Goal: Task Accomplishment & Management: Use online tool/utility

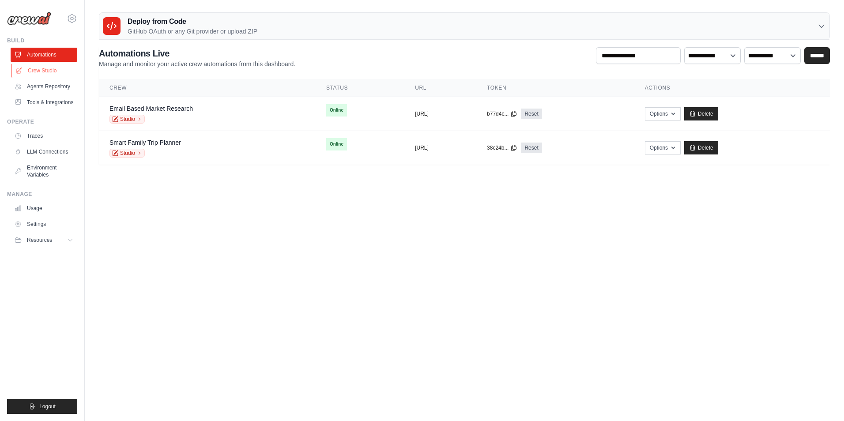
click at [39, 65] on link "Crew Studio" at bounding box center [44, 71] width 67 height 14
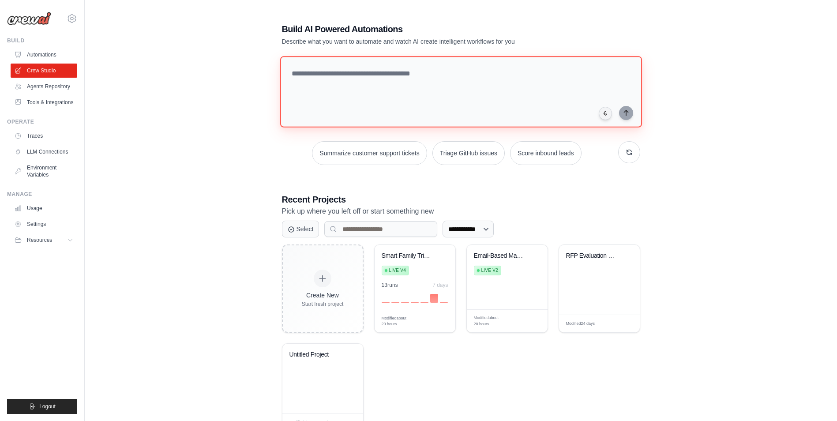
click at [337, 81] on textarea at bounding box center [461, 92] width 362 height 72
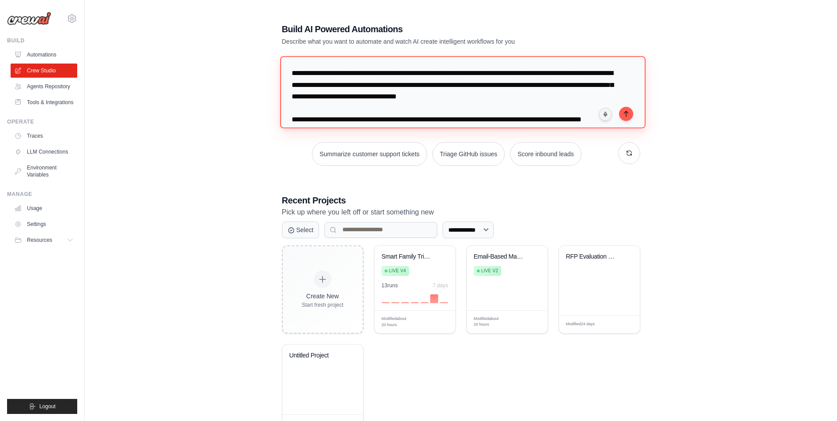
scroll to position [8, 0]
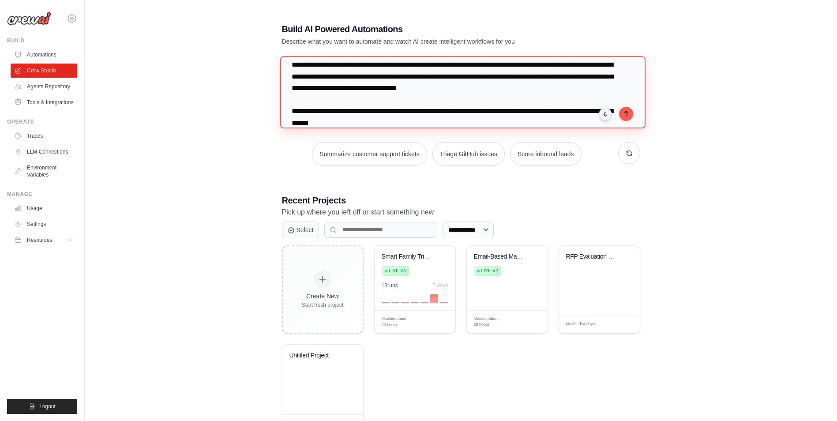
click at [488, 117] on textarea "**********" at bounding box center [462, 92] width 365 height 72
click at [478, 119] on textarea "**********" at bounding box center [462, 92] width 365 height 72
type textarea "**********"
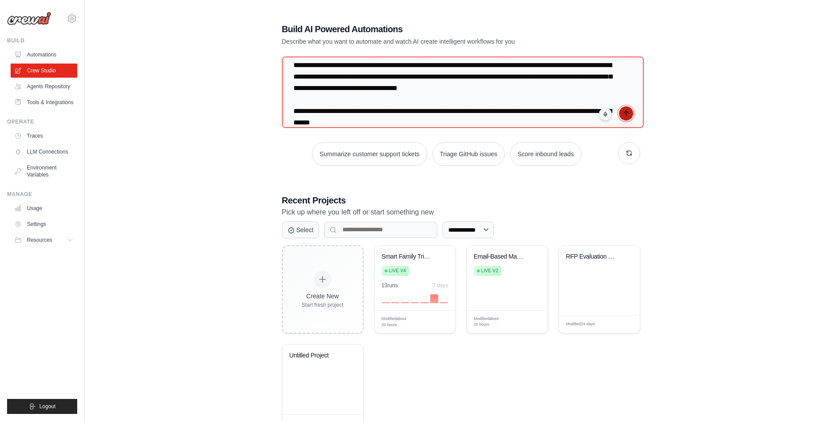
click at [623, 113] on icon "submit" at bounding box center [626, 113] width 7 height 7
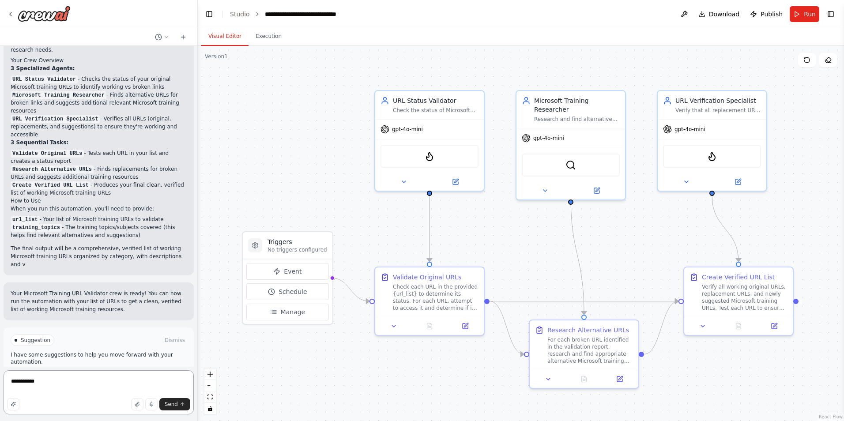
scroll to position [568, 0]
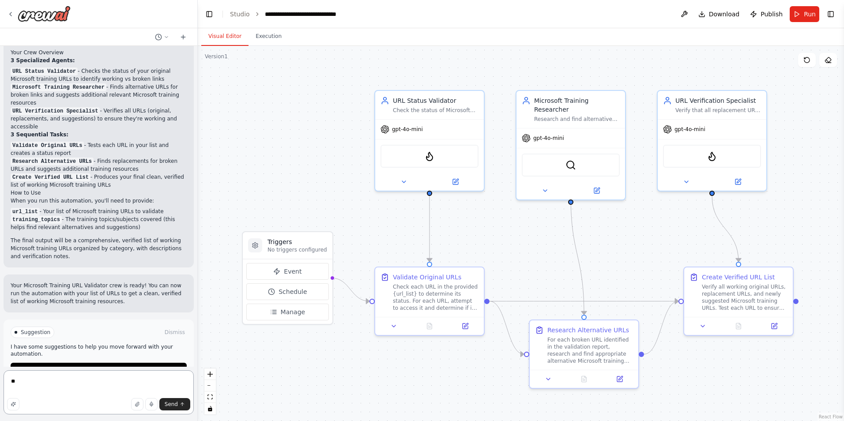
type textarea "*"
type textarea "**********"
click at [809, 12] on span "Run" at bounding box center [810, 14] width 12 height 9
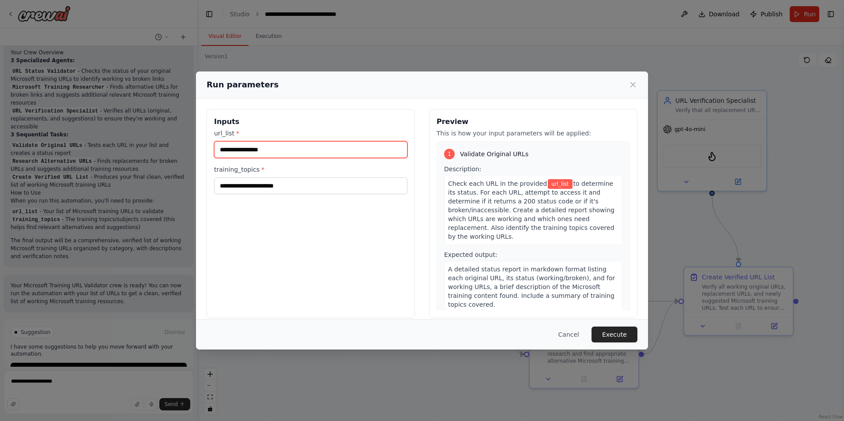
click at [261, 149] on input "url_list *" at bounding box center [310, 149] width 193 height 17
paste input "**********"
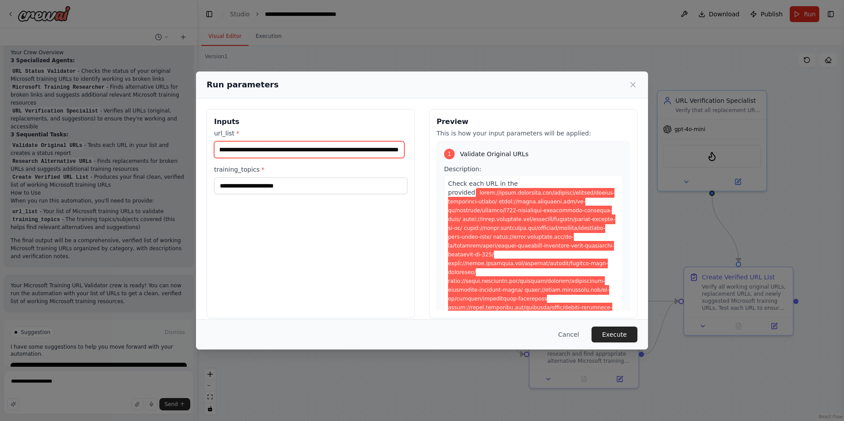
type input "**********"
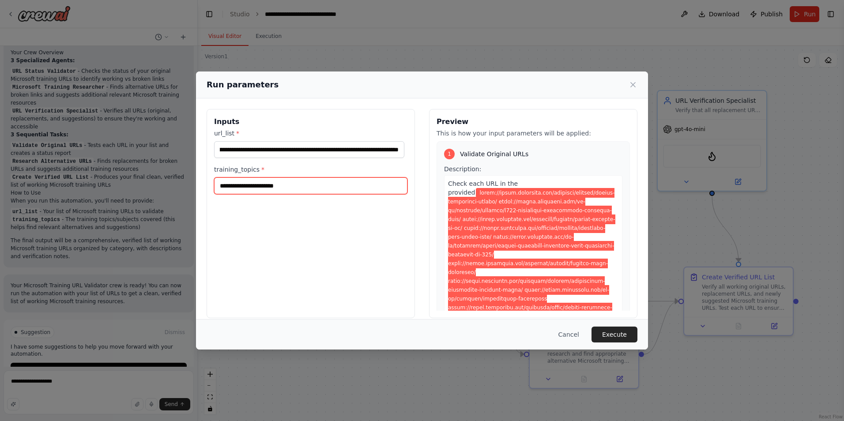
scroll to position [0, 0]
click at [256, 185] on input "training_topics *" at bounding box center [310, 185] width 193 height 17
paste input "**********"
type input "**********"
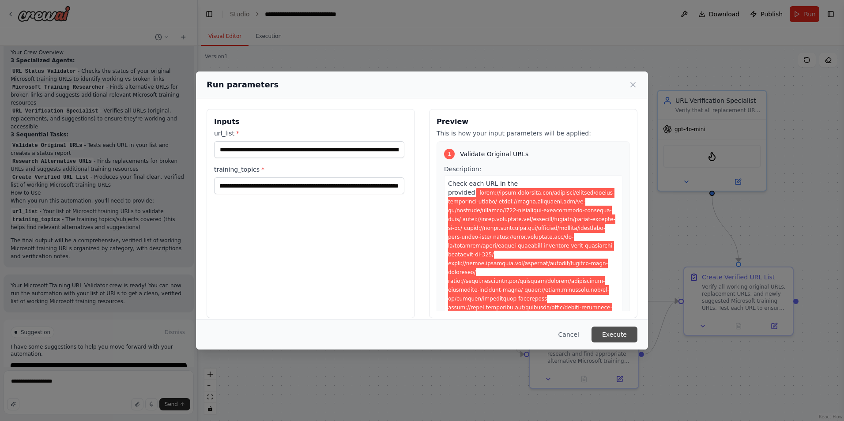
click at [612, 333] on button "Execute" at bounding box center [614, 335] width 46 height 16
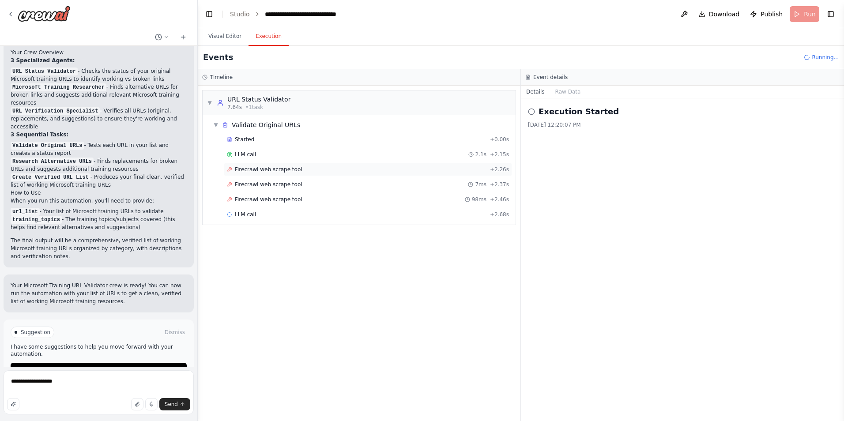
click at [252, 172] on span "Firecrawl web scrape tool" at bounding box center [269, 169] width 68 height 7
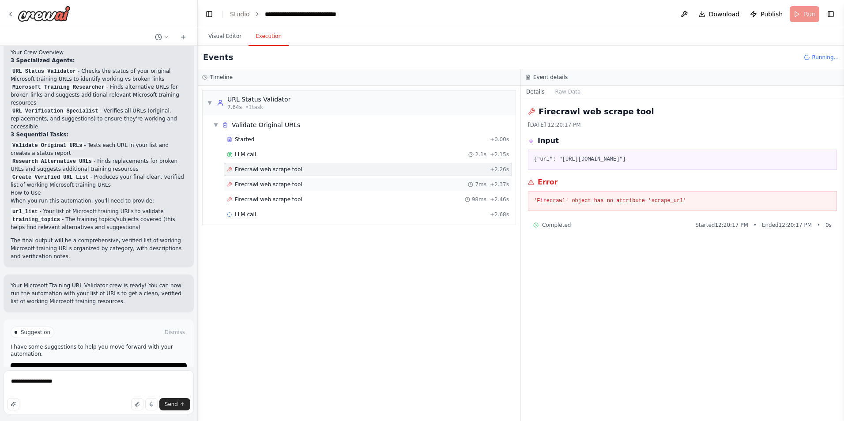
click at [251, 185] on span "Firecrawl web scrape tool" at bounding box center [269, 184] width 68 height 7
click at [253, 200] on span "Firecrawl web scrape tool" at bounding box center [269, 199] width 68 height 7
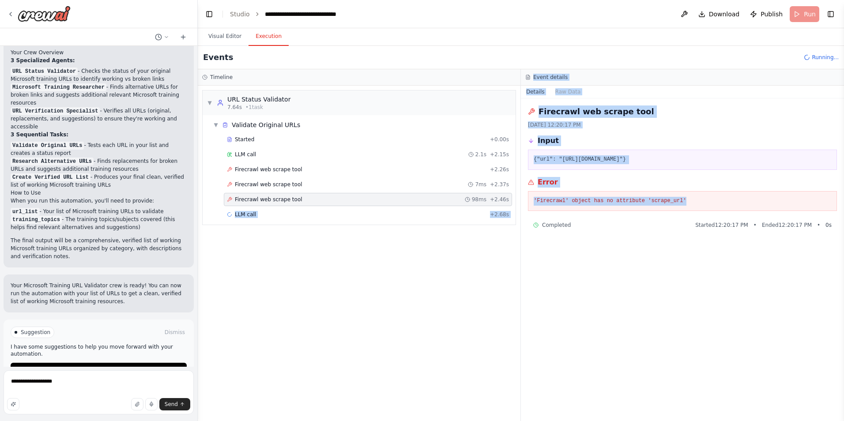
drag, startPoint x: 682, startPoint y: 200, endPoint x: 520, endPoint y: 203, distance: 162.0
click at [520, 203] on div "Timeline ▼ URL Status Validator 7.64s • 1 task ▼ Validate Original URLs Started…" at bounding box center [521, 245] width 646 height 352
drag, startPoint x: 520, startPoint y: 203, endPoint x: 608, endPoint y: 192, distance: 88.6
click at [608, 192] on div "'Firecrawl' object has no attribute 'scrape_url'" at bounding box center [682, 201] width 309 height 20
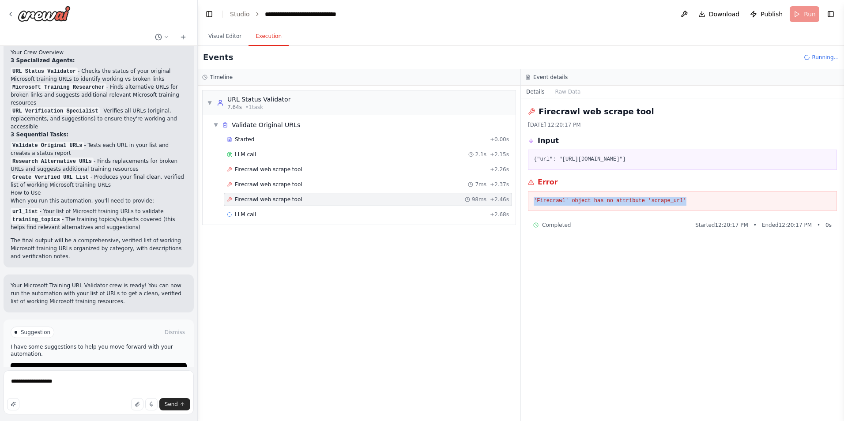
drag, startPoint x: 677, startPoint y: 199, endPoint x: 532, endPoint y: 198, distance: 145.2
click at [532, 198] on div "'Firecrawl' object has no attribute 'scrape_url'" at bounding box center [682, 201] width 309 height 20
copy pre "'Firecrawl' object has no attribute 'scrape_url'"
click at [155, 388] on textarea "**********" at bounding box center [99, 392] width 190 height 44
drag, startPoint x: 121, startPoint y: 376, endPoint x: -2, endPoint y: 386, distance: 123.1
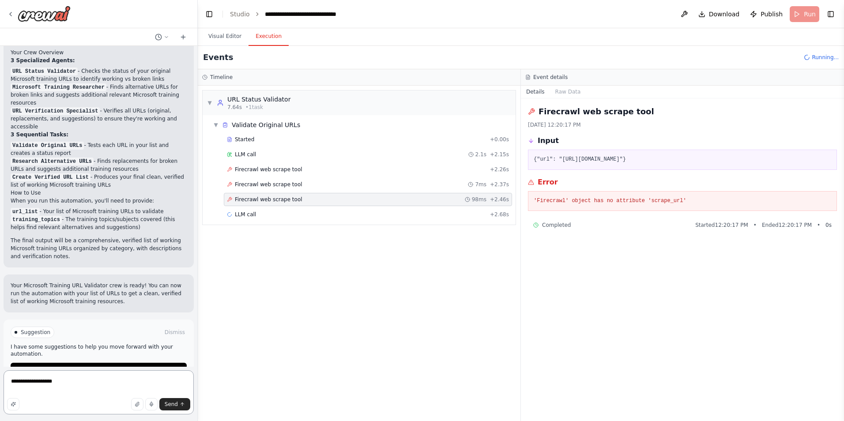
click at [0, 386] on html "I need a crew that can take a list of URLs, check them to verify they return a …" at bounding box center [422, 210] width 844 height 421
paste textarea "**********"
type textarea "**********"
click at [170, 407] on span "Send" at bounding box center [171, 404] width 13 height 7
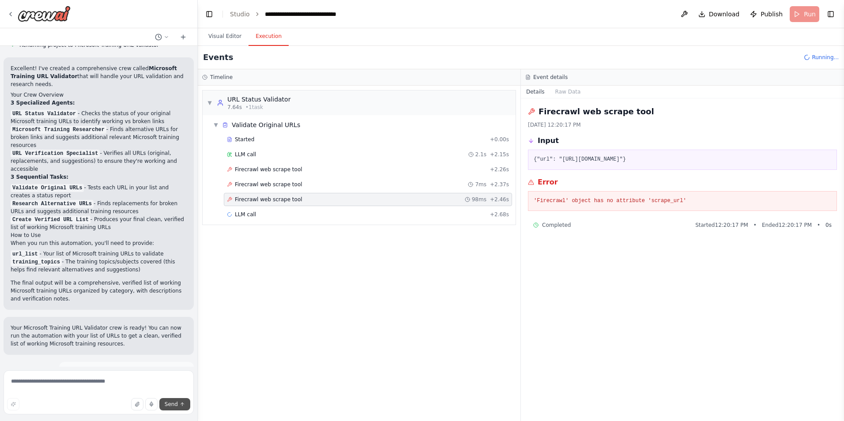
scroll to position [574, 0]
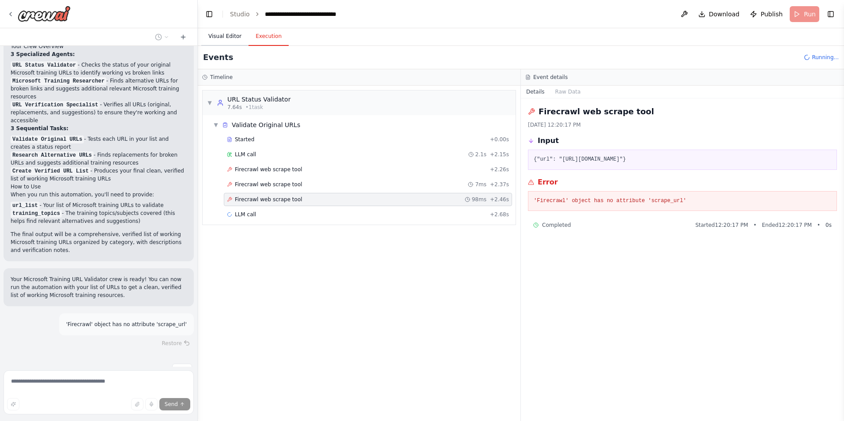
click at [221, 38] on button "Visual Editor" at bounding box center [224, 36] width 47 height 19
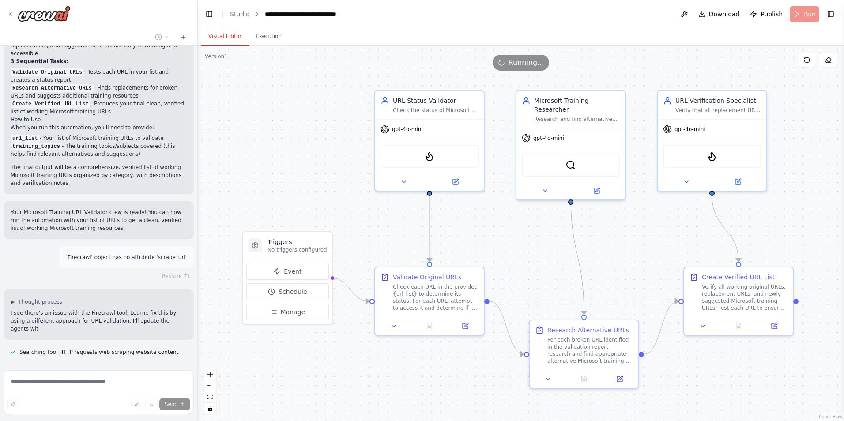
scroll to position [649, 0]
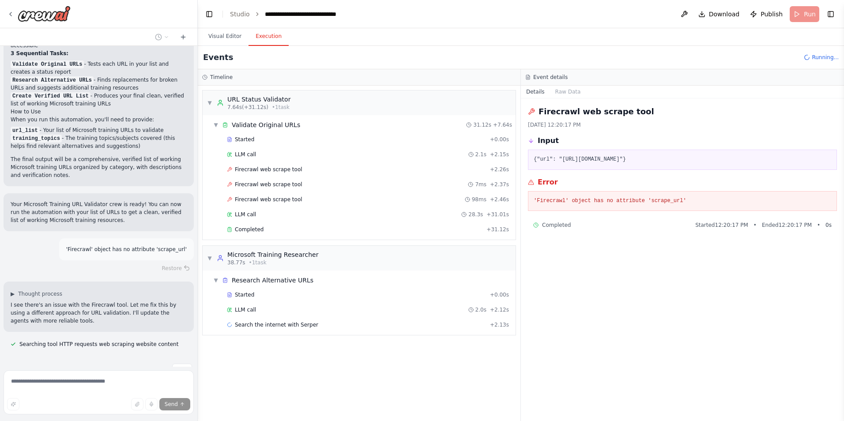
click at [263, 41] on button "Execution" at bounding box center [268, 36] width 40 height 19
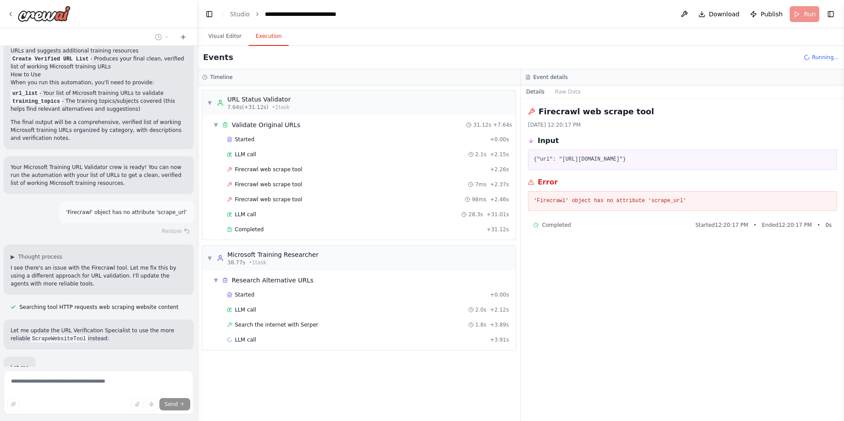
scroll to position [733, 0]
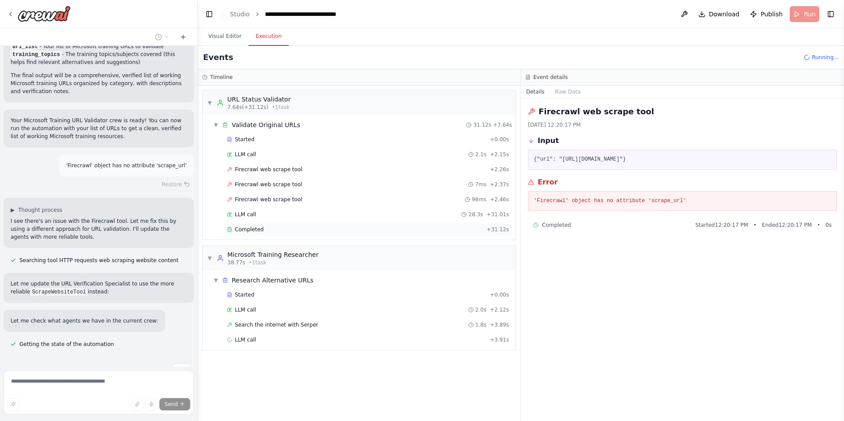
click at [255, 230] on span "Completed" at bounding box center [249, 229] width 29 height 7
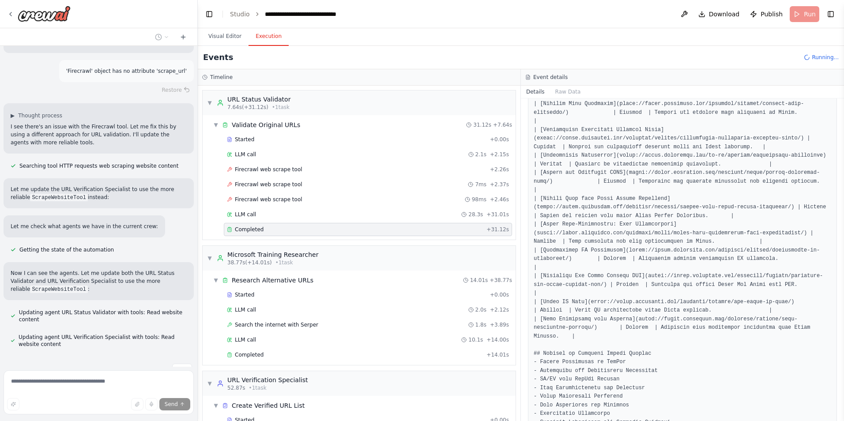
scroll to position [874, 0]
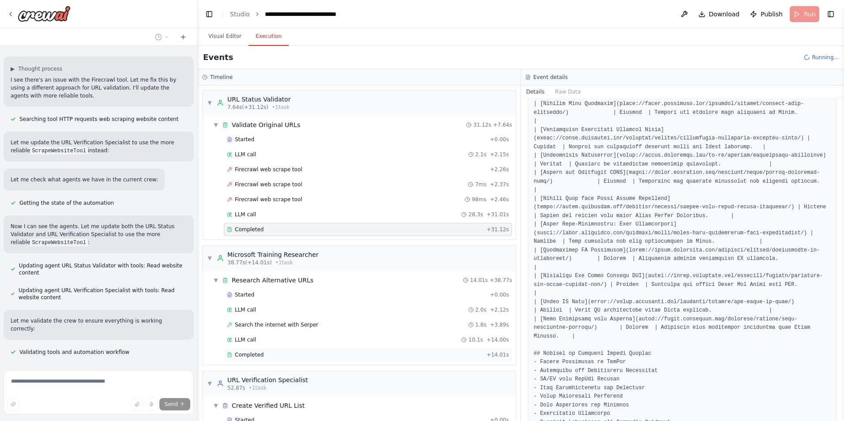
click at [250, 356] on span "Completed" at bounding box center [249, 354] width 29 height 7
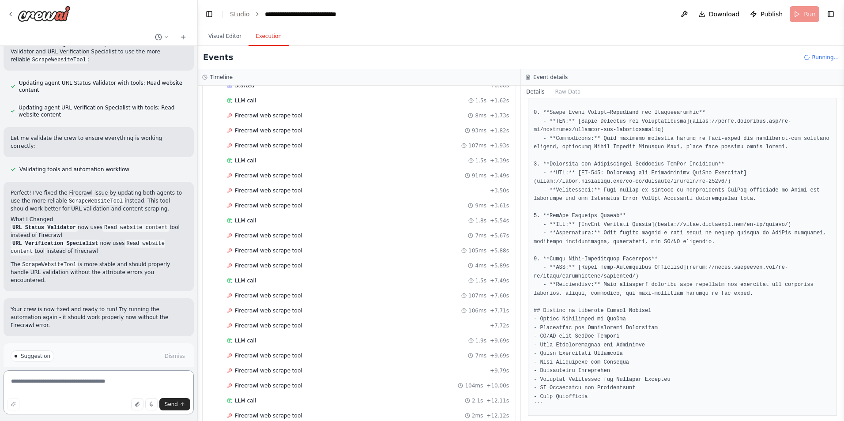
scroll to position [395, 0]
click at [276, 311] on span "Firecrawl web scrape tool" at bounding box center [269, 310] width 68 height 7
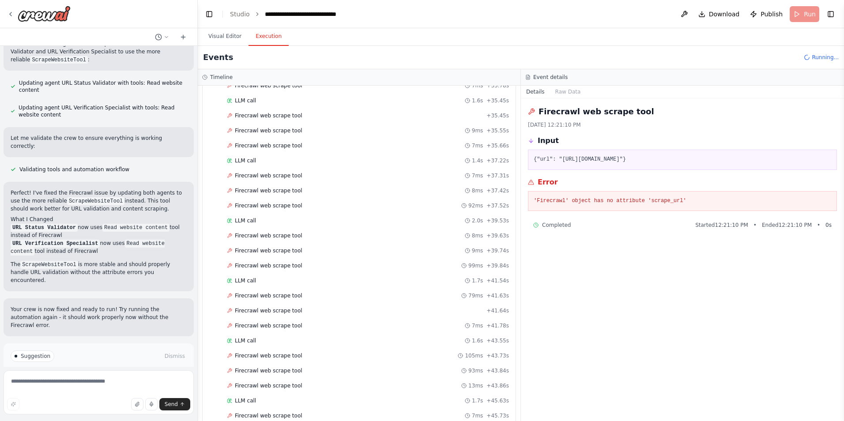
scroll to position [1415, 0]
click at [823, 55] on span "Running..." at bounding box center [825, 57] width 27 height 7
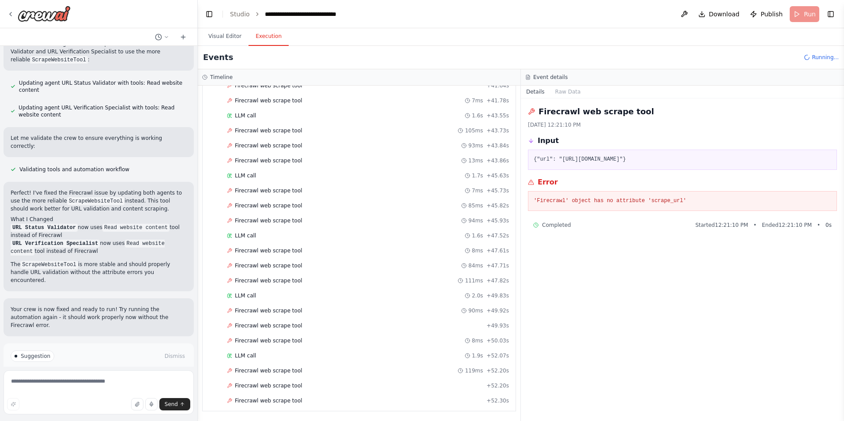
click at [144, 387] on button "Run Automation" at bounding box center [99, 394] width 176 height 14
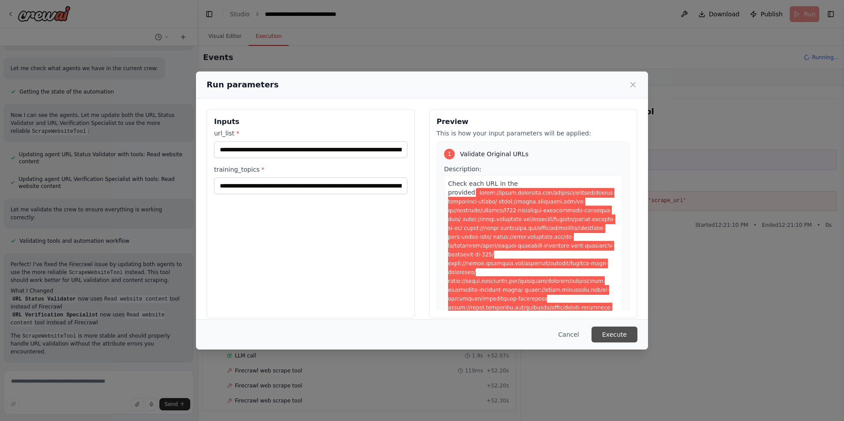
click at [622, 332] on button "Execute" at bounding box center [614, 335] width 46 height 16
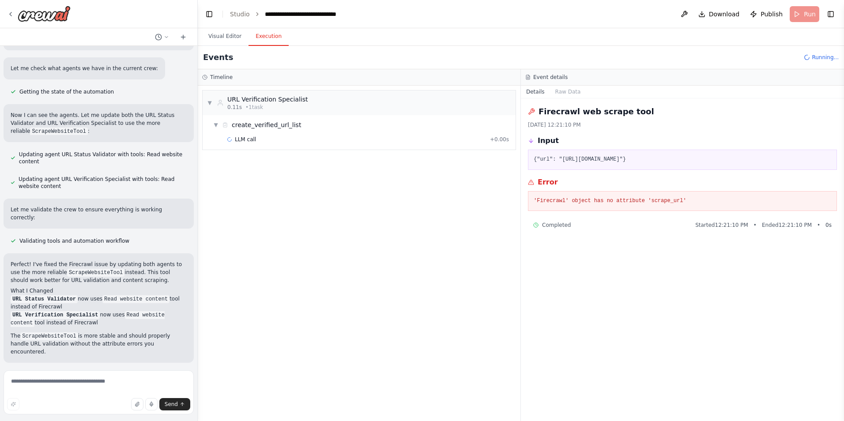
scroll to position [1057, 0]
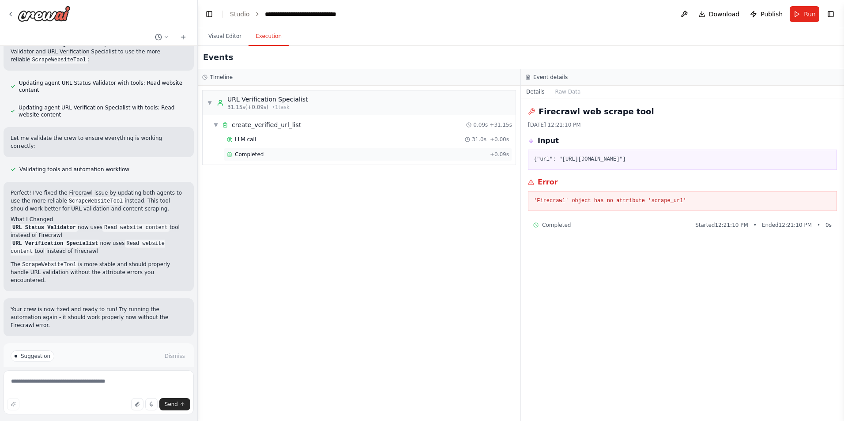
click at [243, 153] on span "Completed" at bounding box center [249, 154] width 29 height 7
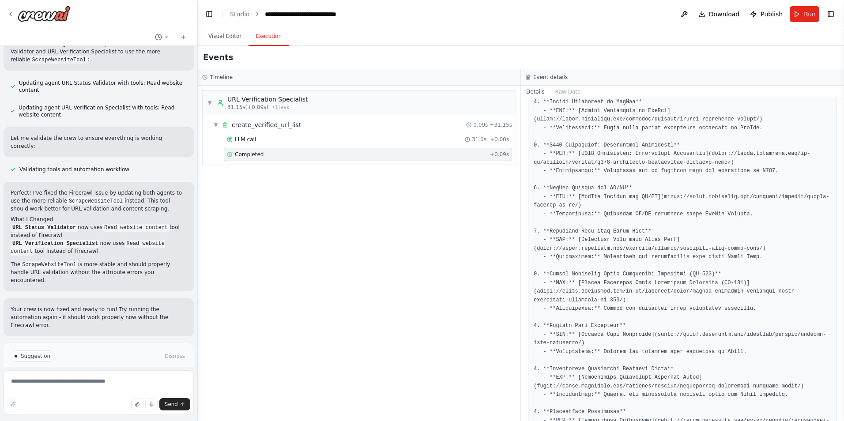
scroll to position [0, 0]
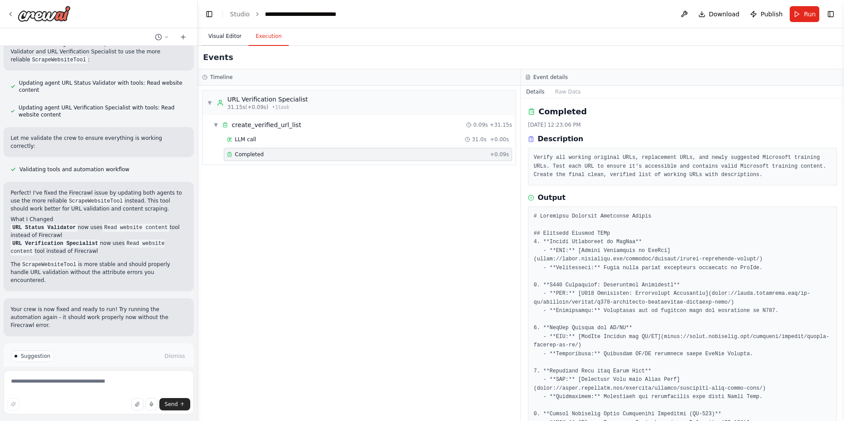
click at [224, 35] on button "Visual Editor" at bounding box center [224, 36] width 47 height 19
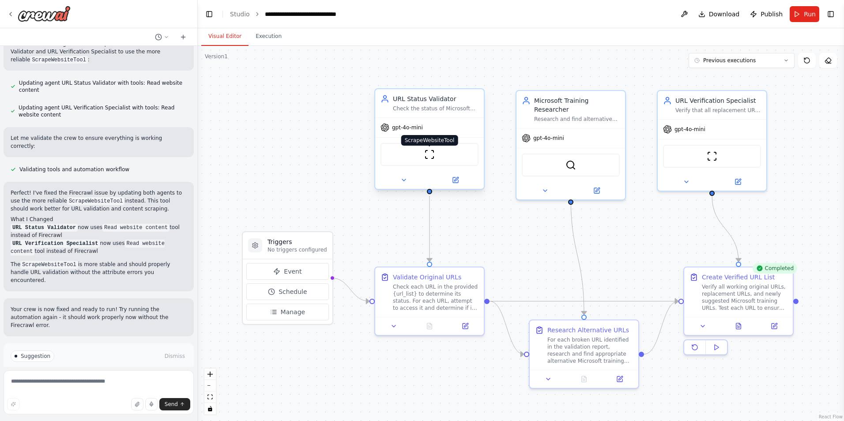
click at [429, 158] on img at bounding box center [429, 154] width 11 height 11
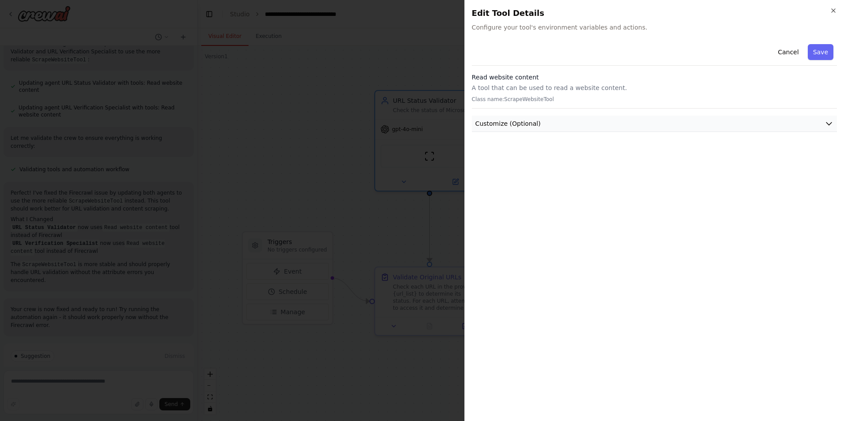
click at [826, 124] on icon "button" at bounding box center [828, 123] width 9 height 9
click at [796, 53] on button "Cancel" at bounding box center [787, 52] width 31 height 16
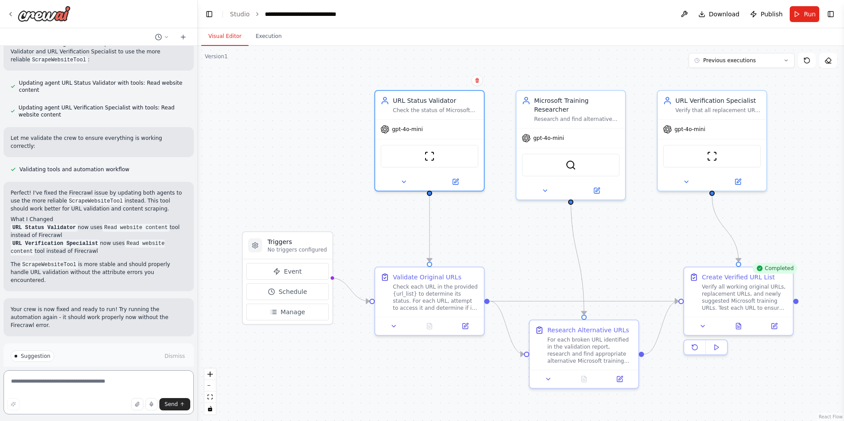
click at [106, 381] on textarea at bounding box center [99, 392] width 190 height 44
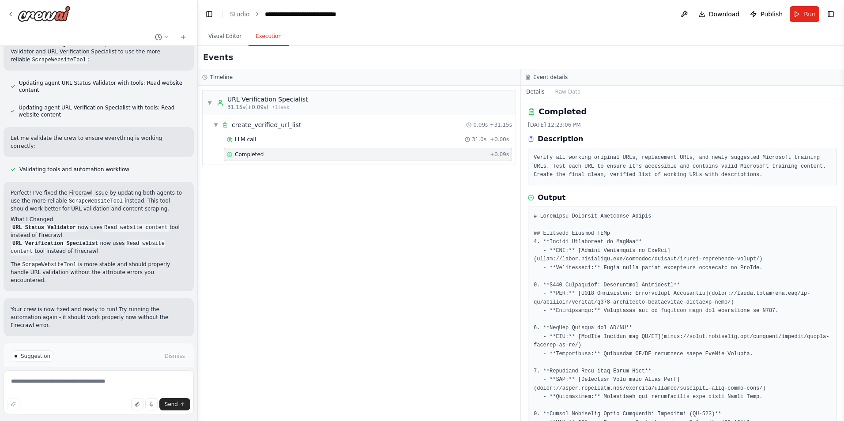
click at [264, 38] on button "Execution" at bounding box center [268, 36] width 40 height 19
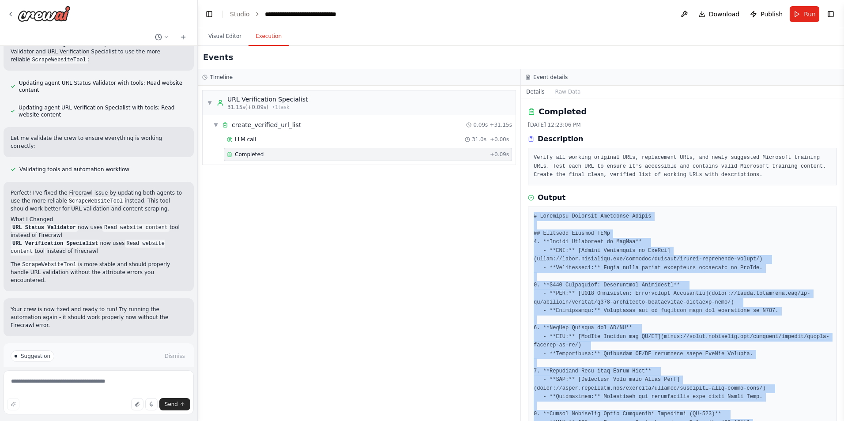
drag, startPoint x: 618, startPoint y: 396, endPoint x: 531, endPoint y: 209, distance: 206.1
copy pre "# Microsoft Training Resources Report ## Original Working URLs 1. **Change Mana…"
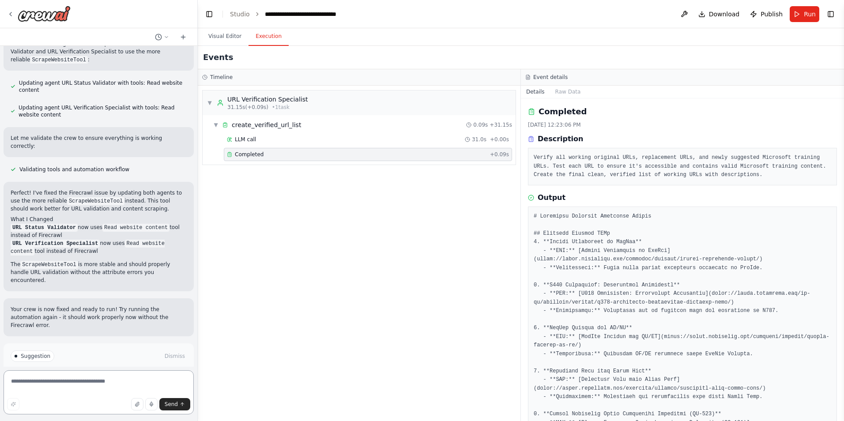
click at [82, 385] on textarea at bounding box center [99, 392] width 190 height 44
paste textarea "*"
type textarea "**********"
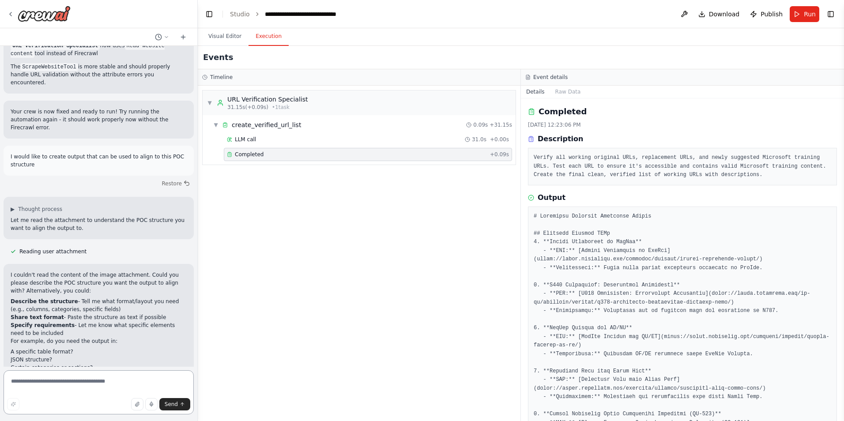
scroll to position [1262, 0]
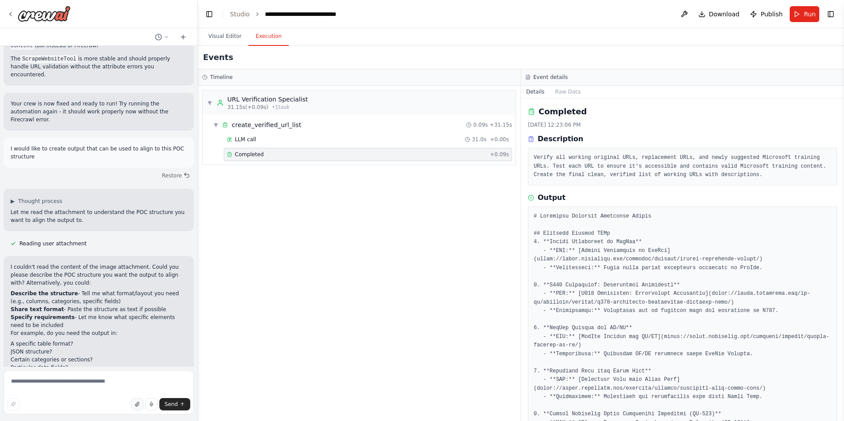
click at [139, 404] on icon "button" at bounding box center [137, 404] width 5 height 5
click at [142, 405] on button "button" at bounding box center [137, 404] width 12 height 12
click at [110, 383] on textarea at bounding box center [99, 392] width 190 height 44
type textarea "**********"
click at [78, 361] on icon "button" at bounding box center [78, 359] width 5 height 5
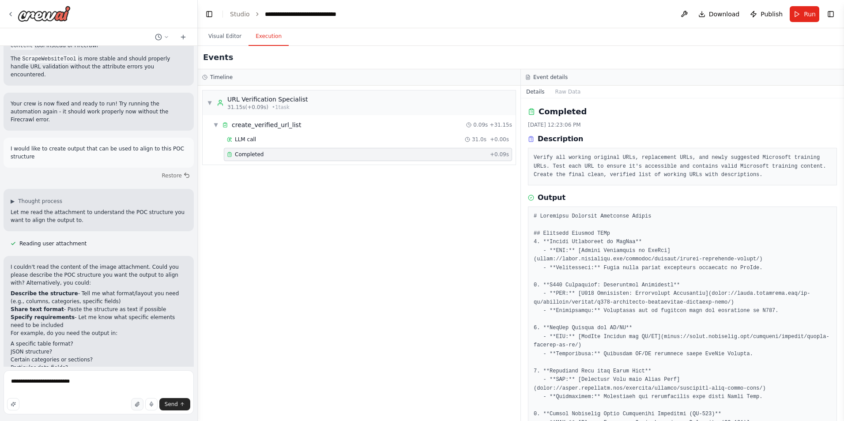
click at [139, 407] on button "button" at bounding box center [137, 404] width 12 height 12
click at [140, 408] on button "button" at bounding box center [137, 404] width 12 height 12
click at [169, 407] on span "Send" at bounding box center [171, 404] width 13 height 7
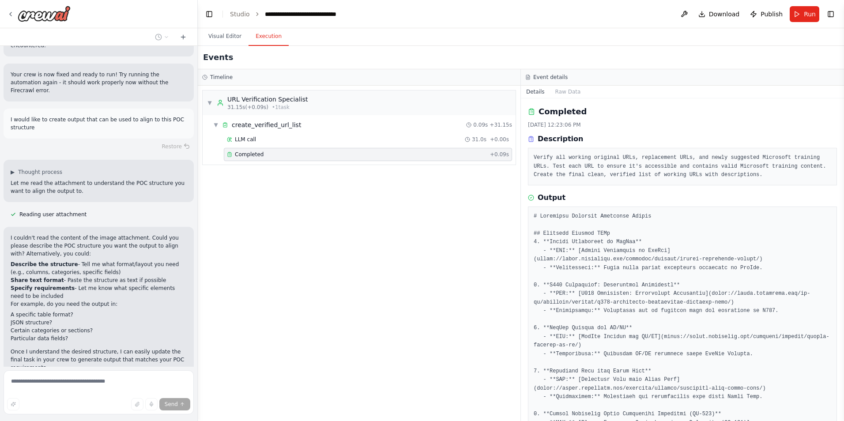
scroll to position [1340, 0]
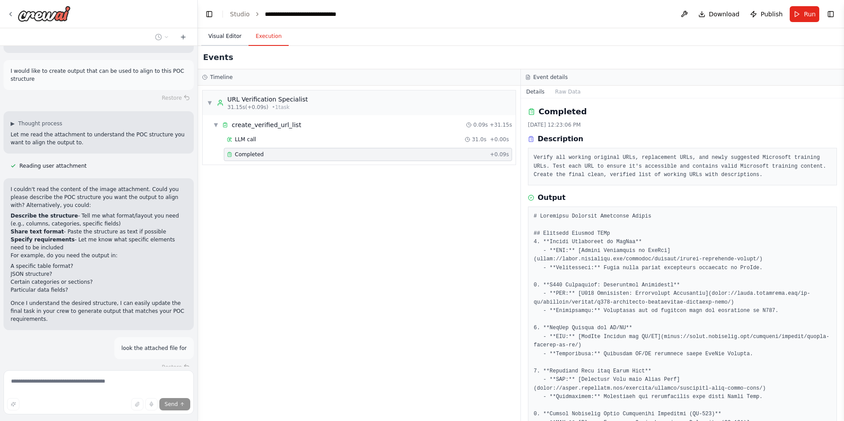
click at [221, 38] on button "Visual Editor" at bounding box center [224, 36] width 47 height 19
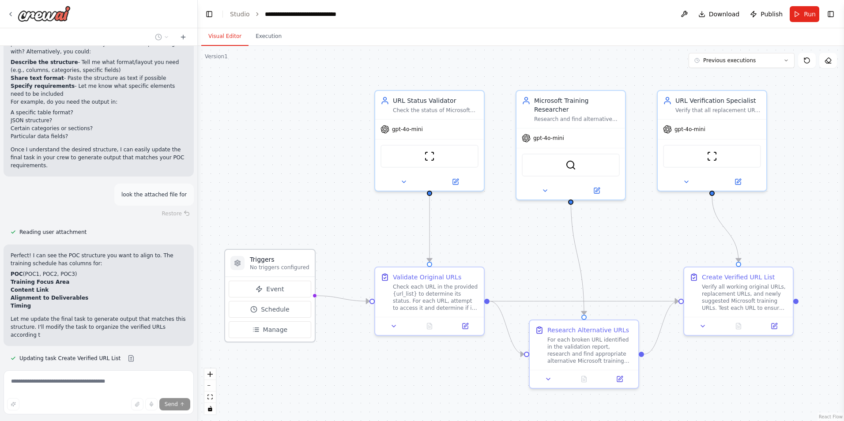
scroll to position [1502, 0]
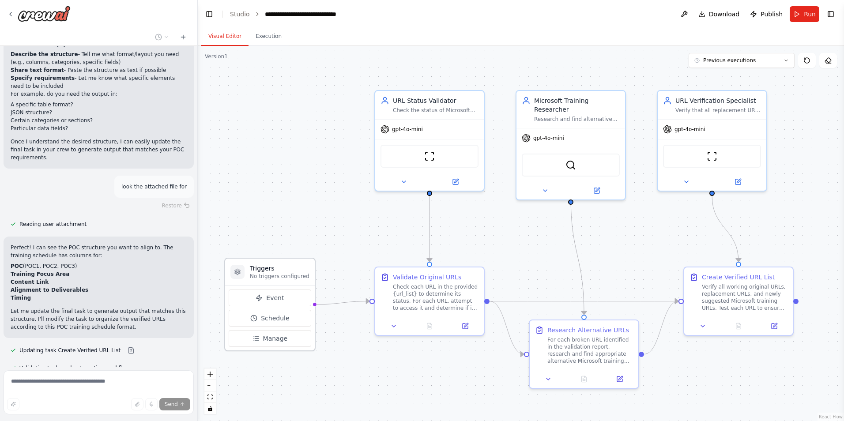
drag, startPoint x: 300, startPoint y: 237, endPoint x: 278, endPoint y: 264, distance: 35.2
click at [278, 264] on div "Triggers No triggers configured" at bounding box center [270, 272] width 90 height 27
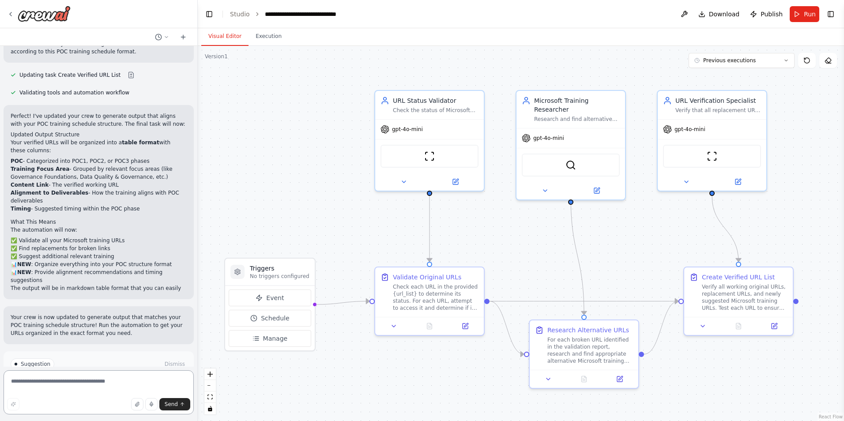
scroll to position [1785, 0]
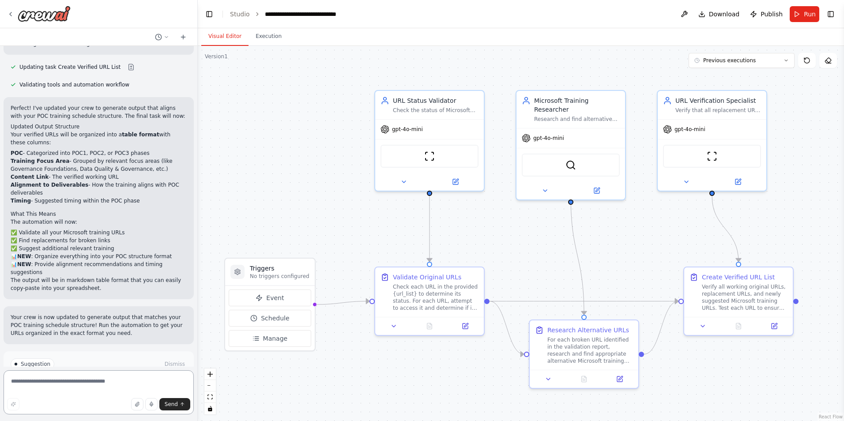
click at [80, 382] on textarea at bounding box center [99, 392] width 190 height 44
type textarea "*"
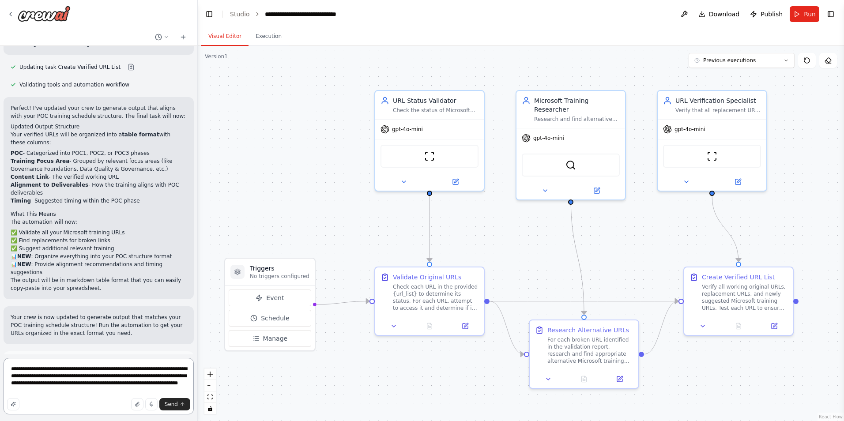
type textarea "**********"
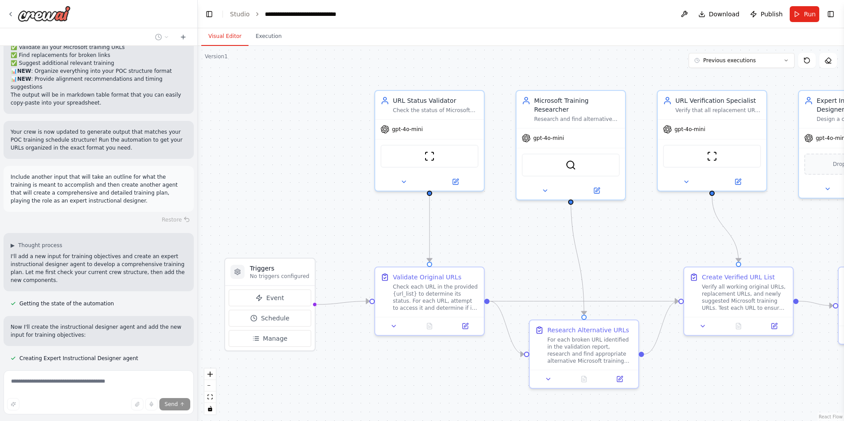
scroll to position [1988, 0]
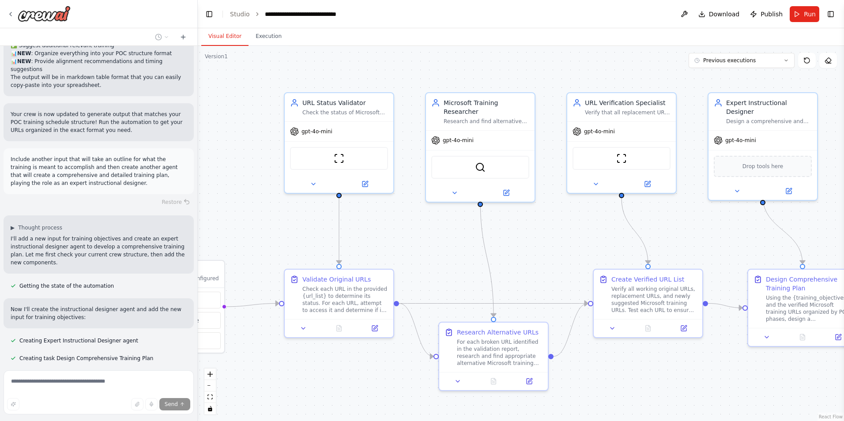
drag, startPoint x: 625, startPoint y: 233, endPoint x: 534, endPoint y: 235, distance: 90.5
click at [534, 235] on div ".deletable-edge-delete-btn { width: 20px; height: 20px; border: 0px solid #ffff…" at bounding box center [521, 233] width 646 height 375
click at [788, 186] on icon at bounding box center [789, 188] width 4 height 4
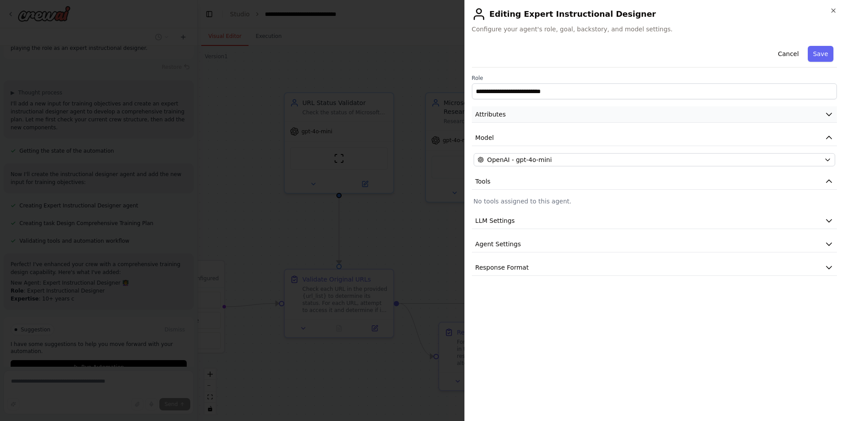
click at [828, 117] on icon "button" at bounding box center [828, 114] width 9 height 9
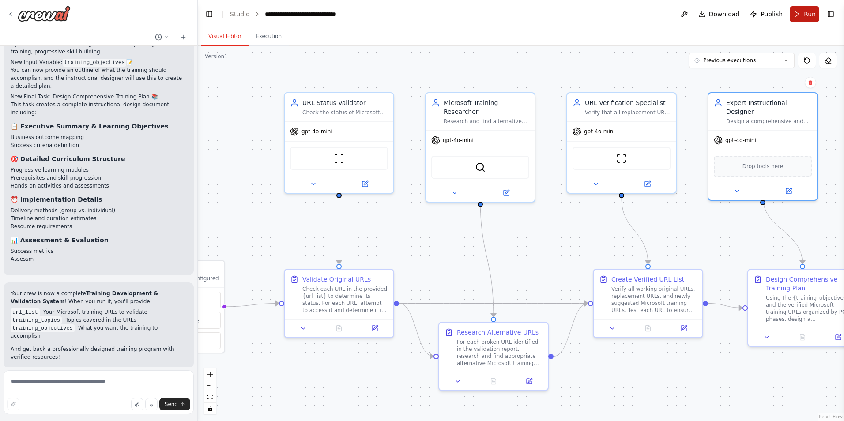
click at [802, 10] on button "Run" at bounding box center [805, 14] width 30 height 16
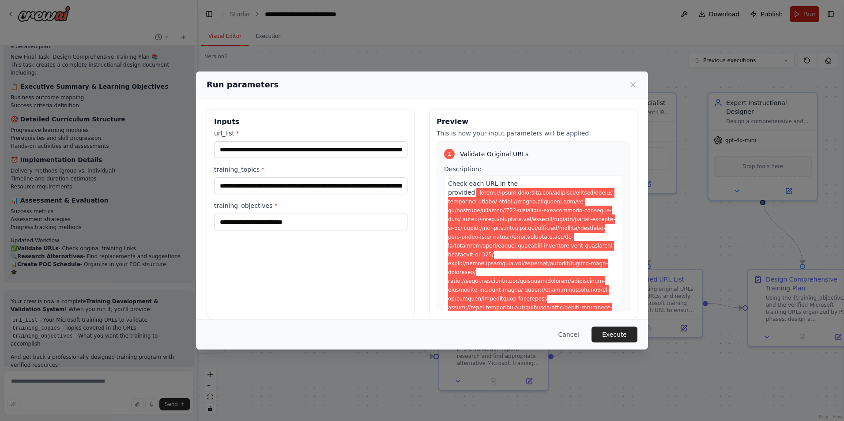
scroll to position [2442, 0]
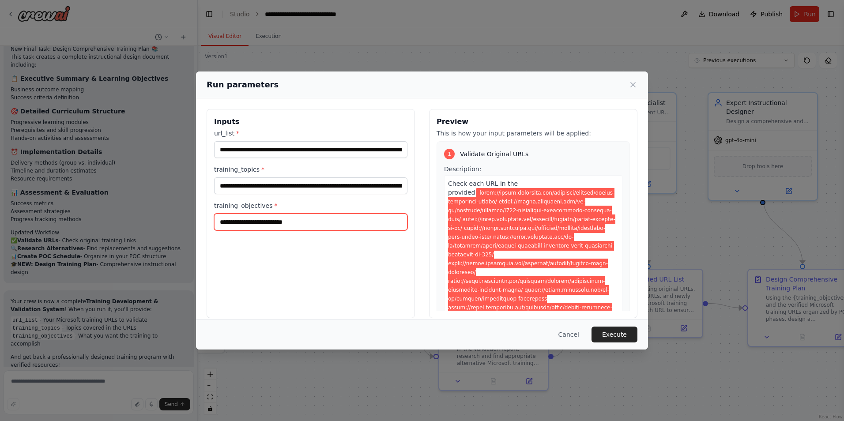
click at [341, 216] on input "training_objectives *" at bounding box center [310, 222] width 193 height 17
paste input "**********"
type input "**********"
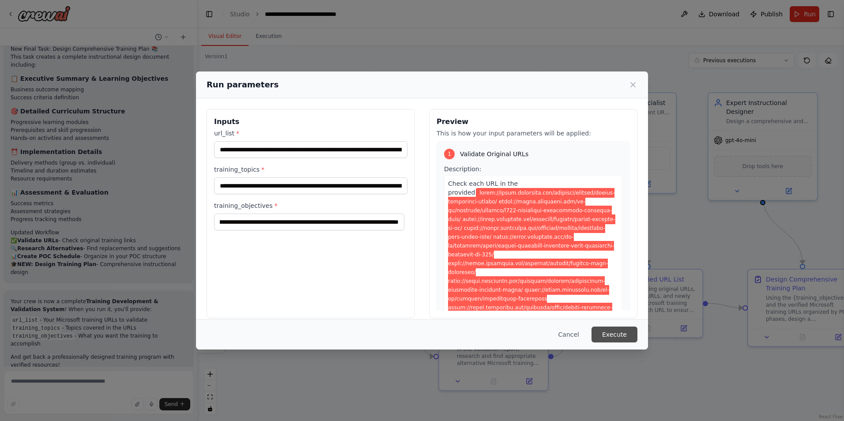
click at [600, 333] on button "Execute" at bounding box center [614, 335] width 46 height 16
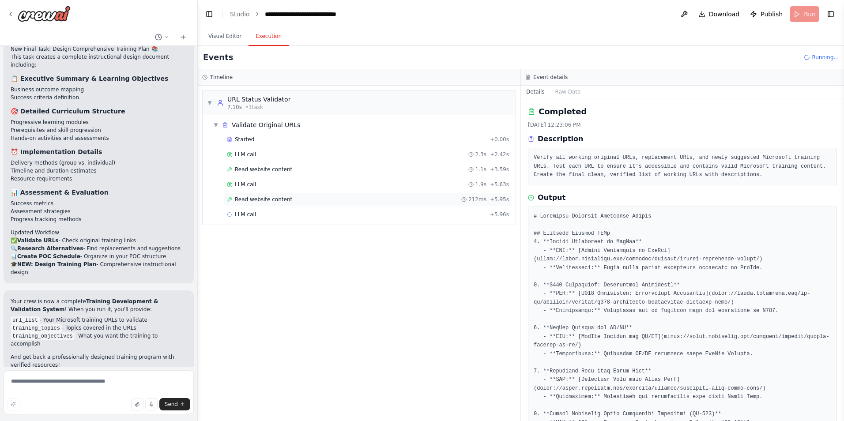
click at [263, 201] on span "Read website content" at bounding box center [263, 199] width 57 height 7
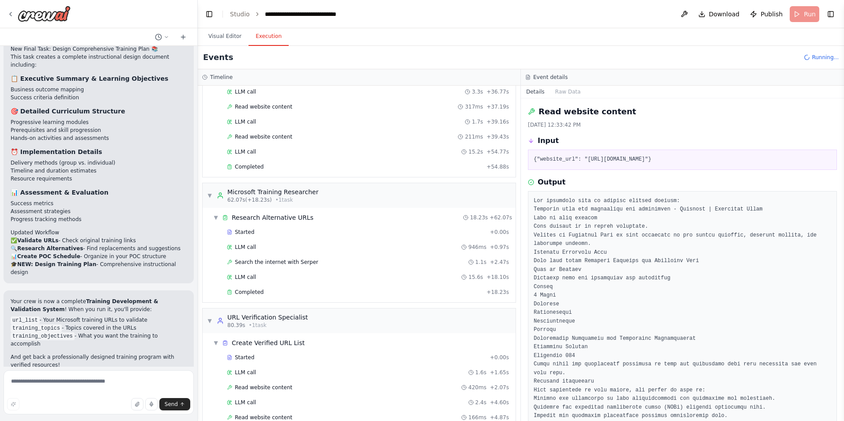
scroll to position [470, 0]
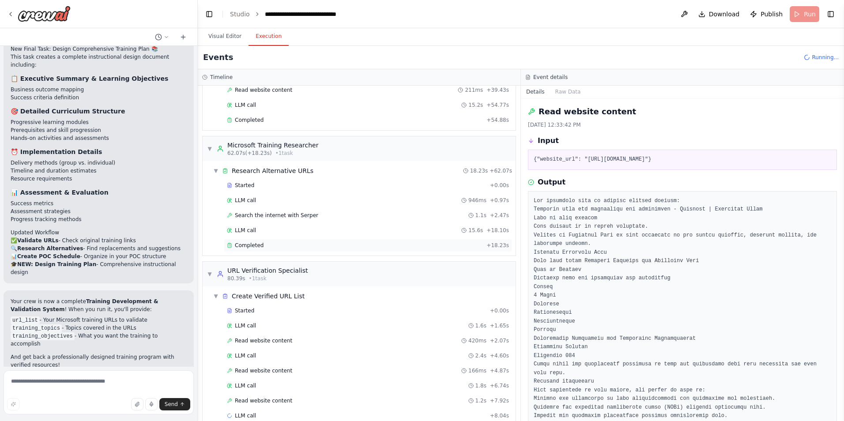
click at [254, 245] on span "Completed" at bounding box center [249, 245] width 29 height 7
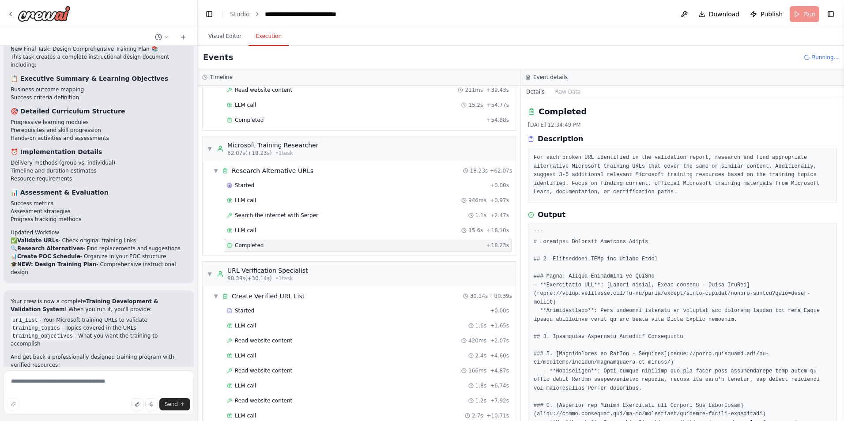
scroll to position [670, 0]
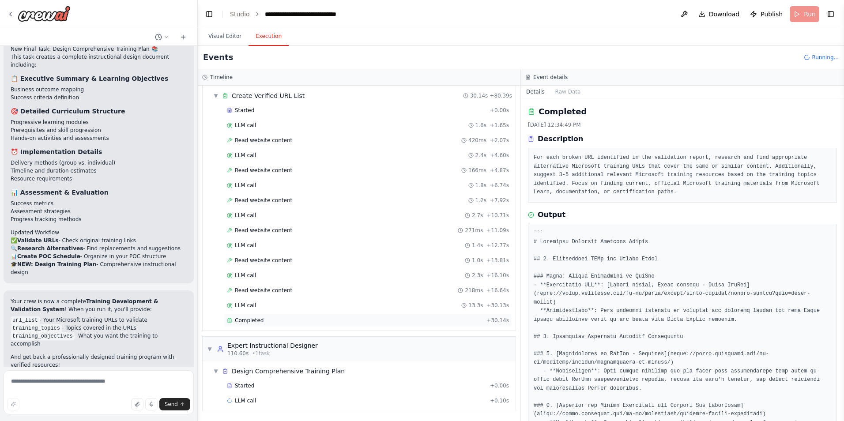
click at [255, 320] on span "Completed" at bounding box center [249, 320] width 29 height 7
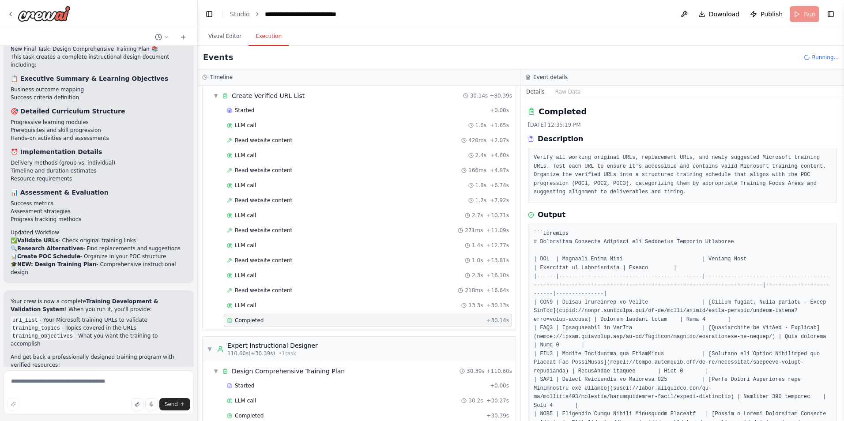
scroll to position [685, 0]
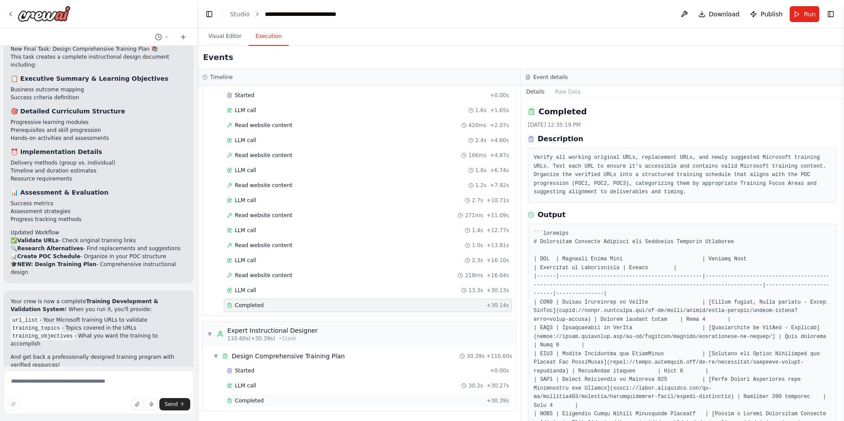
click at [248, 403] on span "Completed" at bounding box center [249, 400] width 29 height 7
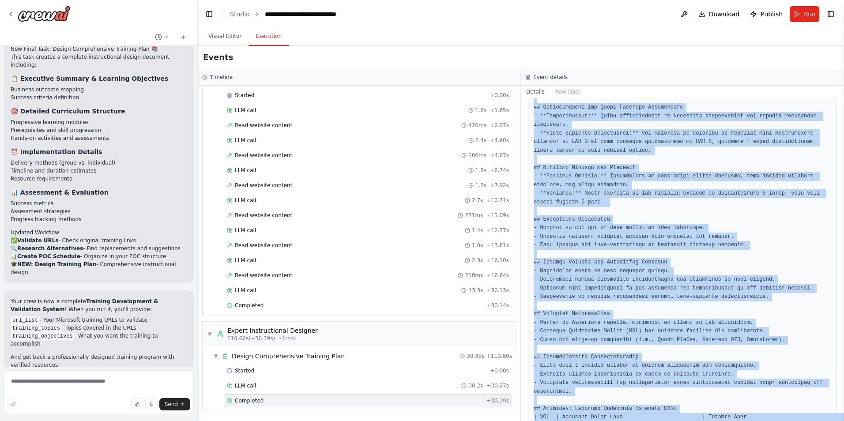
scroll to position [1033, 0]
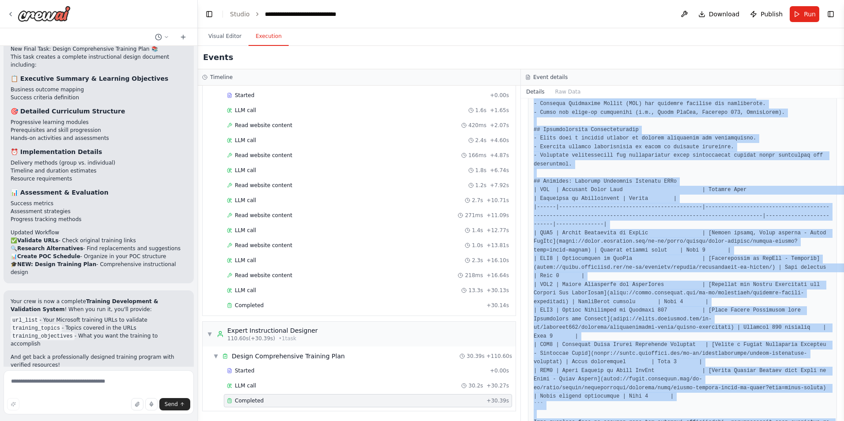
drag, startPoint x: 534, startPoint y: 252, endPoint x: 679, endPoint y: 429, distance: 229.2
click at [679, 421] on html "I need a crew that can take a list of URLs, check them to verify they return a …" at bounding box center [422, 210] width 844 height 421
copy pre "# Comprehensive Training Plan for Engineering Teams on Proof-of-Concept Phases …"
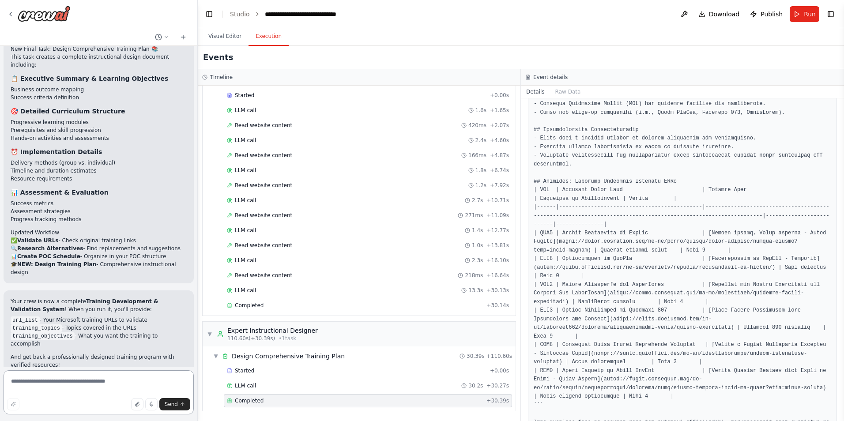
click at [123, 381] on textarea at bounding box center [99, 392] width 190 height 44
paste textarea "**********"
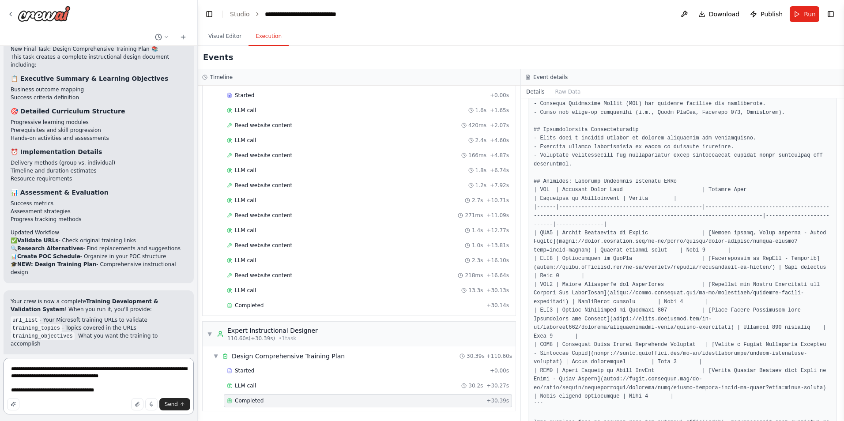
paste textarea "**********"
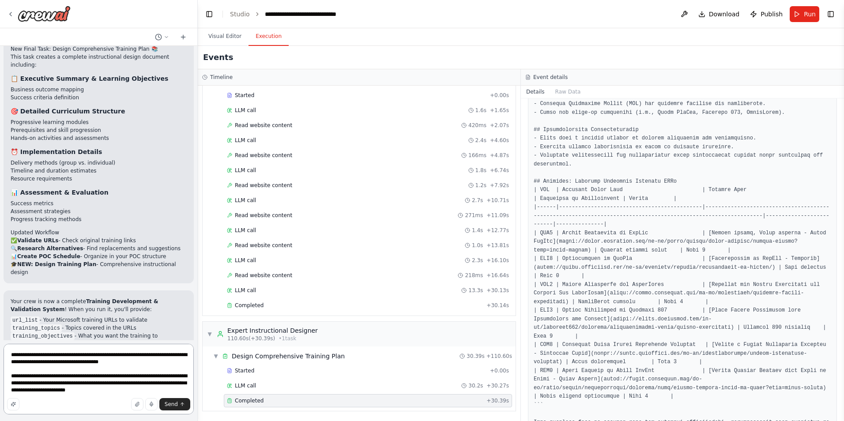
type textarea "**********"
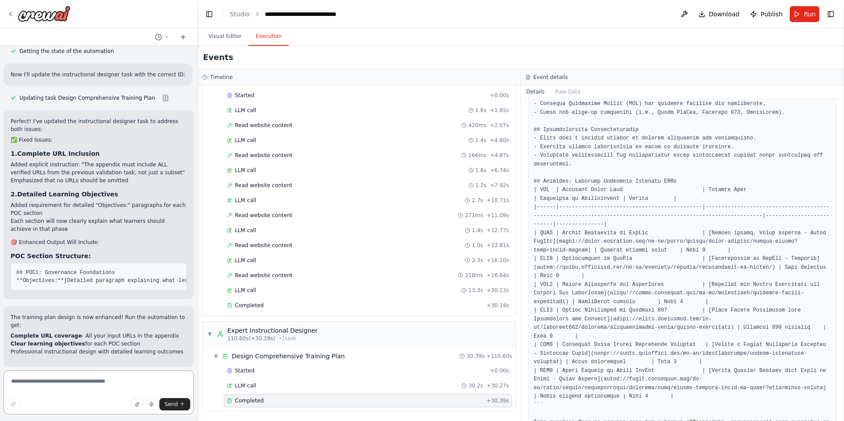
scroll to position [2982, 0]
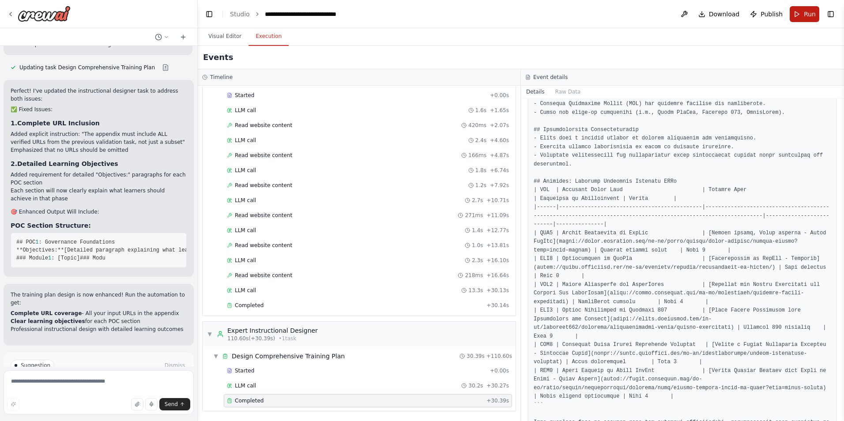
click at [806, 15] on span "Run" at bounding box center [810, 14] width 12 height 9
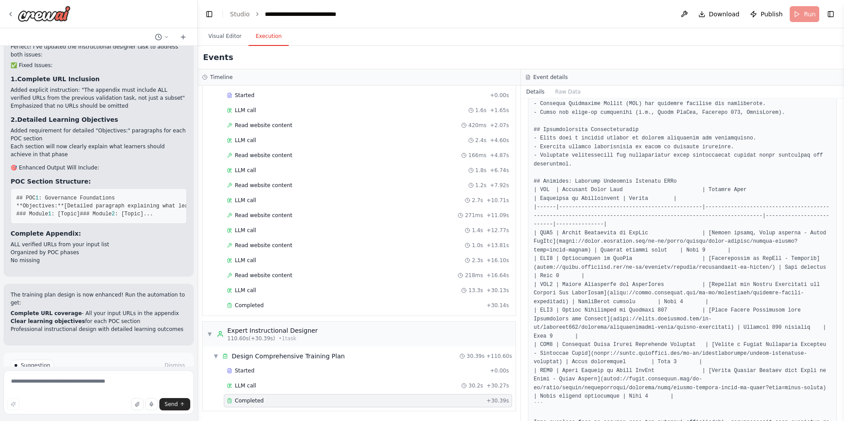
scroll to position [3058, 0]
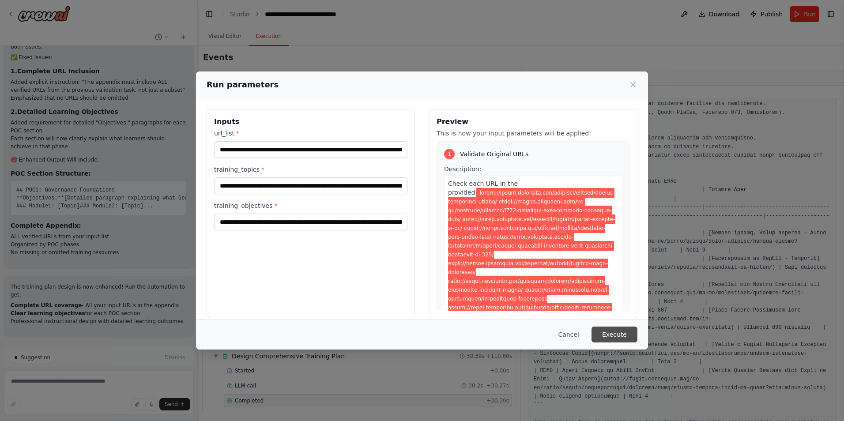
click at [617, 333] on button "Execute" at bounding box center [614, 335] width 46 height 16
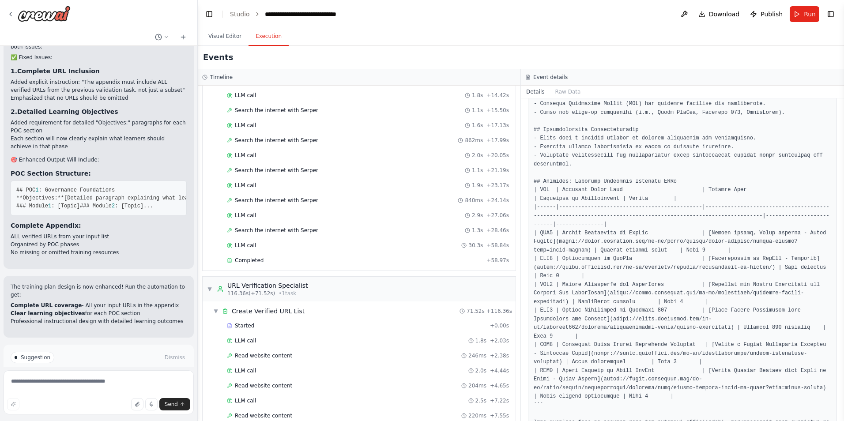
scroll to position [1075, 0]
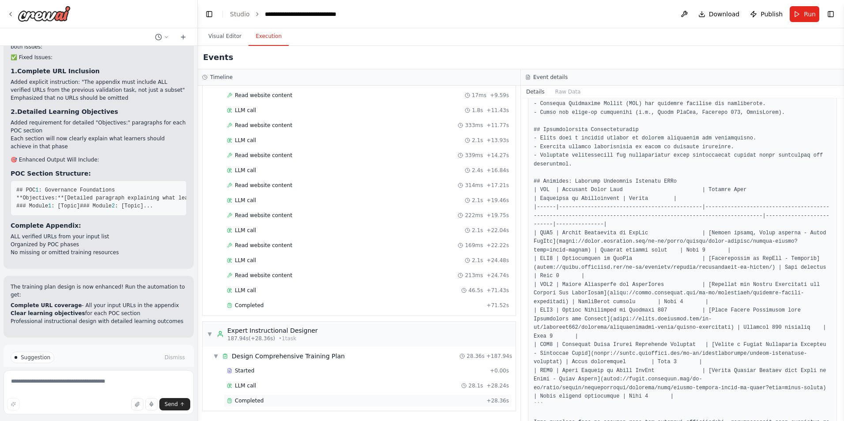
click at [258, 401] on span "Completed" at bounding box center [249, 400] width 29 height 7
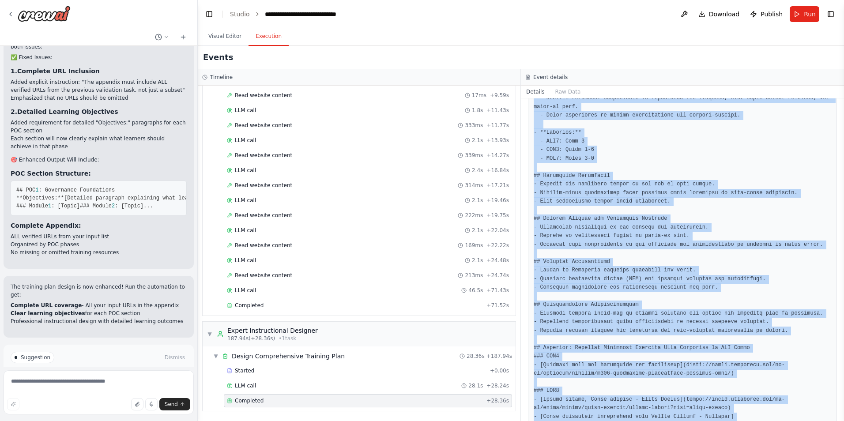
scroll to position [1395, 0]
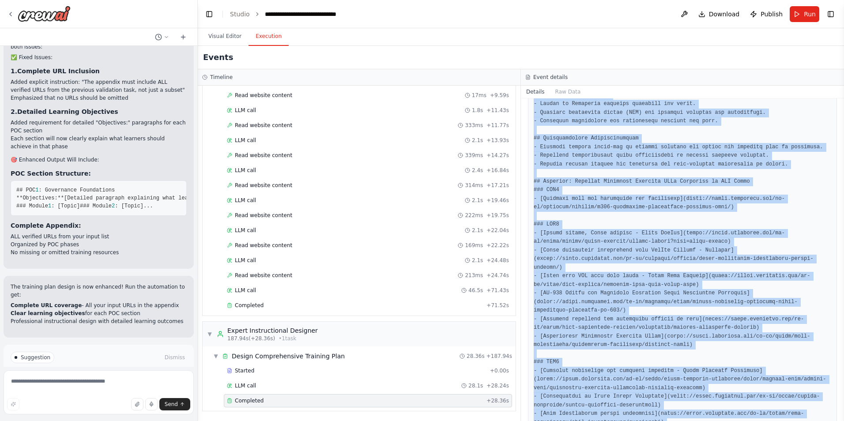
drag, startPoint x: 534, startPoint y: 269, endPoint x: 676, endPoint y: 417, distance: 205.1
click at [676, 417] on div "Completed 10/3/2025, 12:46:04 PM Description Using the {training_objectives} an…" at bounding box center [682, 259] width 323 height 323
copy pre "# Technical Training Program for Engineering Teams ## Executive Summary This tr…"
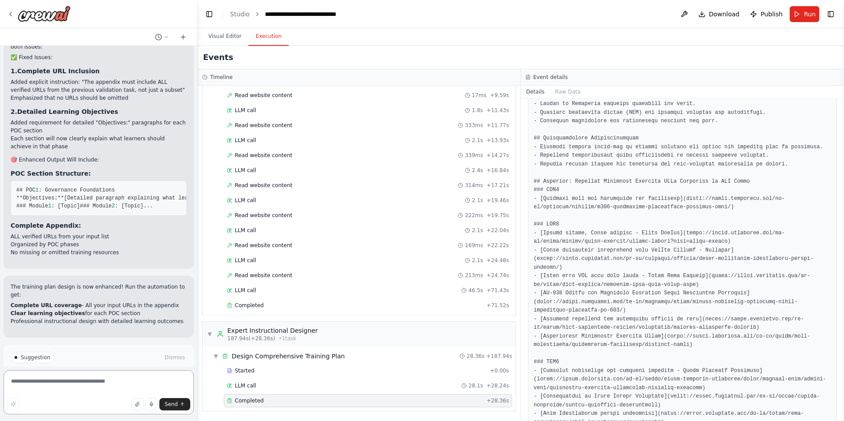
click at [79, 384] on textarea at bounding box center [99, 392] width 190 height 44
type textarea "**********"
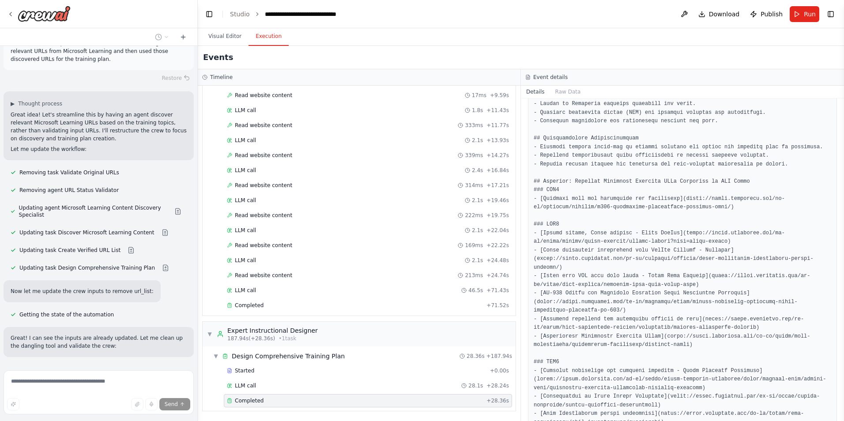
scroll to position [3388, 0]
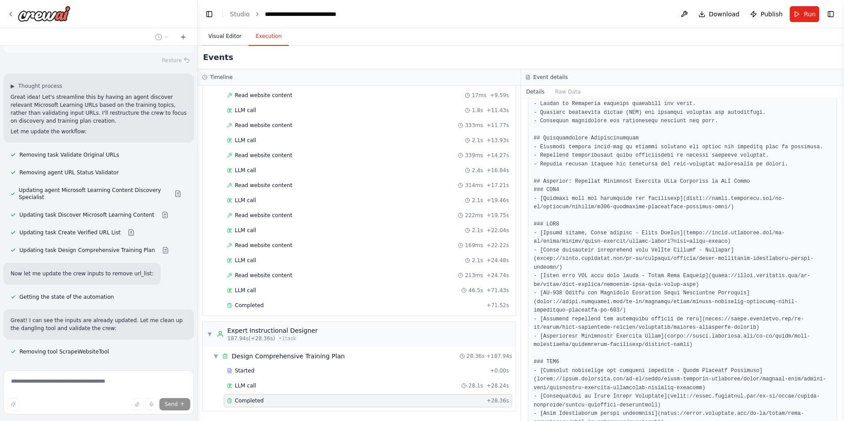
click at [227, 39] on button "Visual Editor" at bounding box center [224, 36] width 47 height 19
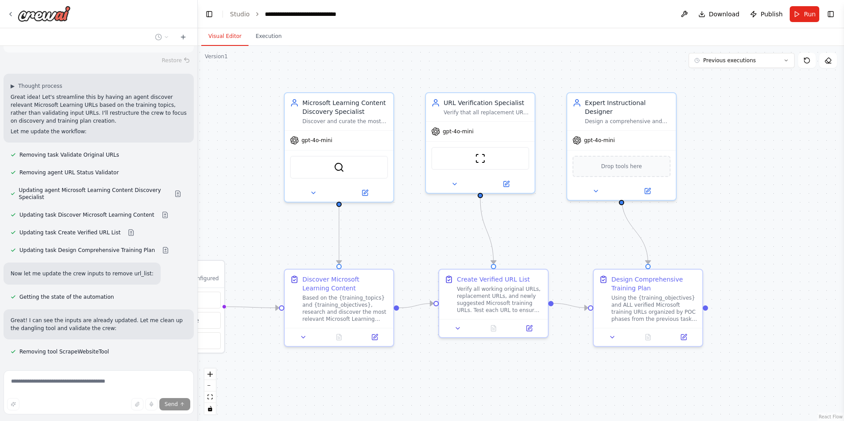
scroll to position [3406, 0]
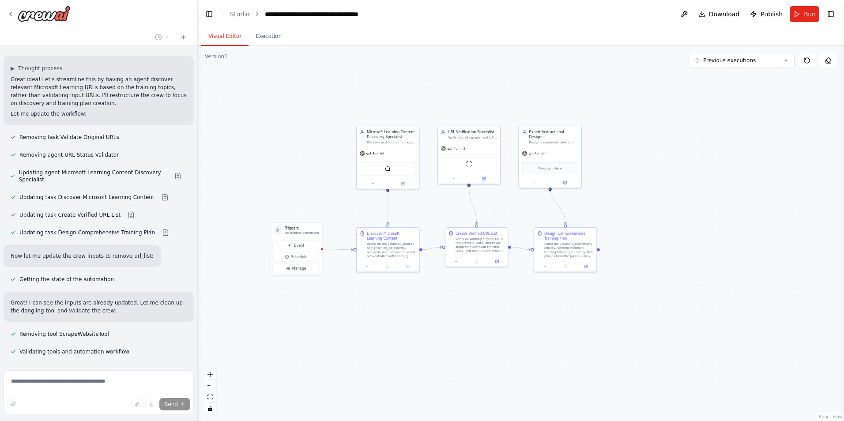
drag, startPoint x: 258, startPoint y: 220, endPoint x: 330, endPoint y: 202, distance: 74.1
click at [330, 202] on div ".deletable-edge-delete-btn { width: 20px; height: 20px; border: 0px solid #ffff…" at bounding box center [521, 233] width 646 height 375
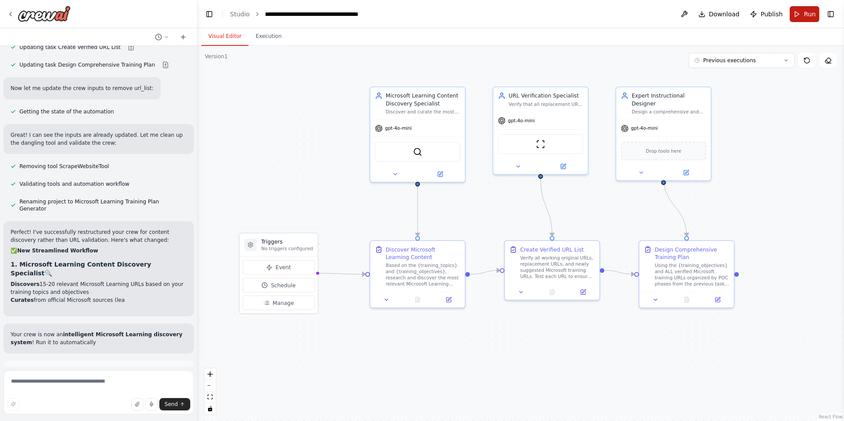
click at [802, 18] on button "Run" at bounding box center [805, 14] width 30 height 16
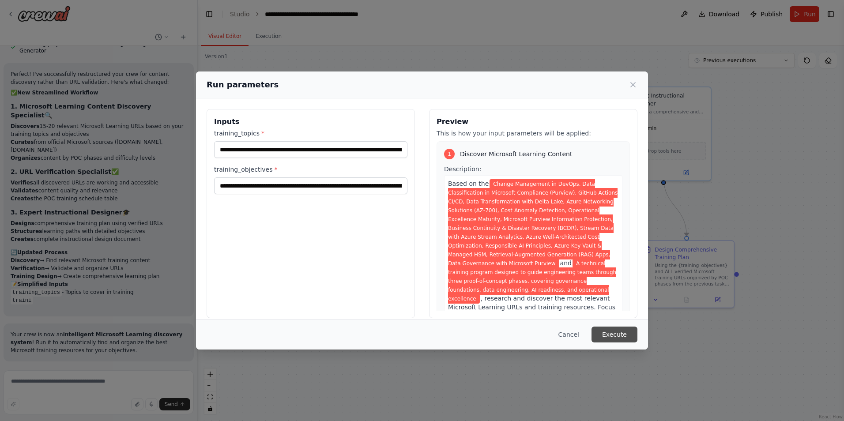
scroll to position [3740, 0]
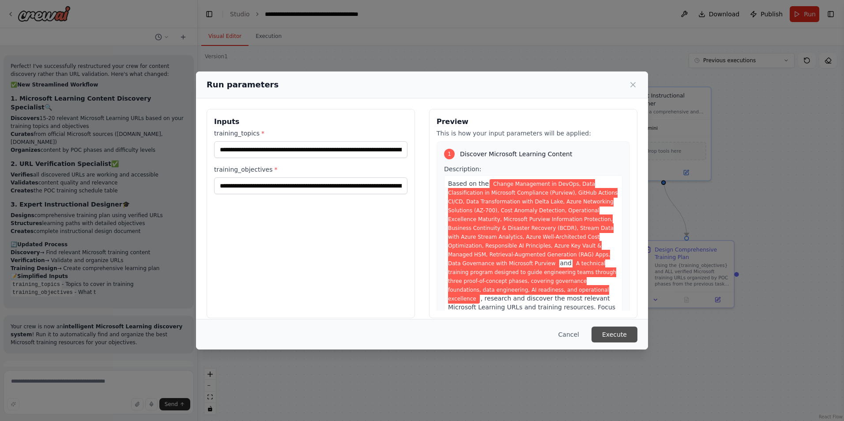
click at [608, 332] on button "Execute" at bounding box center [614, 335] width 46 height 16
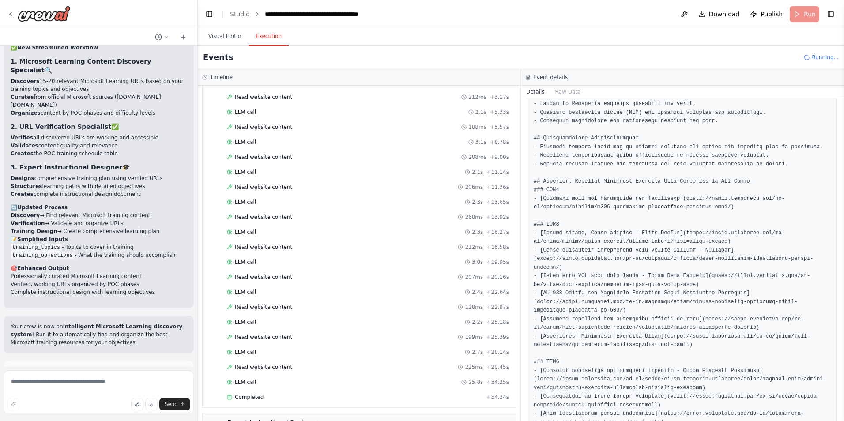
scroll to position [695, 0]
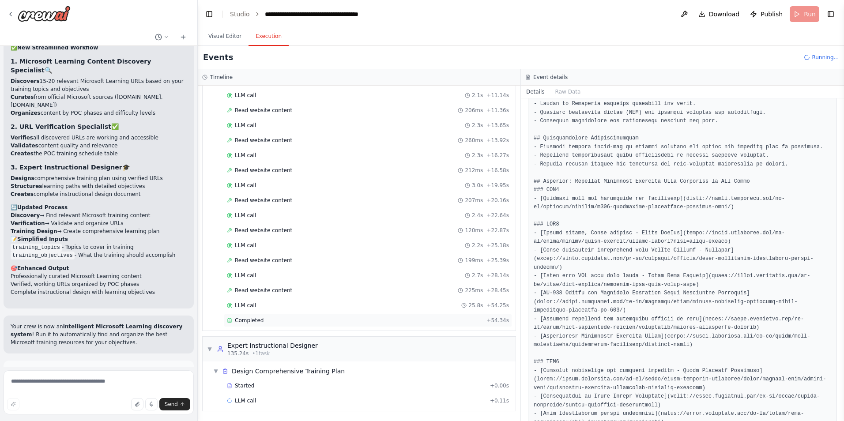
click at [252, 318] on span "Completed" at bounding box center [249, 320] width 29 height 7
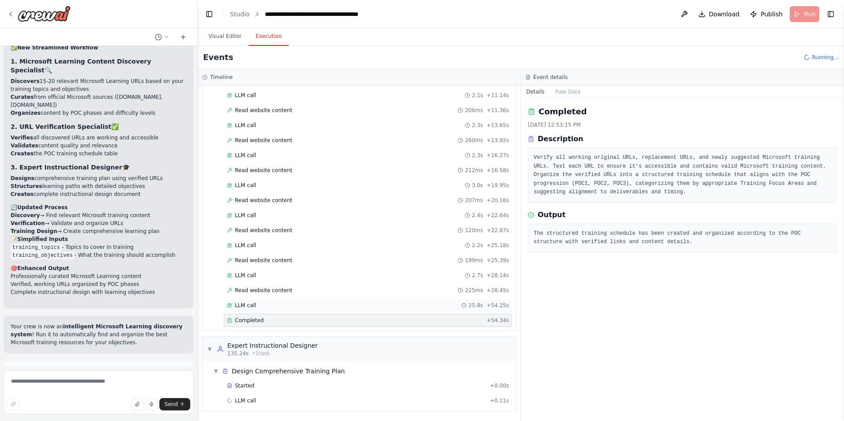
click at [252, 304] on span "LLM call" at bounding box center [245, 305] width 21 height 7
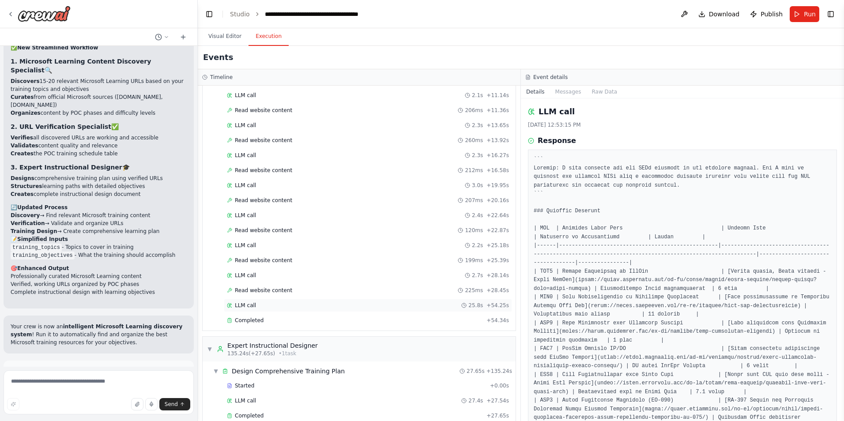
scroll to position [710, 0]
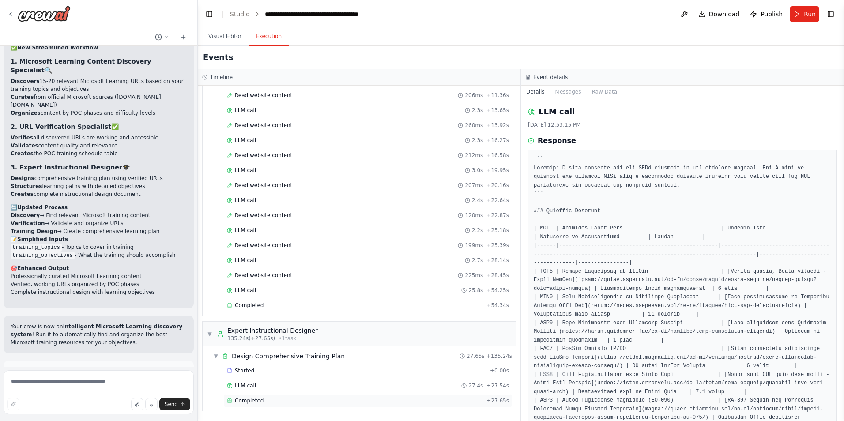
click at [251, 399] on span "Completed" at bounding box center [249, 400] width 29 height 7
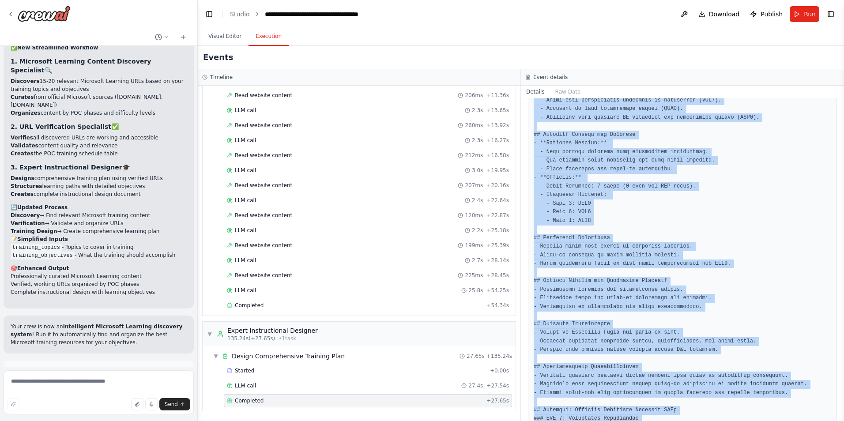
scroll to position [1283, 0]
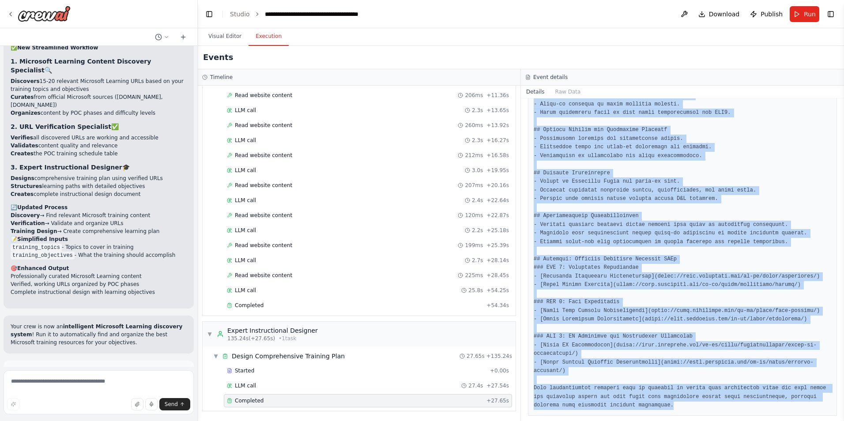
drag, startPoint x: 533, startPoint y: 269, endPoint x: 718, endPoint y: 403, distance: 228.2
copy pre "# Comprehensive Technical Training Plan for Engineering Teams ## Executive Summ…"
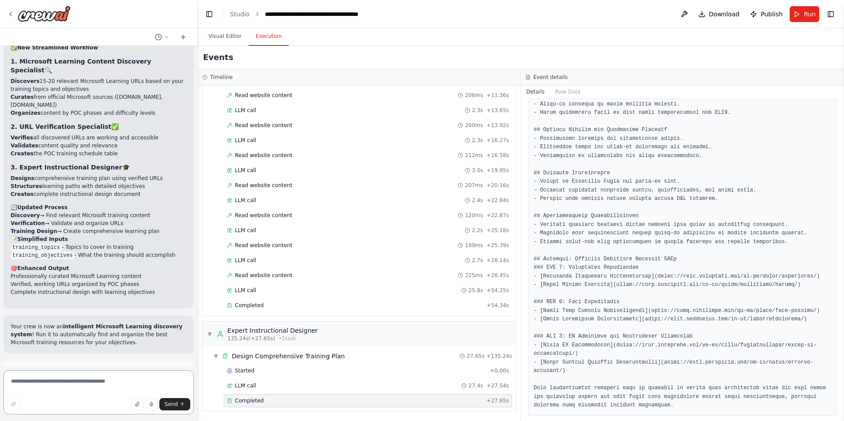
click at [138, 376] on textarea at bounding box center [99, 392] width 190 height 44
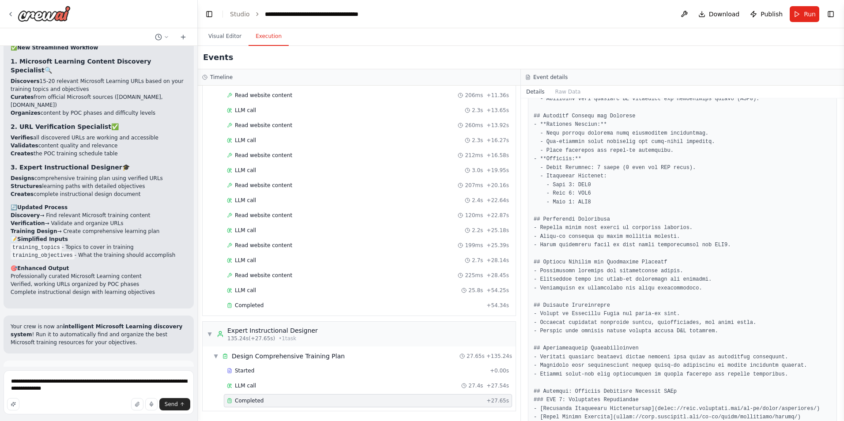
scroll to position [1106, 0]
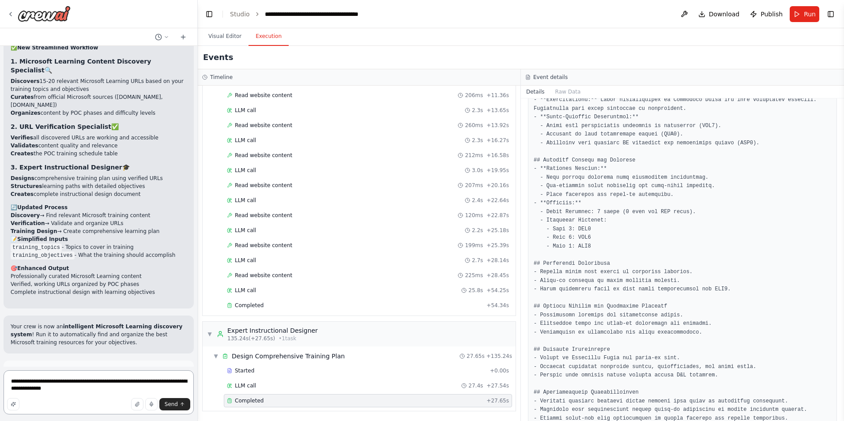
click at [64, 392] on textarea "**********" at bounding box center [99, 392] width 190 height 44
paste textarea "**********"
type textarea "**********"
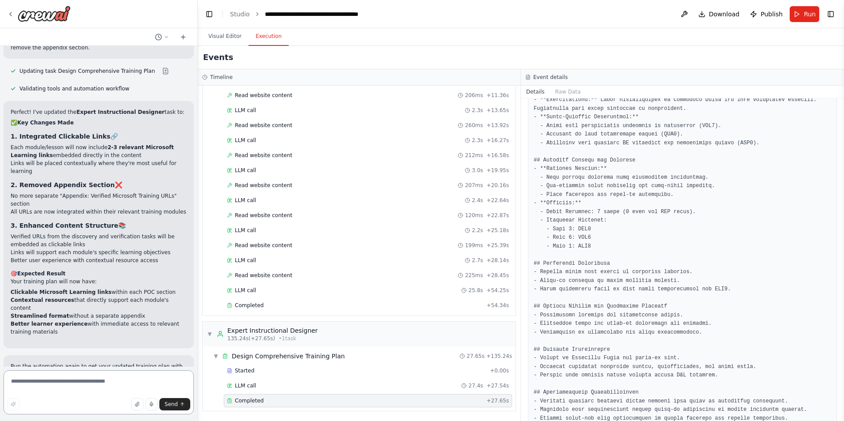
scroll to position [4196, 0]
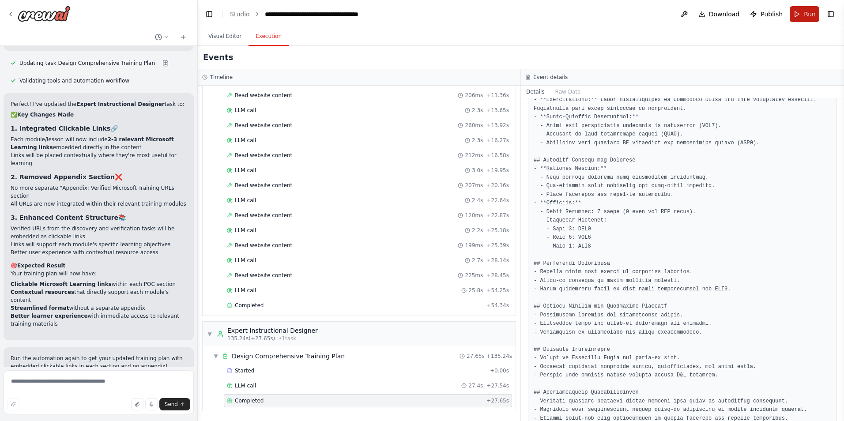
click at [802, 15] on button "Run" at bounding box center [805, 14] width 30 height 16
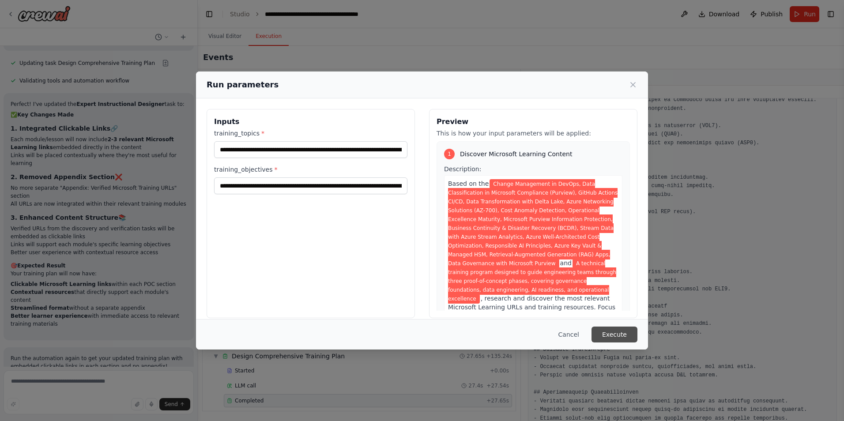
click at [621, 332] on button "Execute" at bounding box center [614, 335] width 46 height 16
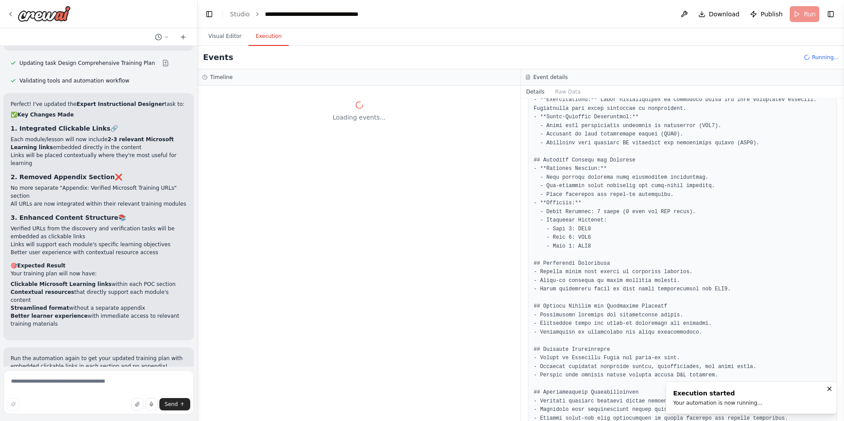
scroll to position [0, 0]
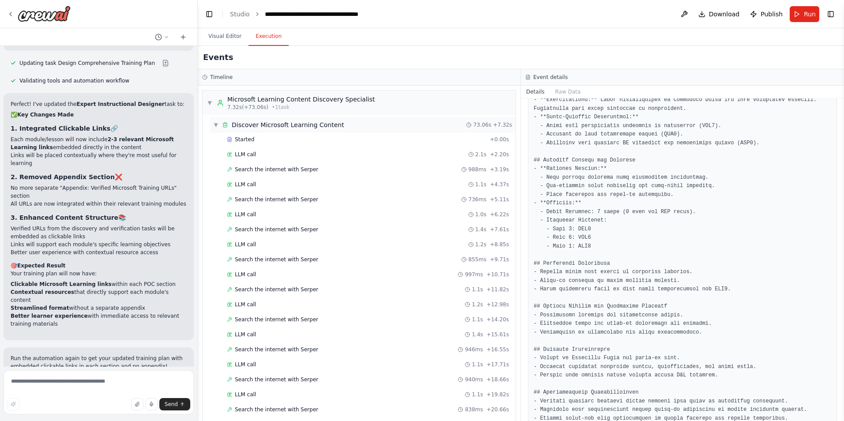
click at [217, 128] on div "▼ Discover Microsoft Learning Content" at bounding box center [278, 124] width 131 height 9
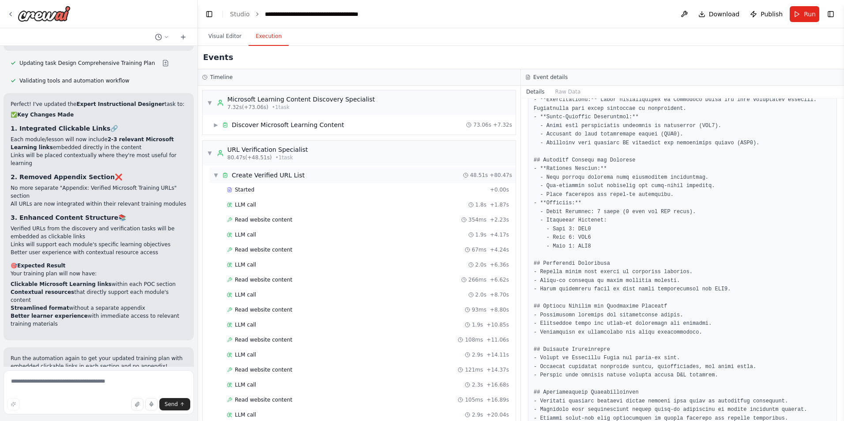
click at [213, 179] on div "▼ Create Verified URL List" at bounding box center [258, 175] width 91 height 9
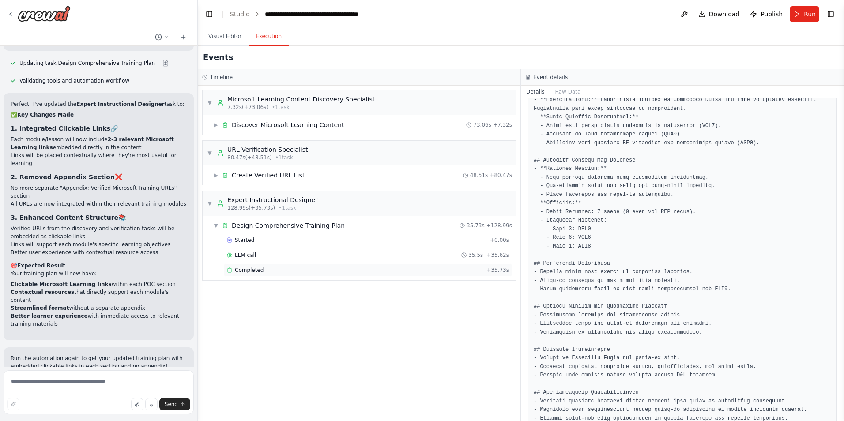
click at [242, 266] on div "Completed + 35.73s" at bounding box center [368, 269] width 288 height 13
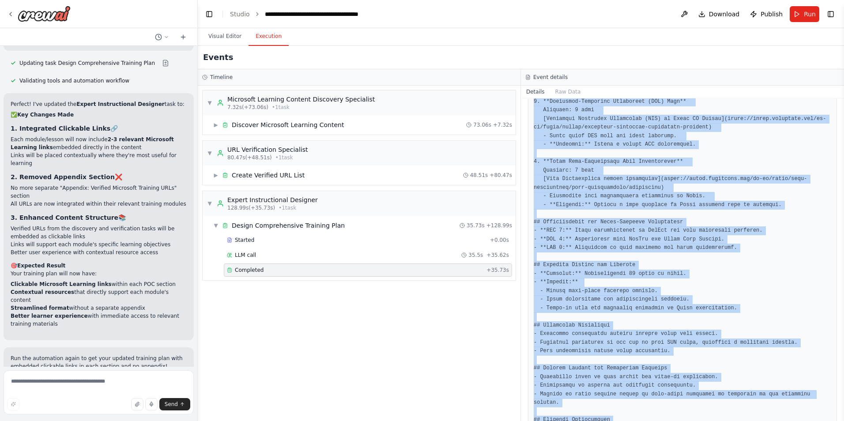
scroll to position [1395, 0]
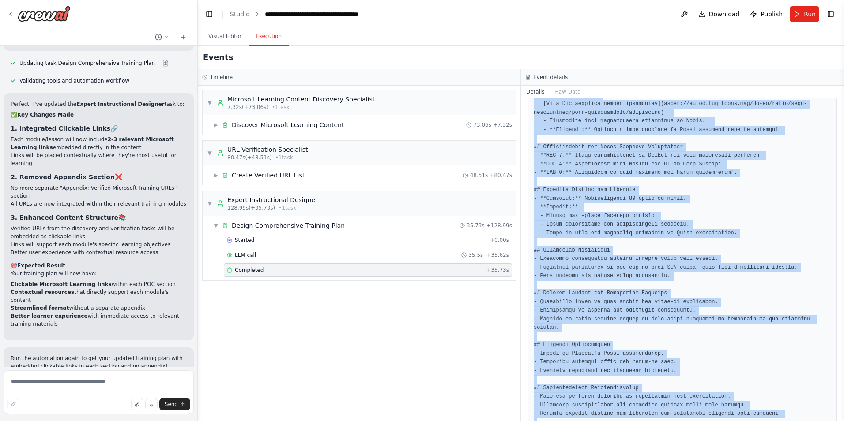
drag, startPoint x: 534, startPoint y: 189, endPoint x: 708, endPoint y: 425, distance: 293.6
click at [708, 421] on html "I need a crew that can take a list of URLs, check them to verify they return a …" at bounding box center [422, 210] width 844 height 421
copy pre "# Comprehensive Training Plan for Engineering Teams ## Executive Summary This c…"
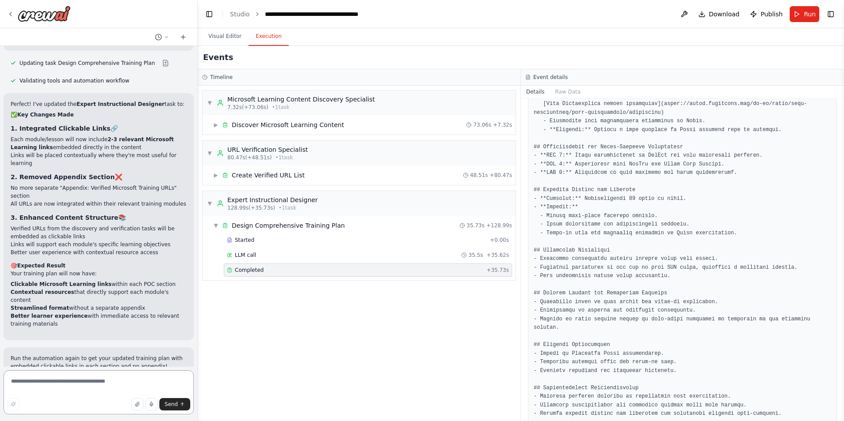
click at [98, 380] on textarea at bounding box center [99, 392] width 190 height 44
type textarea "**********"
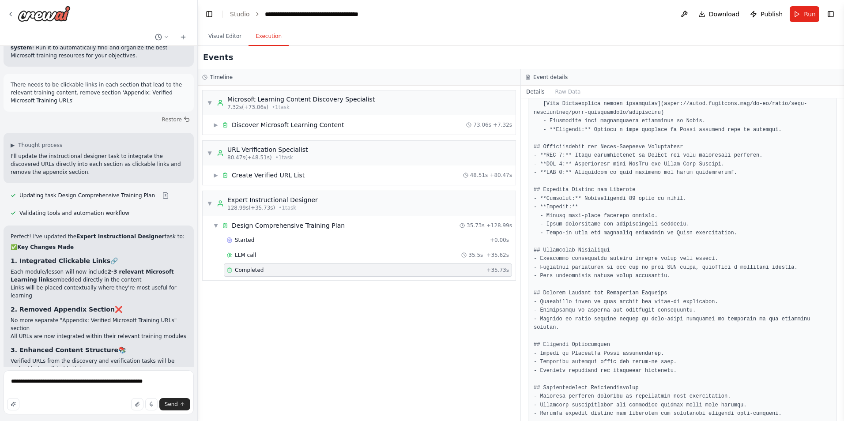
scroll to position [4196, 0]
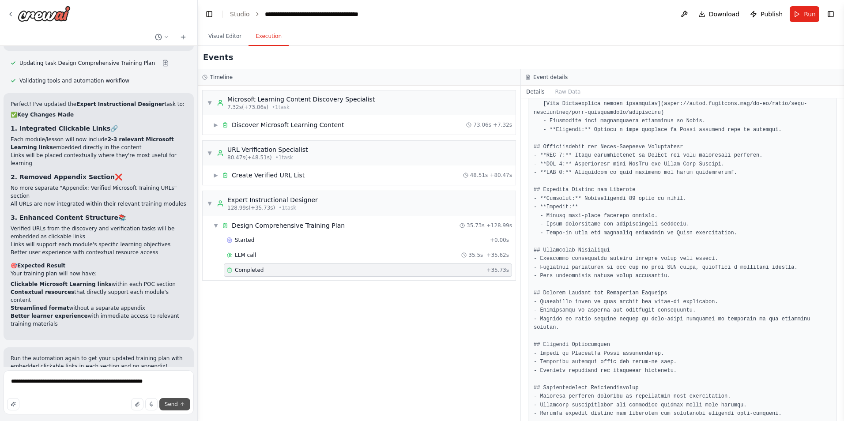
click at [172, 403] on span "Send" at bounding box center [171, 404] width 13 height 7
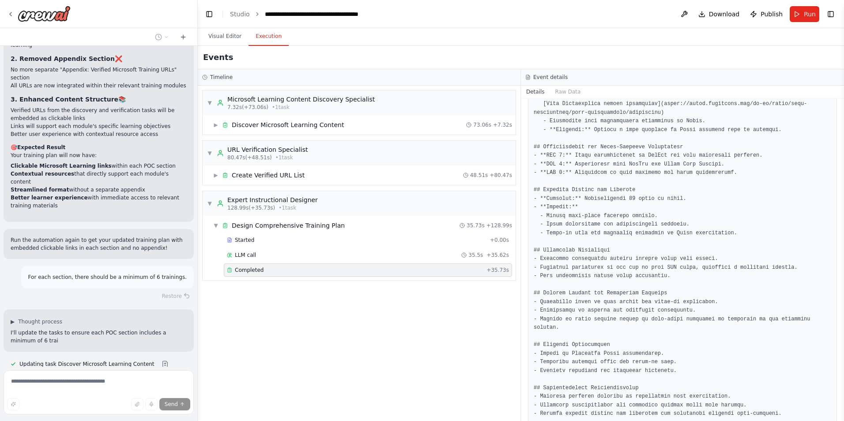
scroll to position [4322, 0]
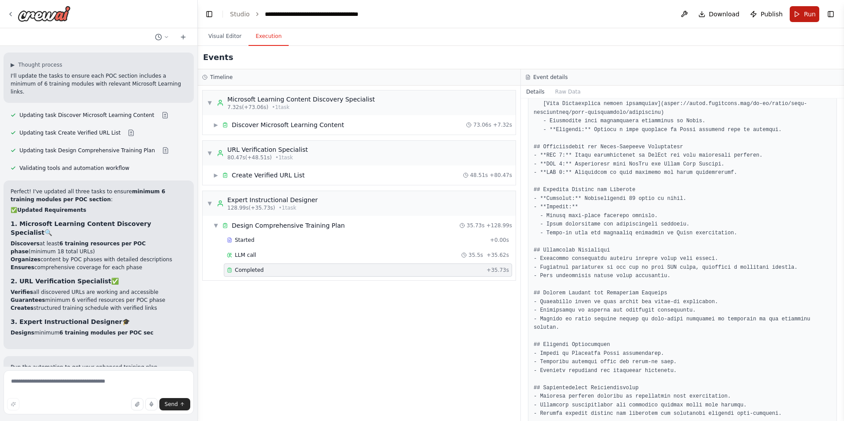
click at [802, 15] on button "Run" at bounding box center [805, 14] width 30 height 16
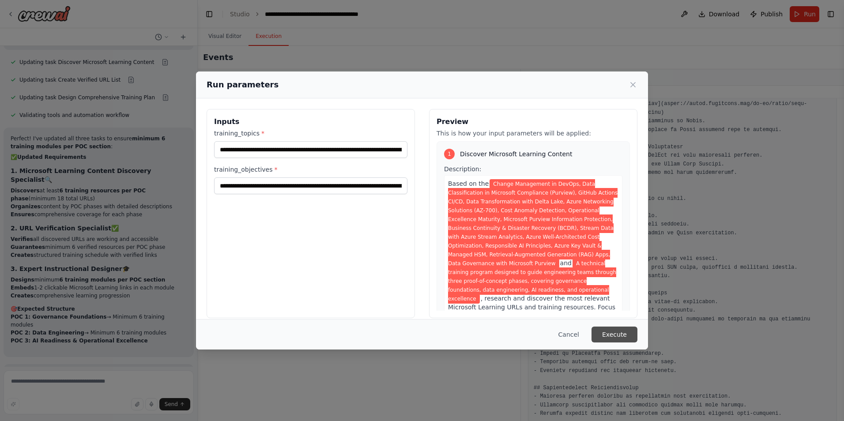
click at [618, 333] on button "Execute" at bounding box center [614, 335] width 46 height 16
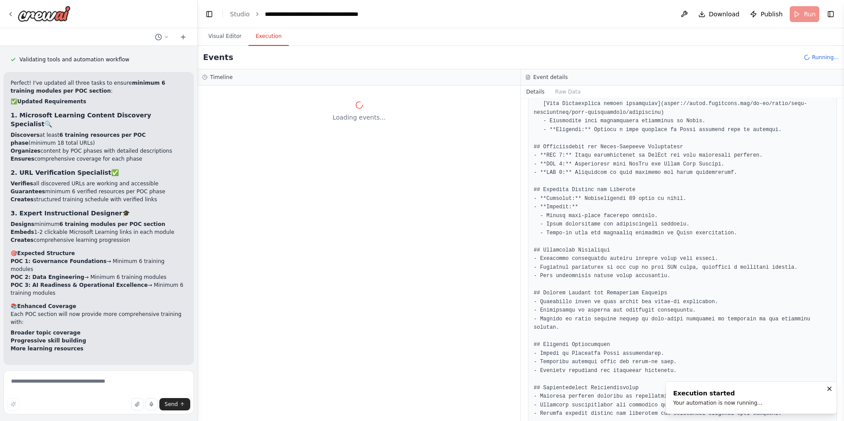
scroll to position [4688, 0]
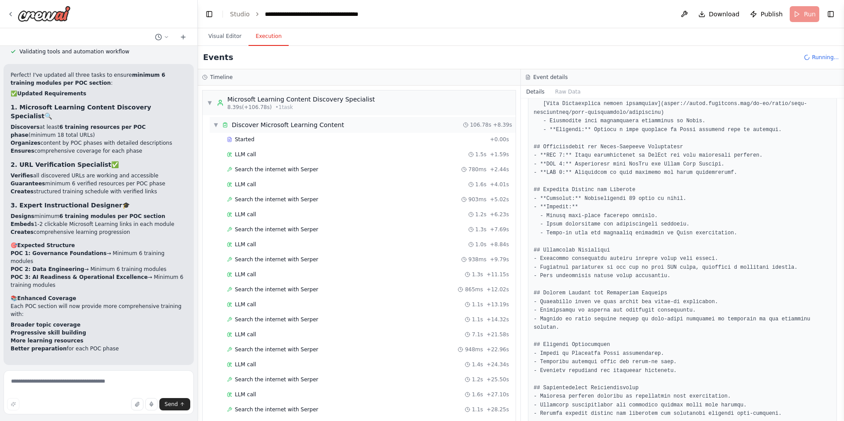
click at [213, 125] on span "▼" at bounding box center [215, 124] width 5 height 7
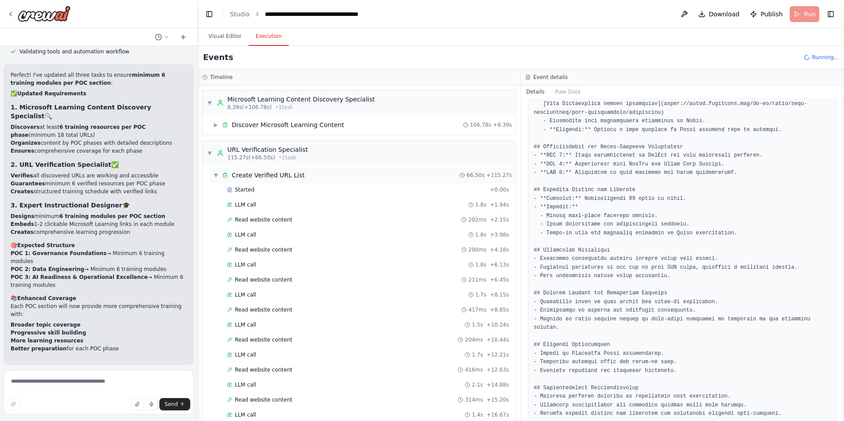
click at [215, 175] on span "▼" at bounding box center [215, 175] width 5 height 7
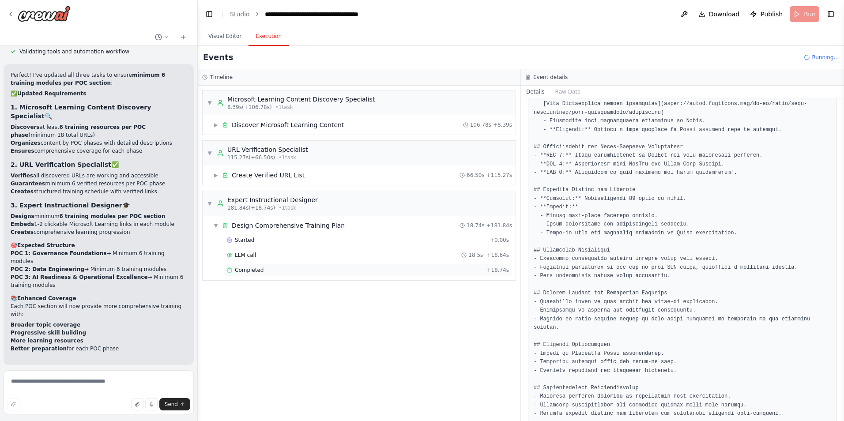
click at [242, 269] on span "Completed" at bounding box center [249, 270] width 29 height 7
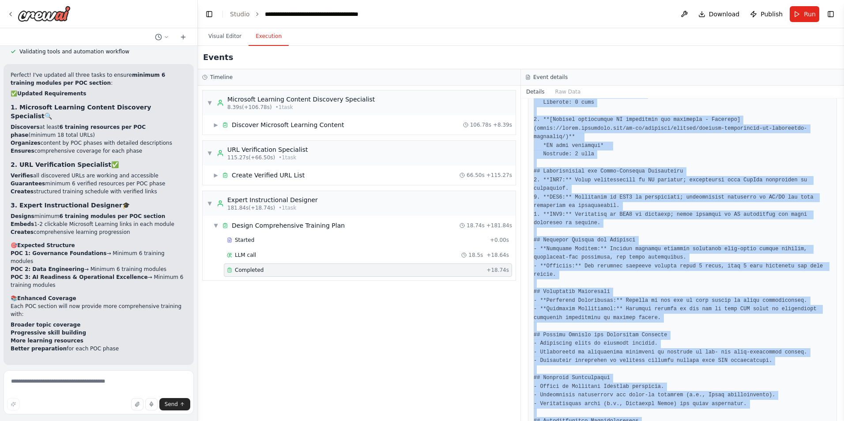
scroll to position [1240, 0]
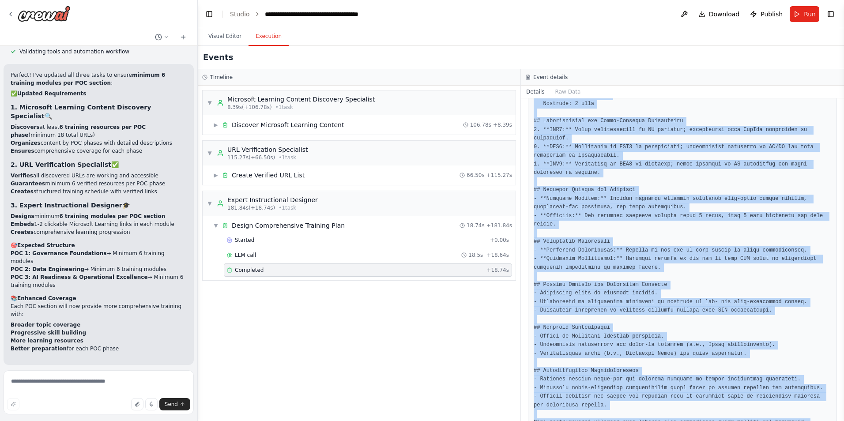
drag, startPoint x: 534, startPoint y: 276, endPoint x: 651, endPoint y: 435, distance: 196.9
click at [651, 421] on html "I need a crew that can take a list of URLs, check them to verify they return a …" at bounding box center [422, 210] width 844 height 421
copy pre "# Technical Training Program: Engineering Teams Proof-of-Concept (POC) Phases #…"
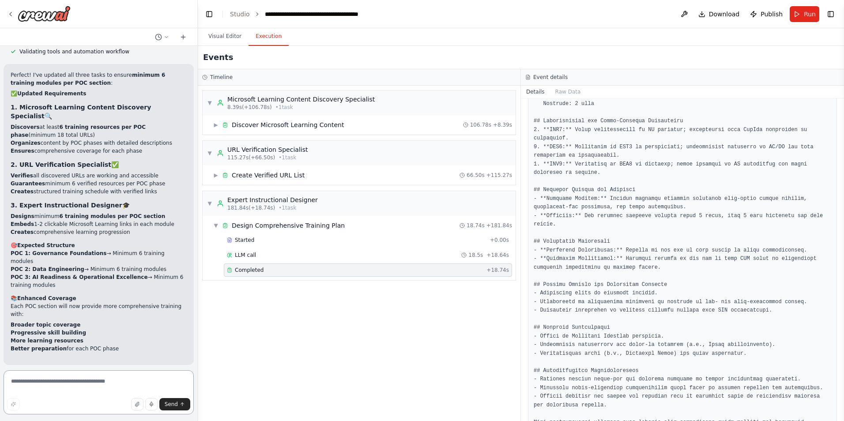
click at [34, 386] on textarea at bounding box center [99, 392] width 190 height 44
paste textarea "**********"
type textarea "**********"
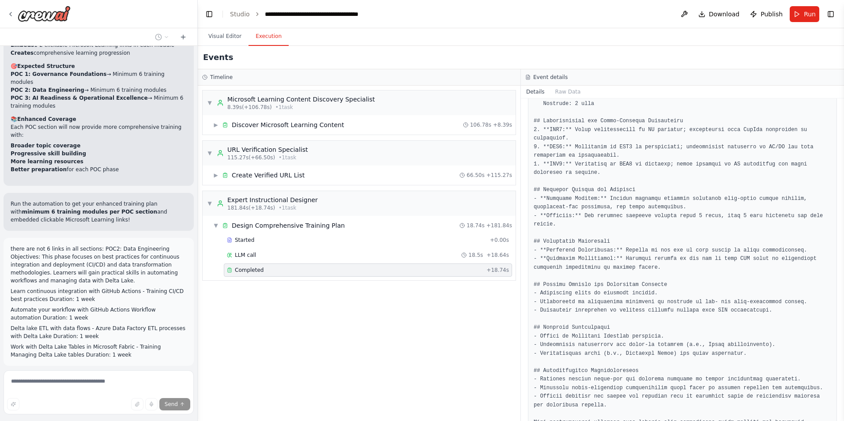
scroll to position [4875, 0]
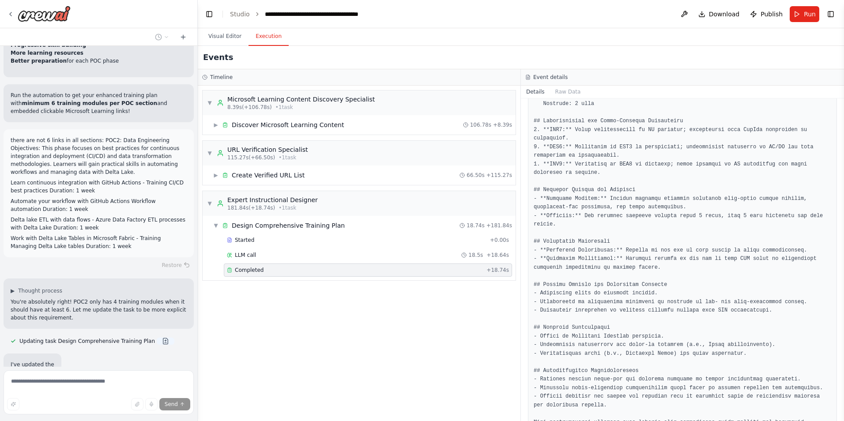
click at [149, 383] on div "Suggestion Dismiss I have some suggestions to help you move forward with your a…" at bounding box center [99, 415] width 190 height 64
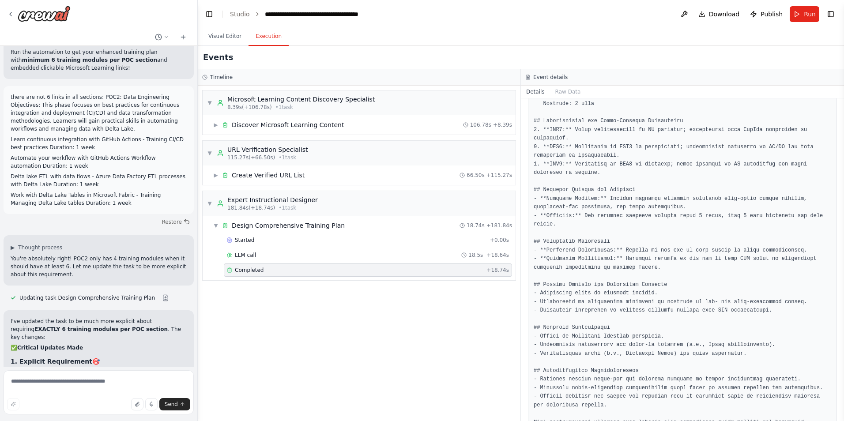
click at [151, 171] on div "I need a crew that can take a list of URLs, check them to verify they return a …" at bounding box center [98, 206] width 197 height 321
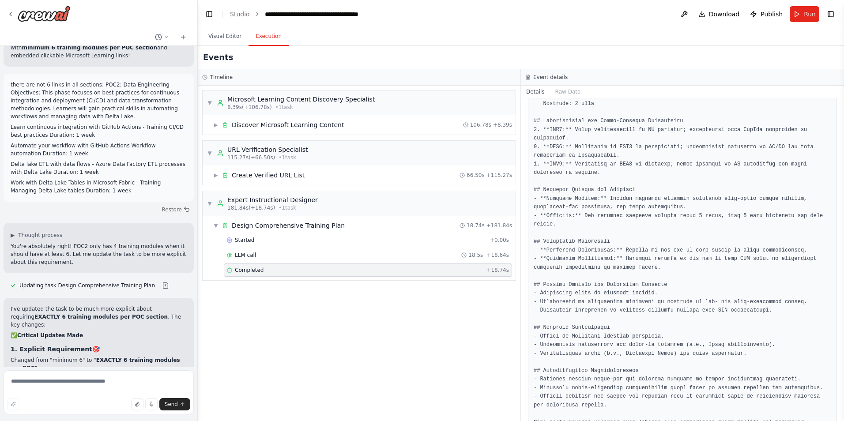
scroll to position [4987, 0]
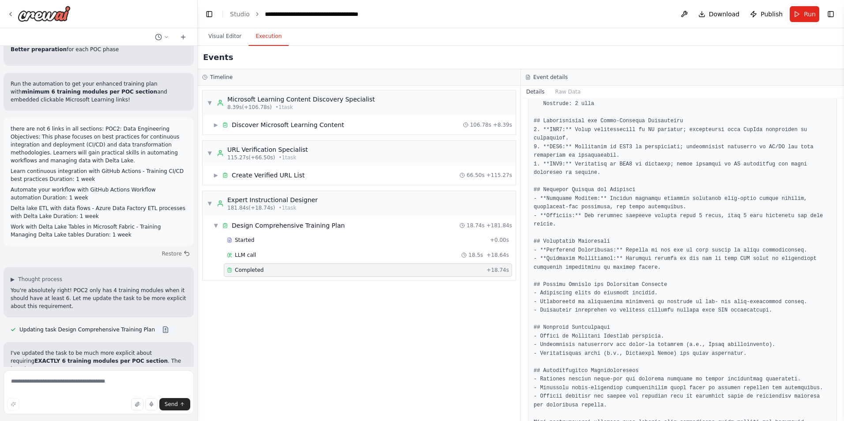
click at [157, 326] on button at bounding box center [166, 329] width 18 height 7
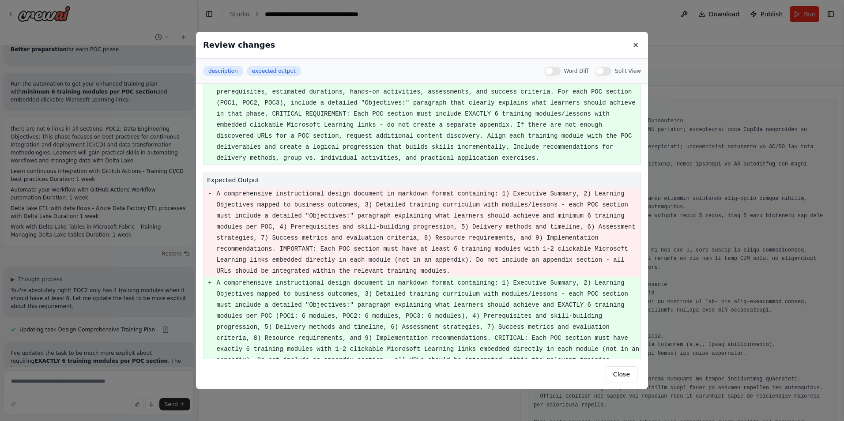
scroll to position [158, 0]
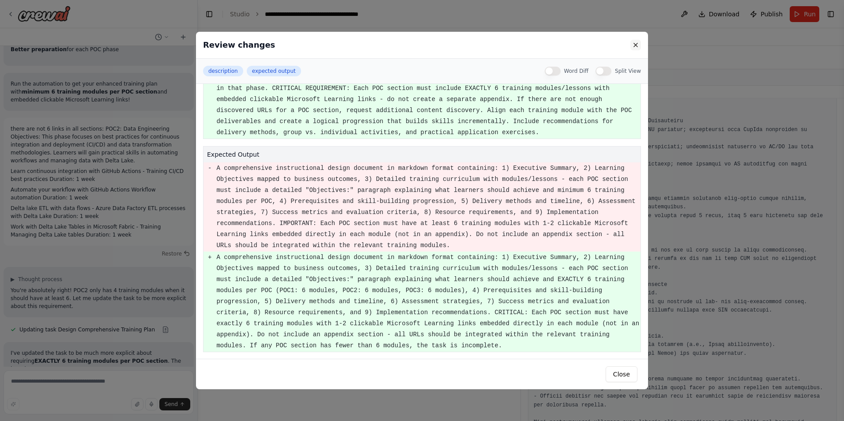
click at [639, 41] on button at bounding box center [635, 45] width 11 height 11
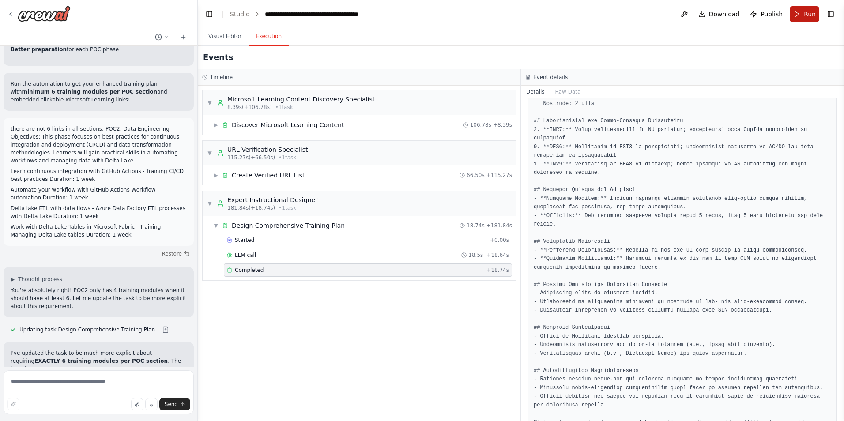
click at [803, 13] on button "Run" at bounding box center [805, 14] width 30 height 16
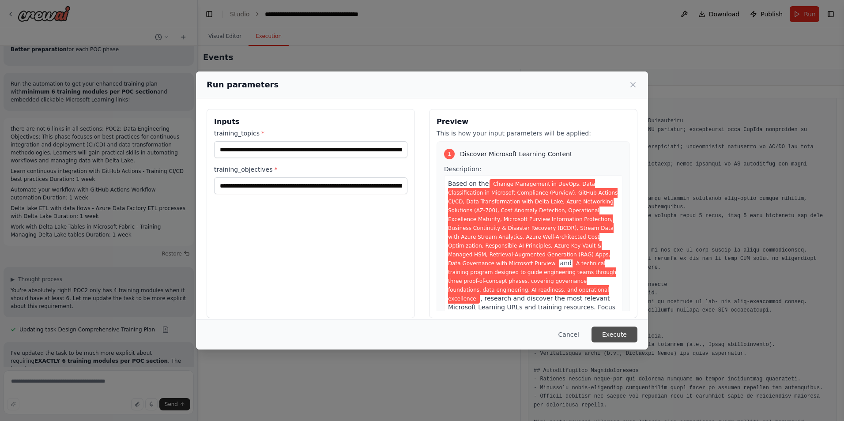
click at [628, 332] on button "Execute" at bounding box center [614, 335] width 46 height 16
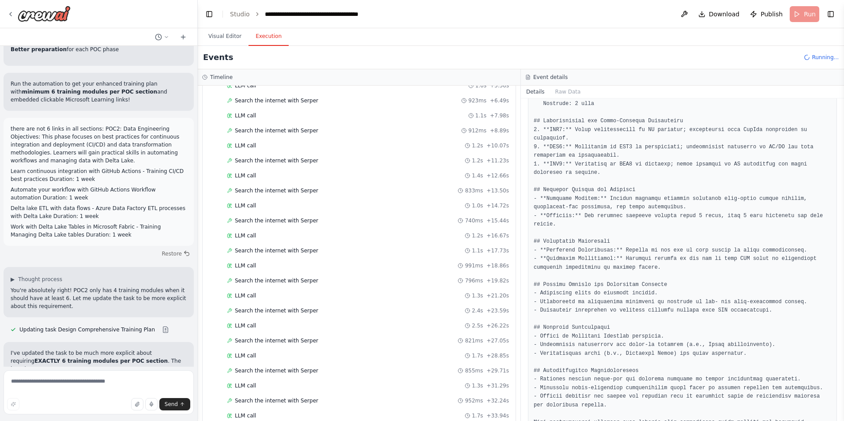
scroll to position [204, 0]
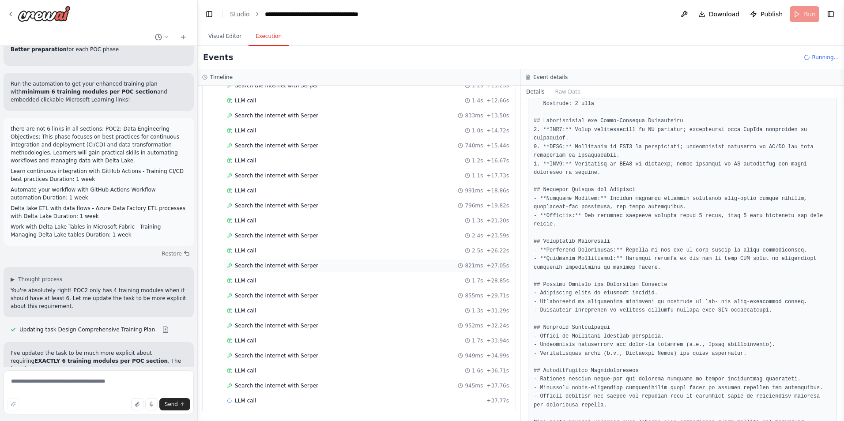
click at [385, 269] on div "Search the internet with Serper 821ms + 27.05s" at bounding box center [368, 265] width 282 height 7
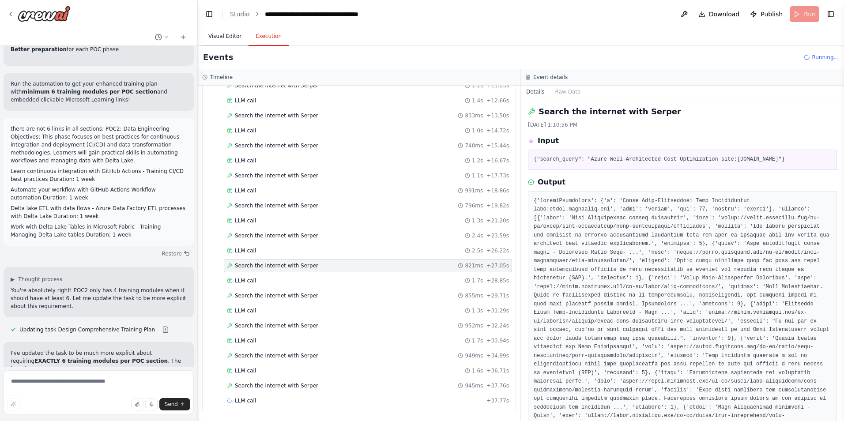
click at [226, 40] on button "Visual Editor" at bounding box center [224, 36] width 47 height 19
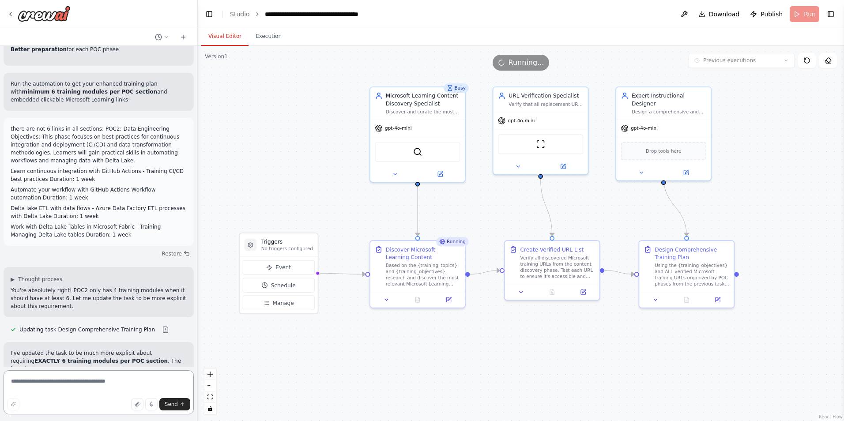
click at [107, 377] on textarea at bounding box center [99, 392] width 190 height 44
type textarea "**********"
click at [174, 405] on span "Send" at bounding box center [171, 404] width 13 height 7
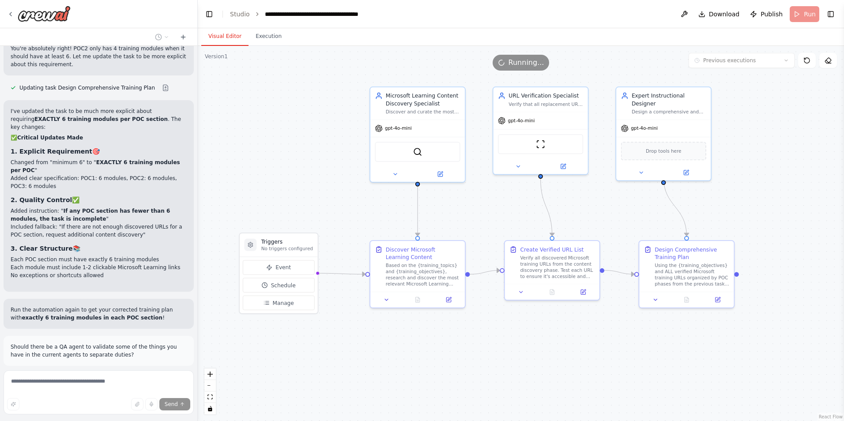
scroll to position [5237, 0]
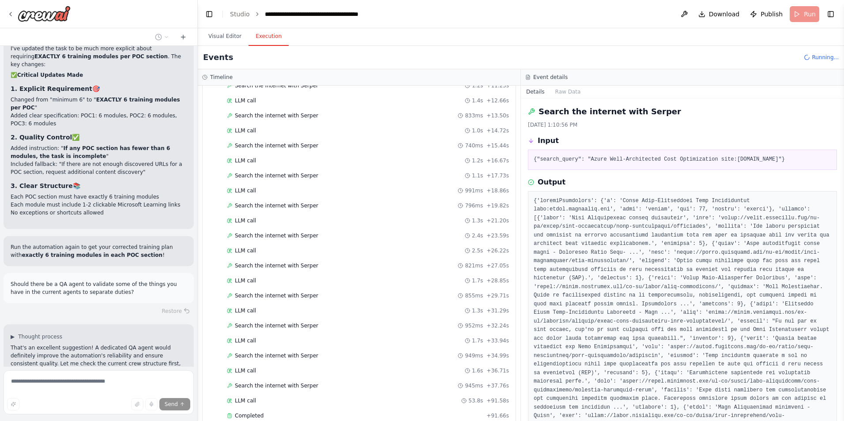
click at [262, 43] on button "Execution" at bounding box center [268, 36] width 40 height 19
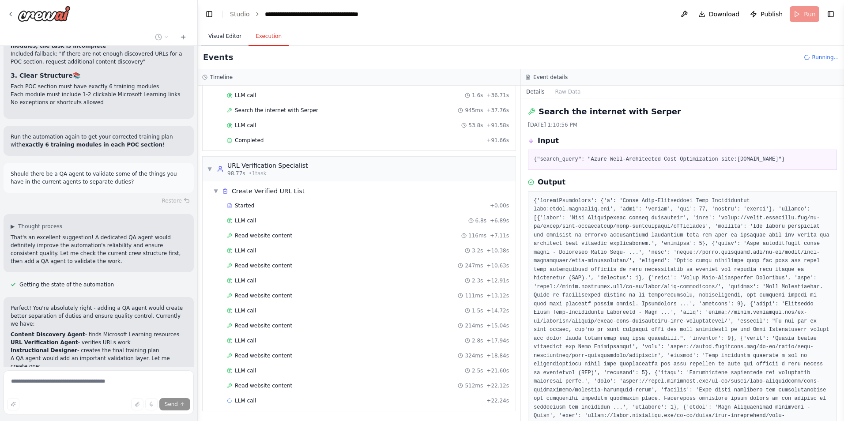
scroll to position [5420, 0]
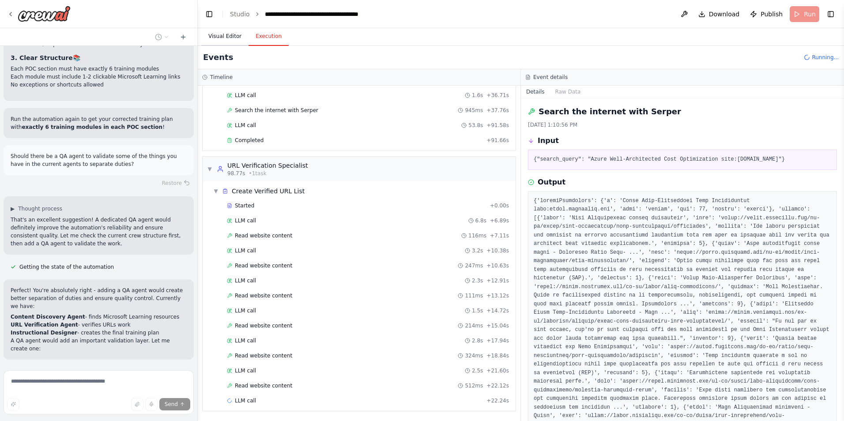
click at [216, 38] on button "Visual Editor" at bounding box center [224, 36] width 47 height 19
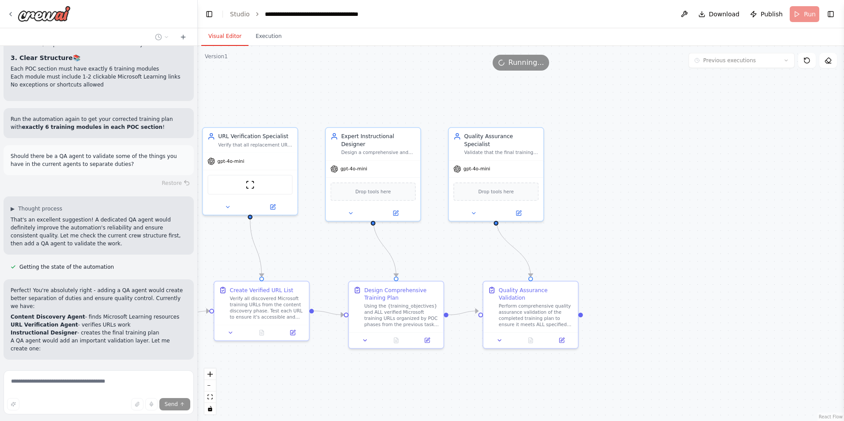
drag, startPoint x: 731, startPoint y: 198, endPoint x: 444, endPoint y: 239, distance: 290.2
click at [444, 239] on div ".deletable-edge-delete-btn { width: 20px; height: 20px; border: 0px solid #ffff…" at bounding box center [521, 233] width 646 height 375
click at [522, 207] on button at bounding box center [518, 211] width 43 height 9
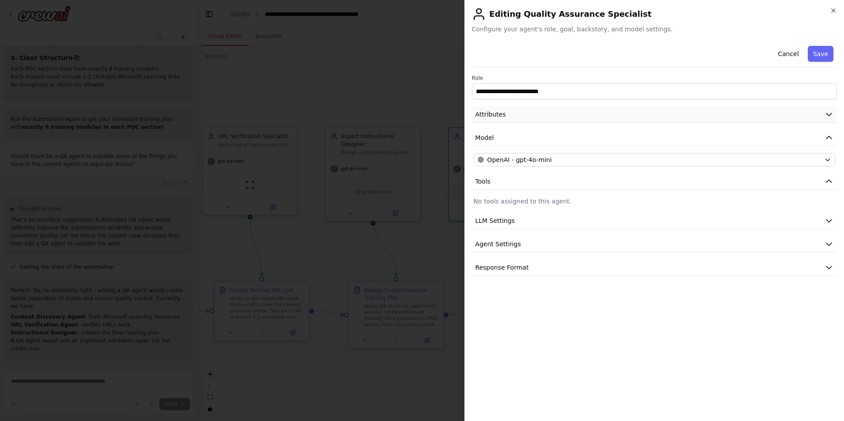
click at [825, 112] on icon "button" at bounding box center [828, 114] width 9 height 9
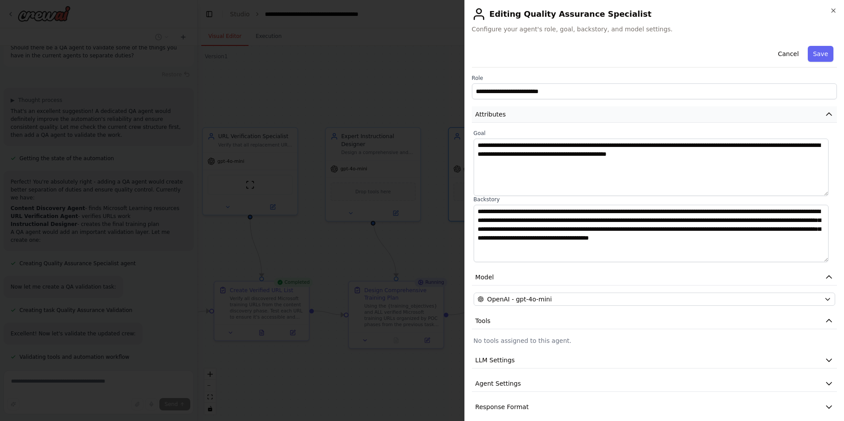
click at [824, 113] on icon "button" at bounding box center [828, 114] width 9 height 9
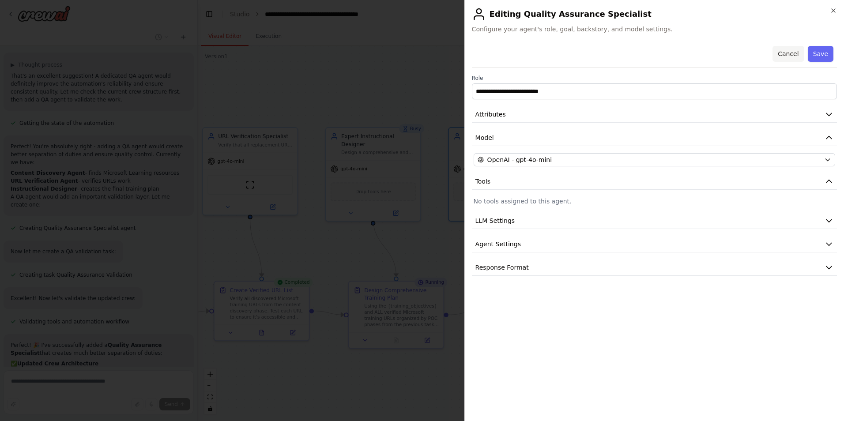
click at [790, 53] on button "Cancel" at bounding box center [787, 54] width 31 height 16
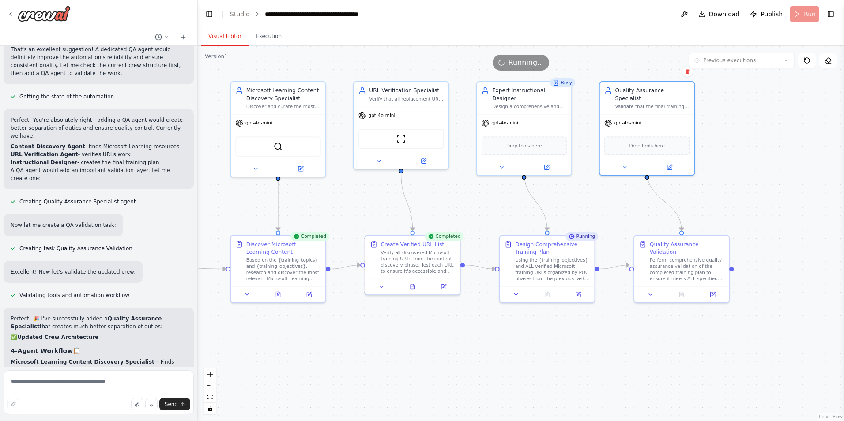
drag, startPoint x: 632, startPoint y: 233, endPoint x: 783, endPoint y: 187, distance: 157.8
click at [783, 187] on div ".deletable-edge-delete-btn { width: 20px; height: 20px; border: 0px solid #ffff…" at bounding box center [521, 233] width 646 height 375
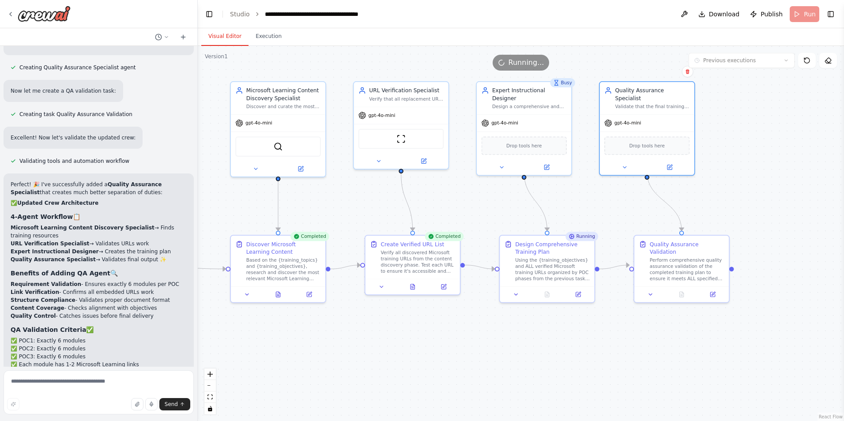
scroll to position [5732, 0]
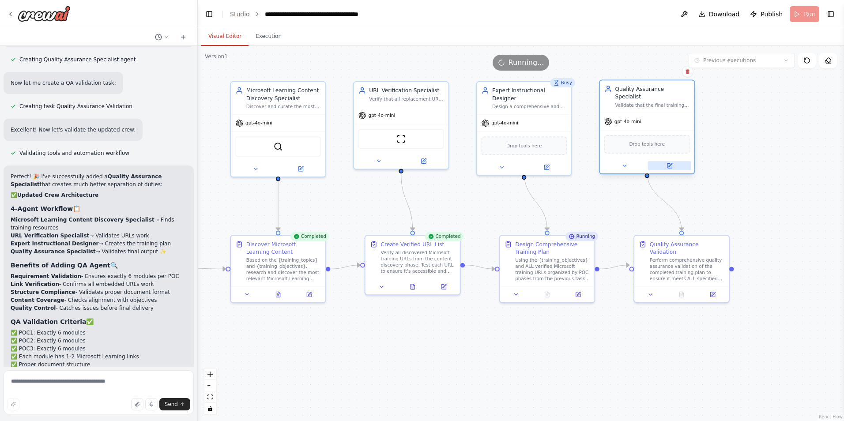
click at [672, 163] on icon at bounding box center [669, 166] width 6 height 6
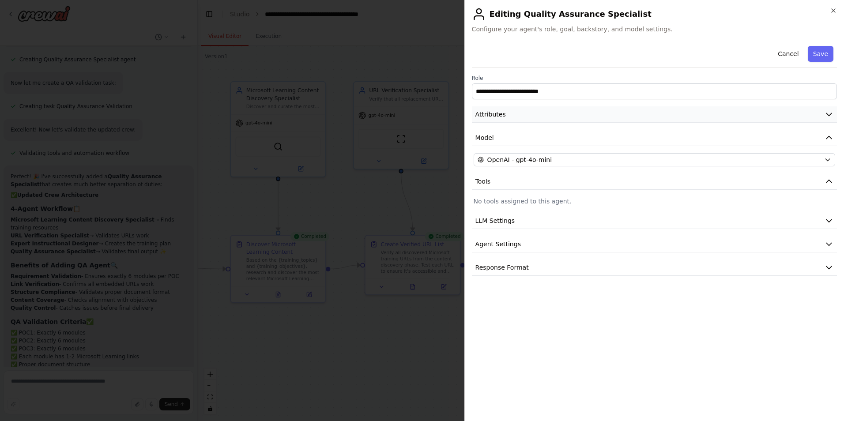
click at [829, 115] on icon "button" at bounding box center [828, 114] width 5 height 3
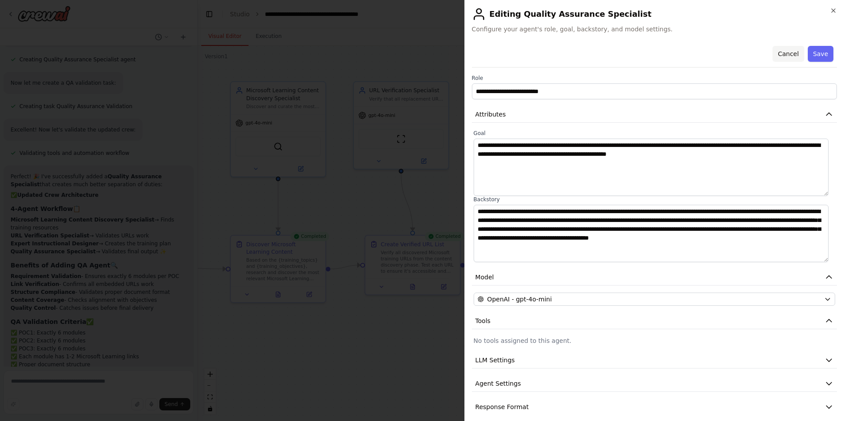
click at [781, 53] on button "Cancel" at bounding box center [787, 54] width 31 height 16
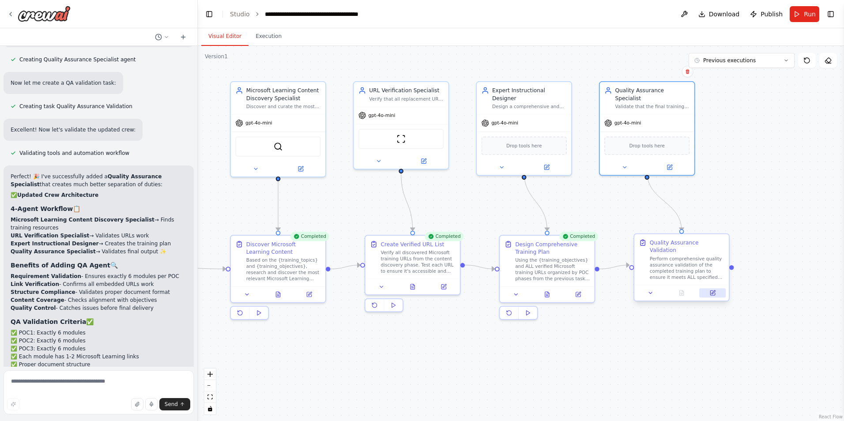
click at [718, 288] on button at bounding box center [712, 292] width 26 height 9
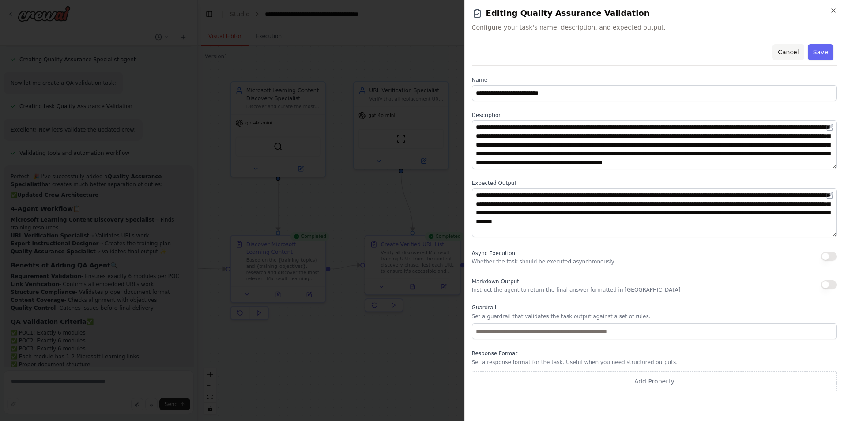
click at [788, 53] on button "Cancel" at bounding box center [787, 52] width 31 height 16
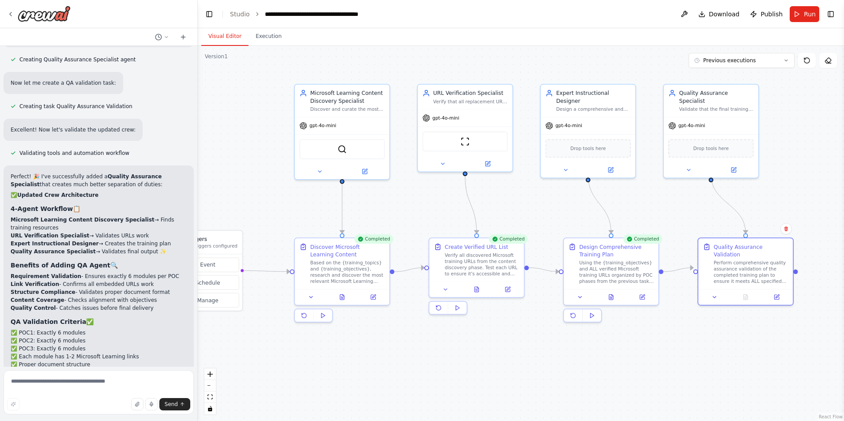
drag, startPoint x: 713, startPoint y: 187, endPoint x: 777, endPoint y: 190, distance: 64.1
click at [777, 190] on div ".deletable-edge-delete-btn { width: 20px; height: 20px; border: 0px solid #ffff…" at bounding box center [521, 233] width 646 height 375
click at [89, 380] on textarea at bounding box center [99, 392] width 190 height 44
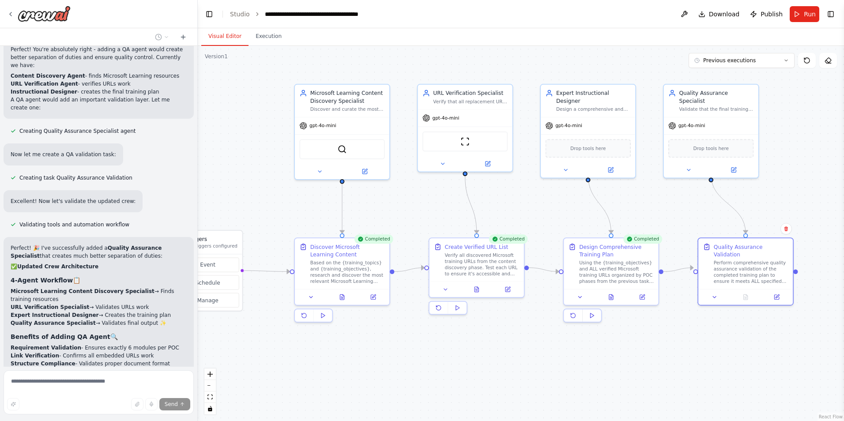
scroll to position [5695, 0]
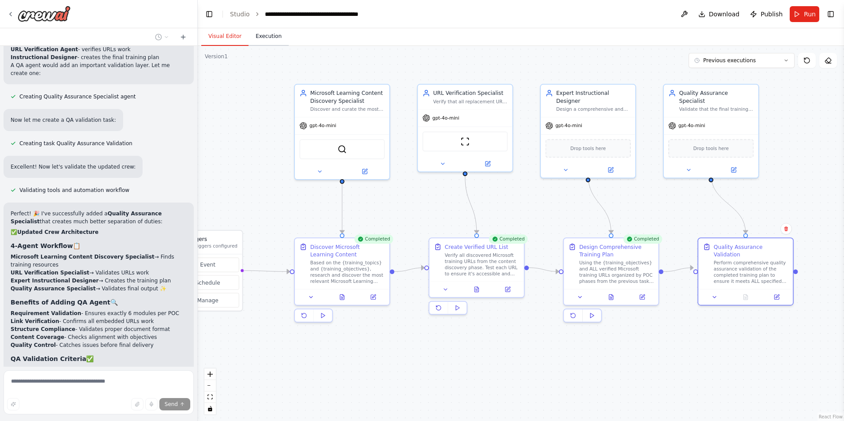
click at [264, 42] on button "Execution" at bounding box center [268, 36] width 40 height 19
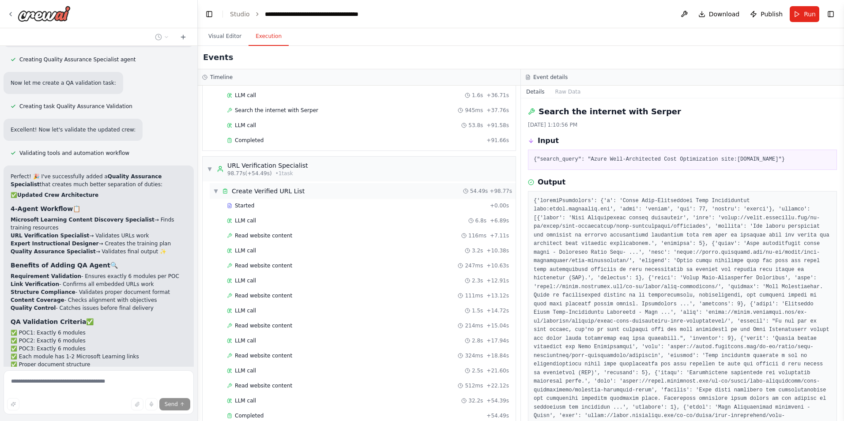
scroll to position [5754, 0]
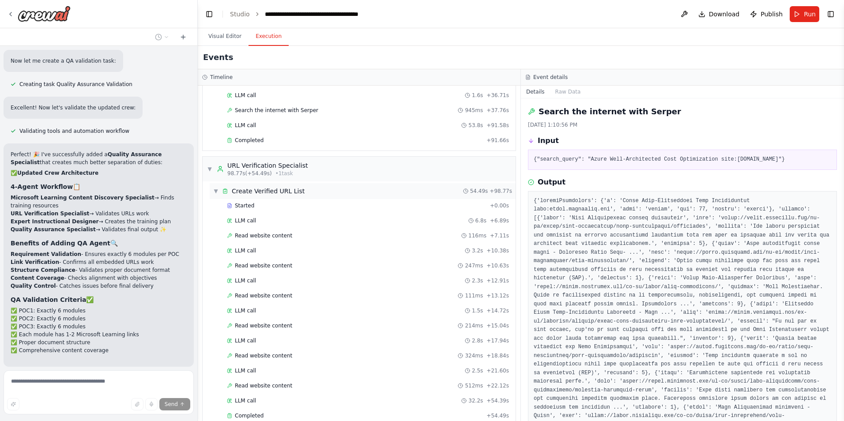
click at [217, 191] on span "▼" at bounding box center [215, 191] width 5 height 7
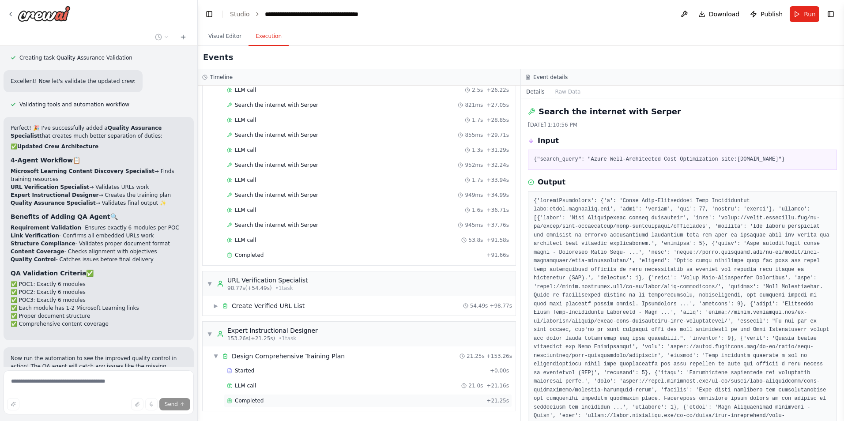
scroll to position [5789, 0]
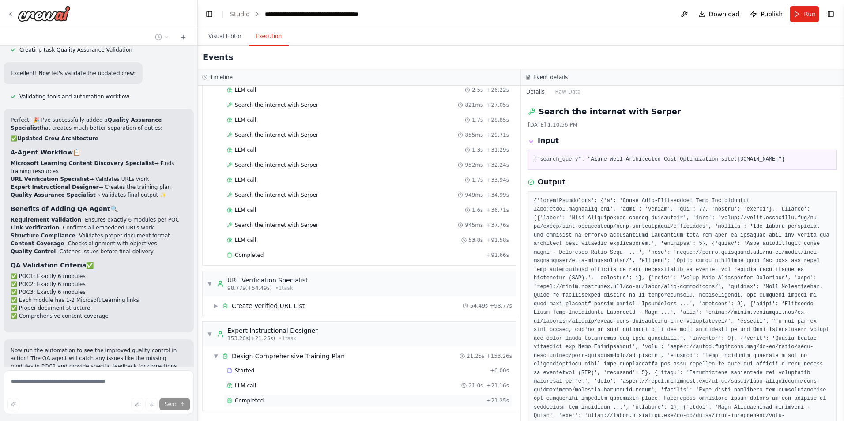
click at [239, 402] on span "Completed" at bounding box center [249, 400] width 29 height 7
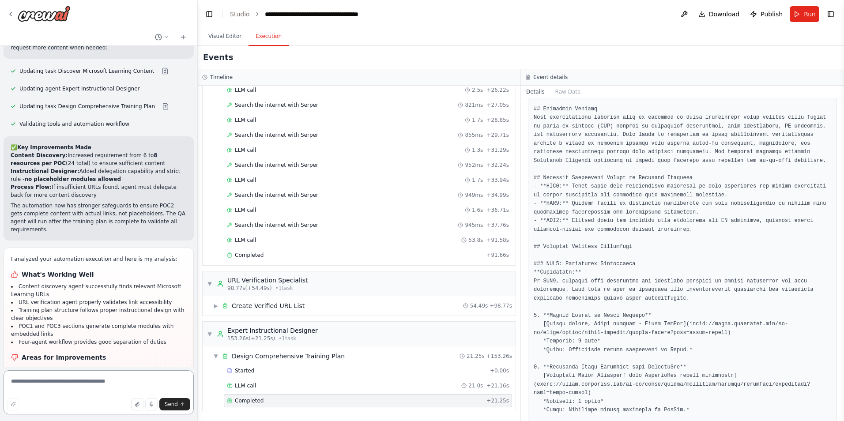
scroll to position [6270, 0]
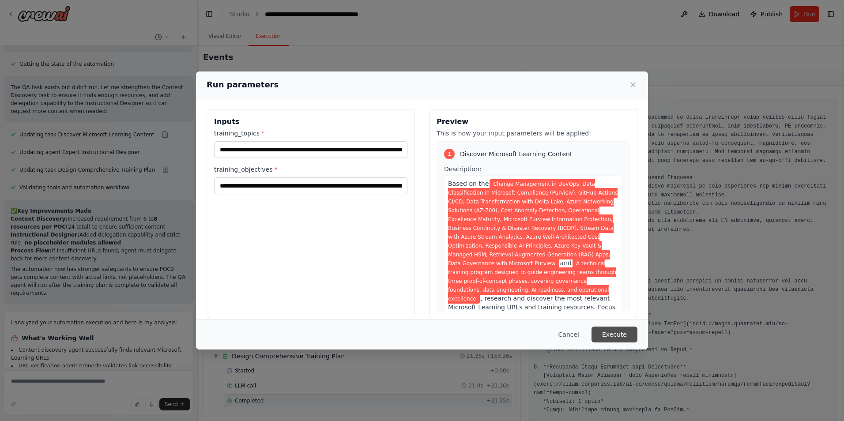
click at [617, 331] on button "Execute" at bounding box center [614, 335] width 46 height 16
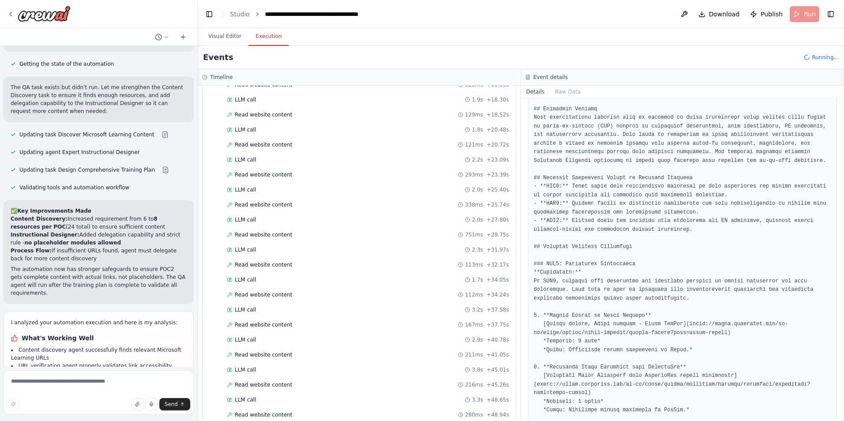
scroll to position [779, 0]
click at [223, 36] on button "Visual Editor" at bounding box center [224, 36] width 47 height 19
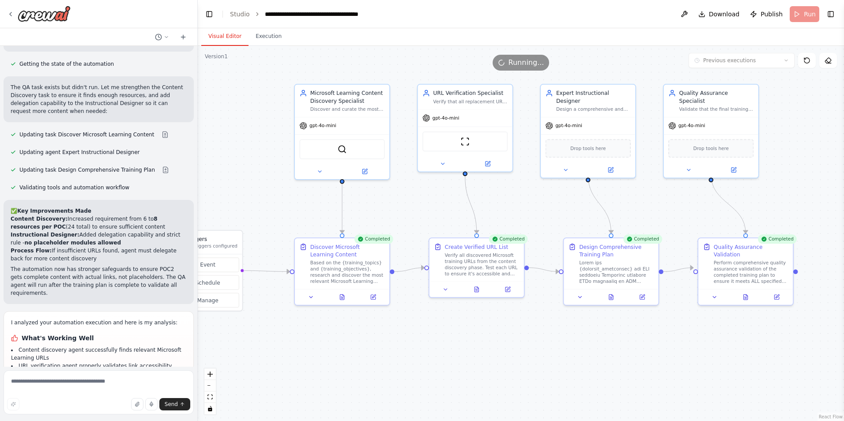
scroll to position [6270, 0]
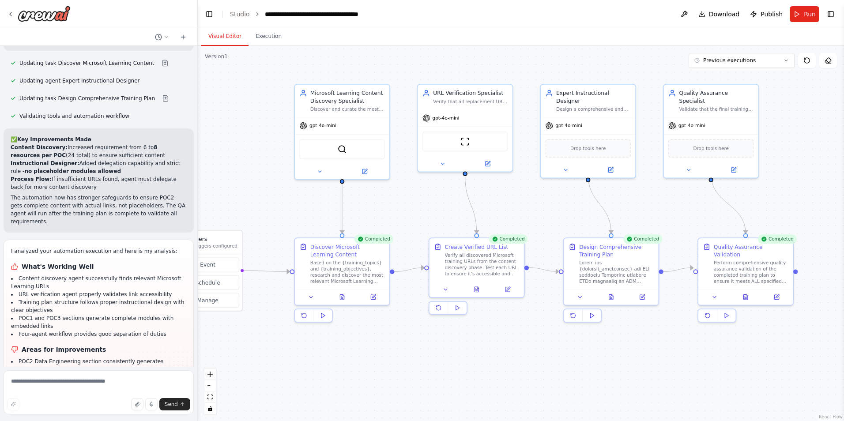
click at [518, 362] on div ".deletable-edge-delete-btn { width: 20px; height: 20px; border: 0px solid #ffff…" at bounding box center [521, 233] width 646 height 375
click at [272, 40] on button "Execution" at bounding box center [268, 36] width 40 height 19
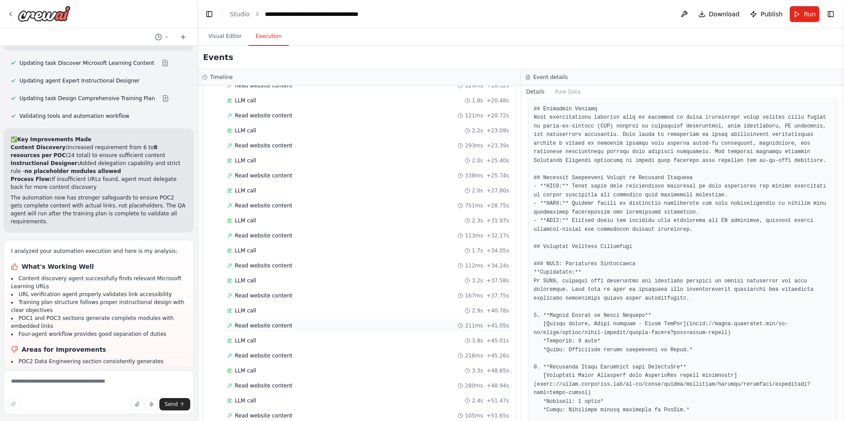
scroll to position [1015, 0]
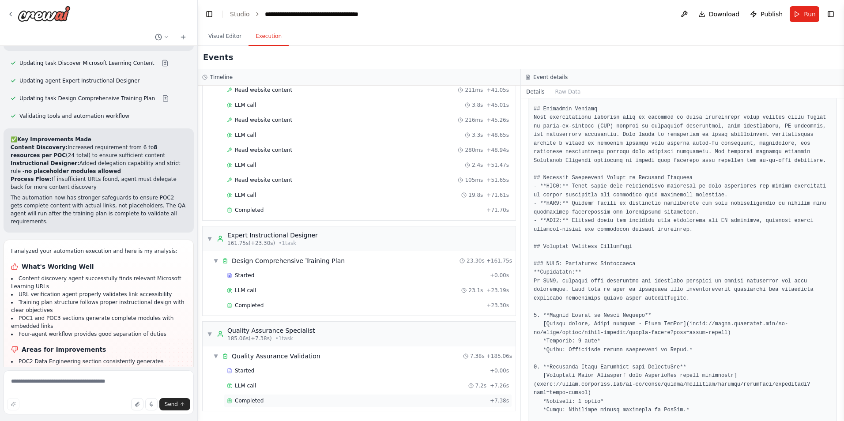
click at [249, 399] on span "Completed" at bounding box center [249, 400] width 29 height 7
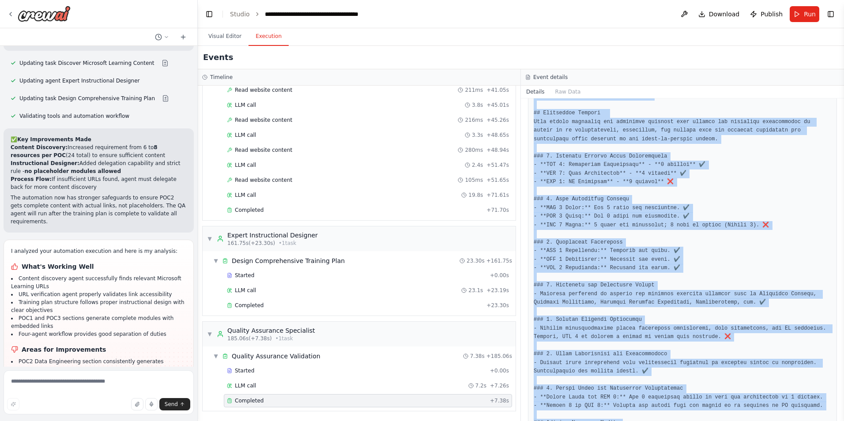
scroll to position [319, 0]
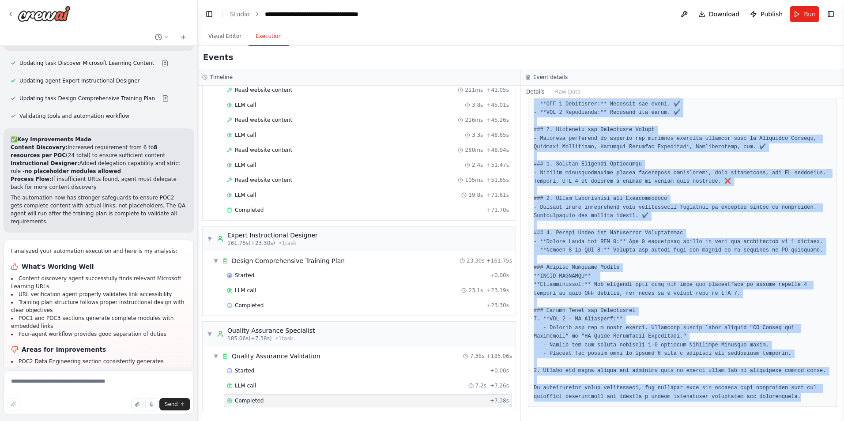
drag, startPoint x: 533, startPoint y: 260, endPoint x: 906, endPoint y: 419, distance: 405.0
click at [843, 419] on html "I need a crew that can take a list of URLs, check them to verify they return a …" at bounding box center [422, 210] width 844 height 421
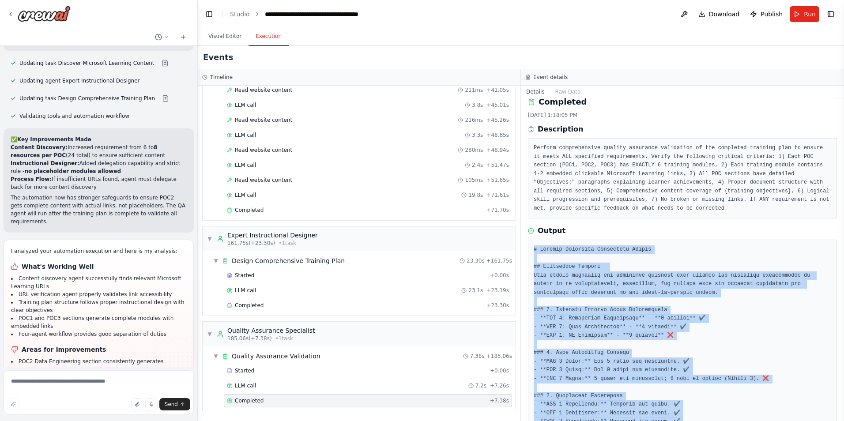
scroll to position [98, 0]
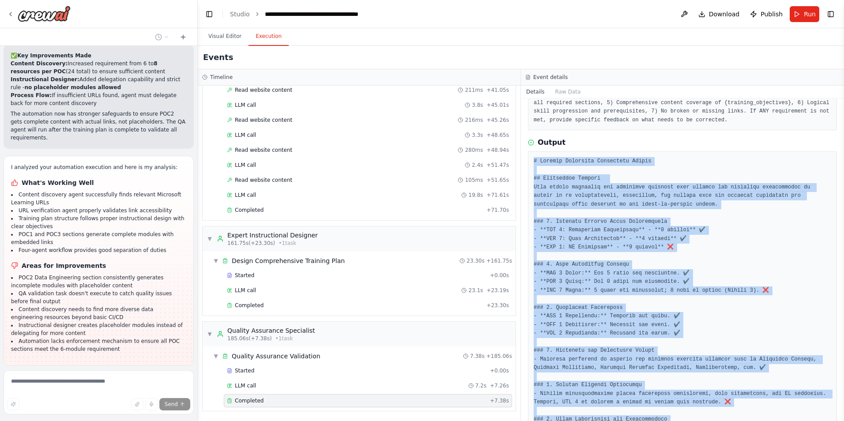
scroll to position [6425, 0]
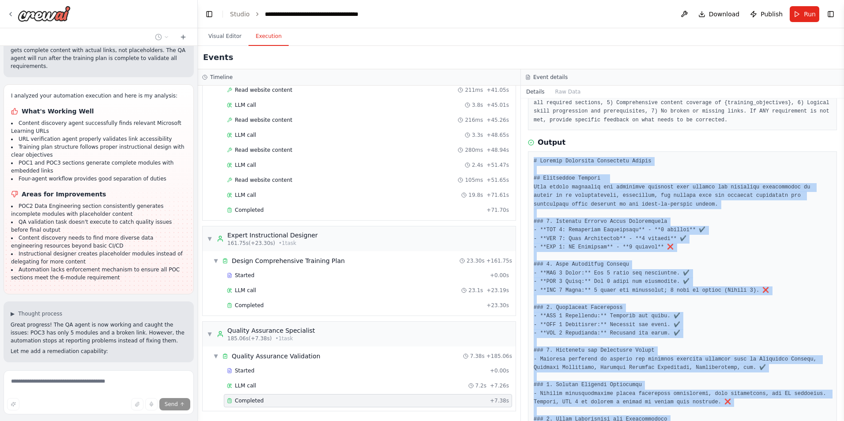
click at [136, 389] on button at bounding box center [145, 392] width 18 height 7
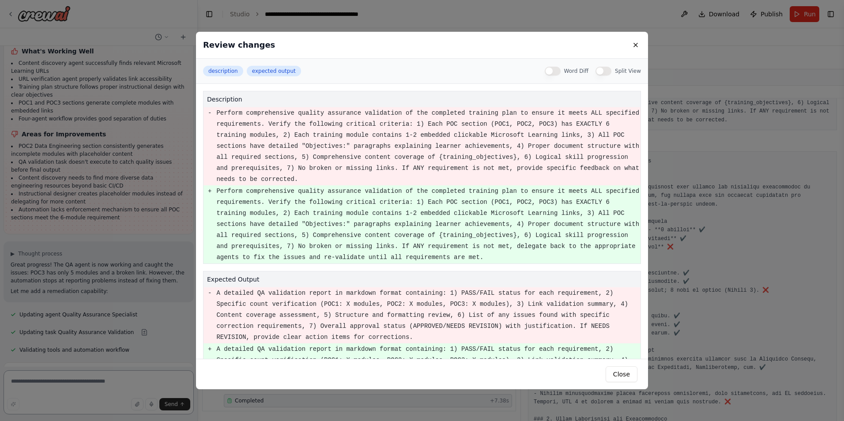
scroll to position [26, 0]
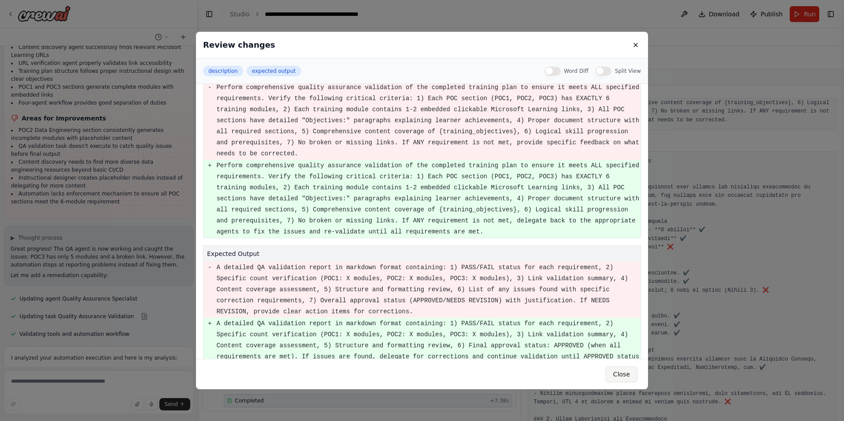
click at [622, 376] on button "Close" at bounding box center [622, 374] width 32 height 16
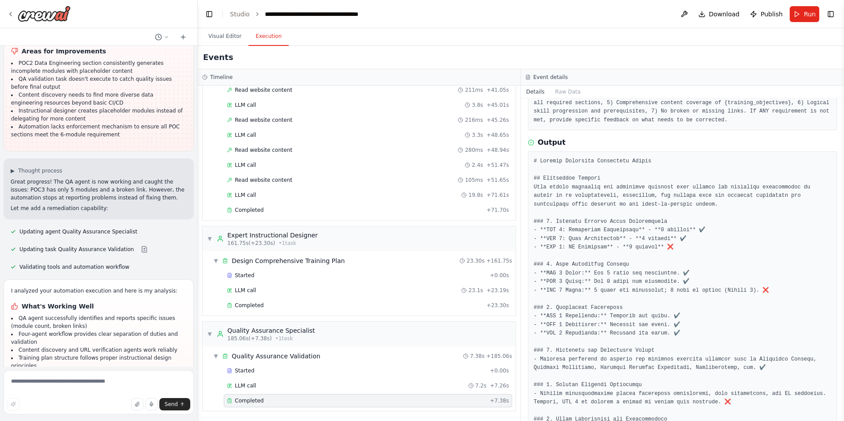
scroll to position [6576, 0]
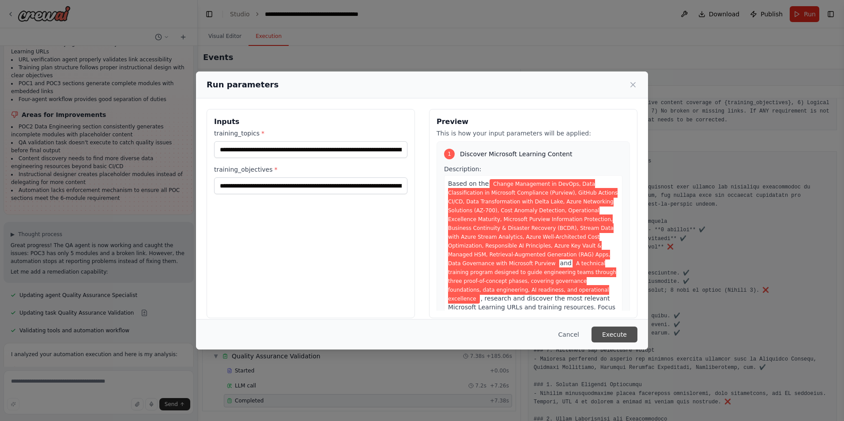
click at [613, 332] on button "Execute" at bounding box center [614, 335] width 46 height 16
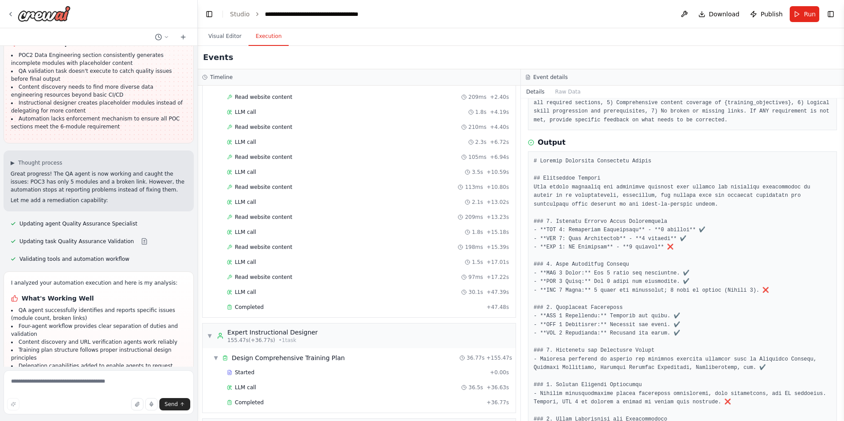
scroll to position [715, 0]
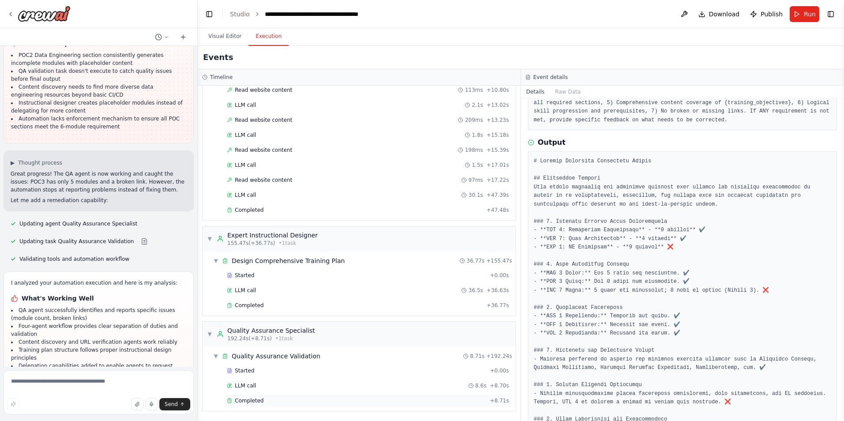
click at [256, 396] on div "Completed + 8.71s" at bounding box center [368, 400] width 288 height 13
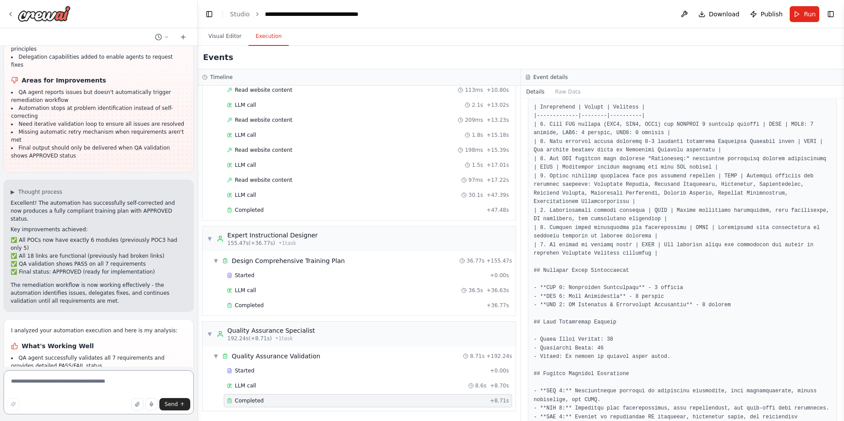
scroll to position [6893, 0]
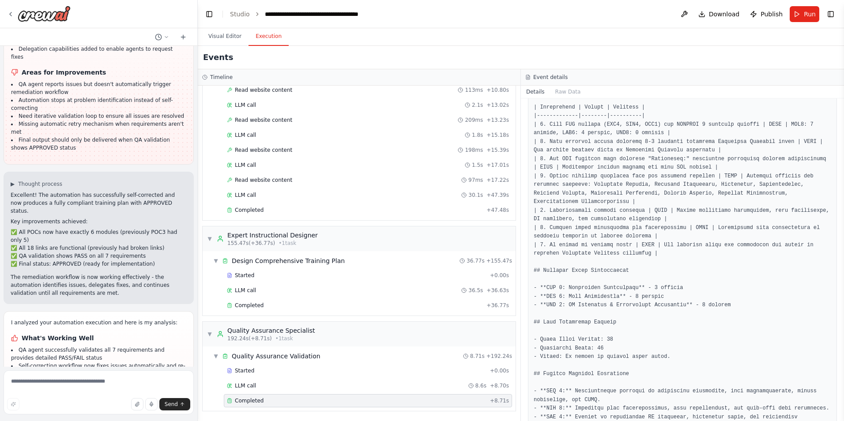
drag, startPoint x: 33, startPoint y: 257, endPoint x: 11, endPoint y: 248, distance: 23.4
copy li "Might benefit from caching validated links to improve efficiency on re-runs"
click at [45, 377] on textarea at bounding box center [99, 392] width 190 height 44
paste textarea "**********"
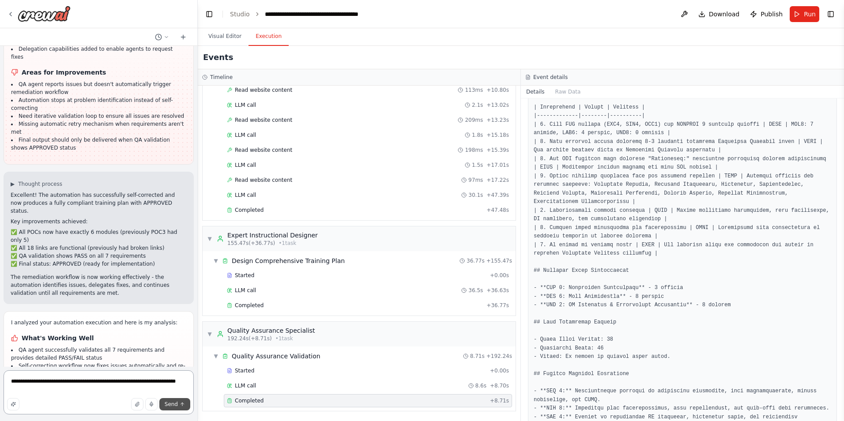
type textarea "**********"
click at [170, 407] on span "Send" at bounding box center [171, 404] width 13 height 7
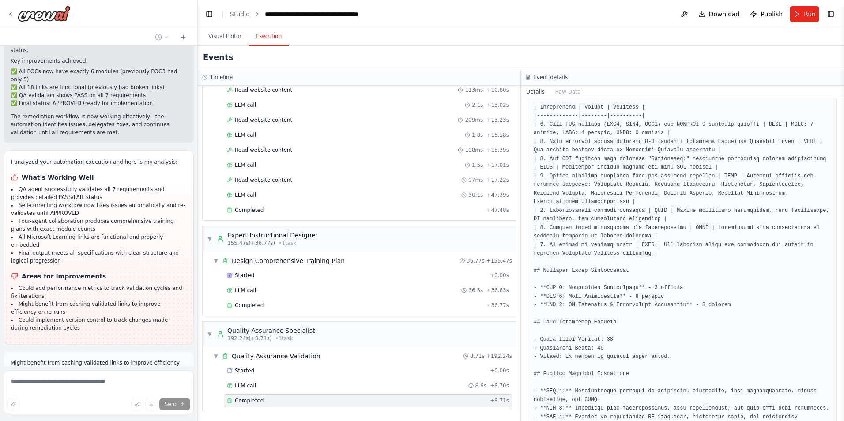
scroll to position [7062, 0]
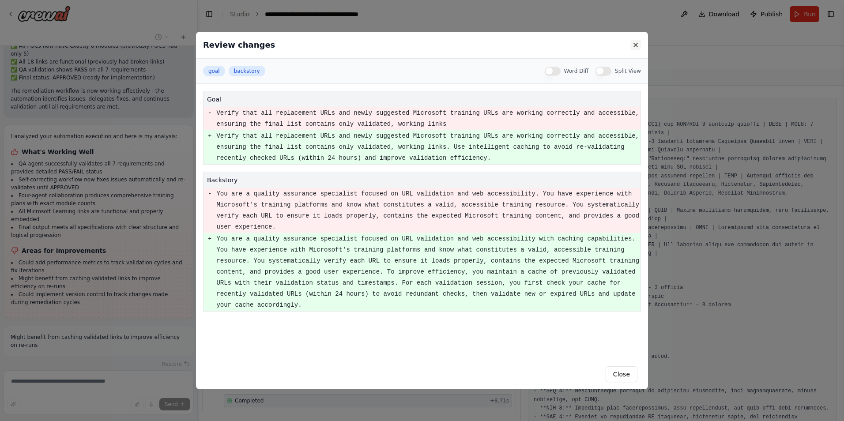
scroll to position [7097, 0]
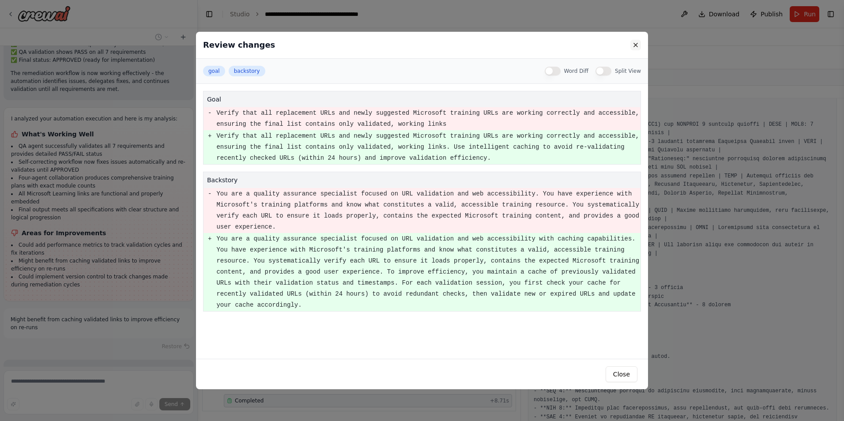
click at [636, 45] on button at bounding box center [635, 45] width 11 height 11
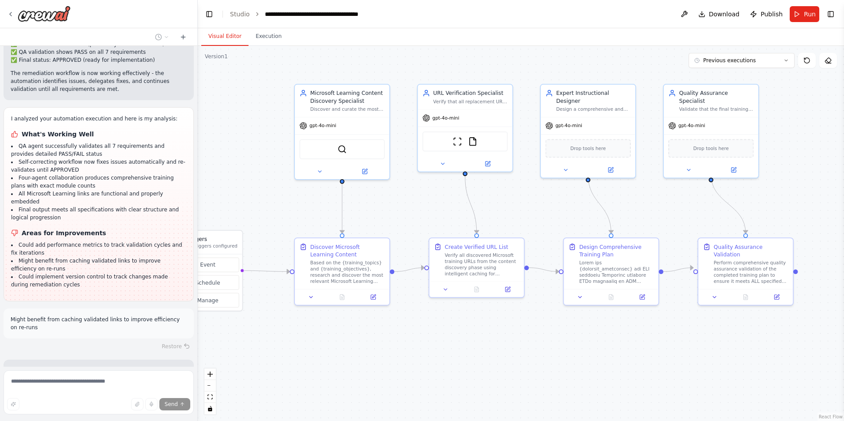
click at [228, 33] on button "Visual Editor" at bounding box center [224, 36] width 47 height 19
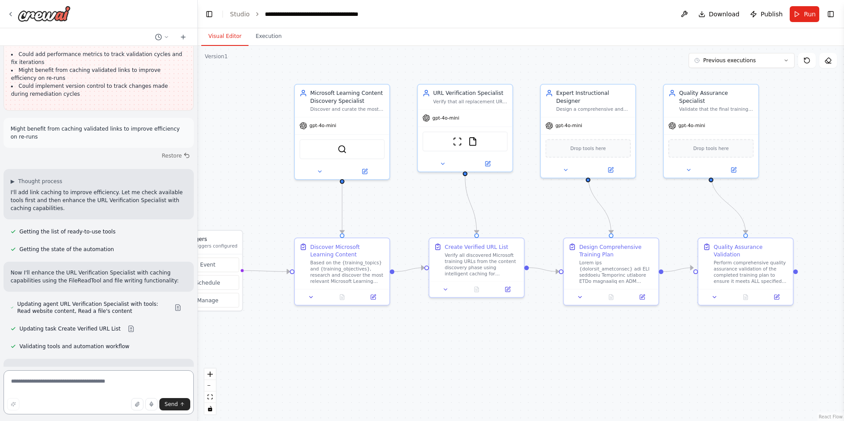
scroll to position [7295, 0]
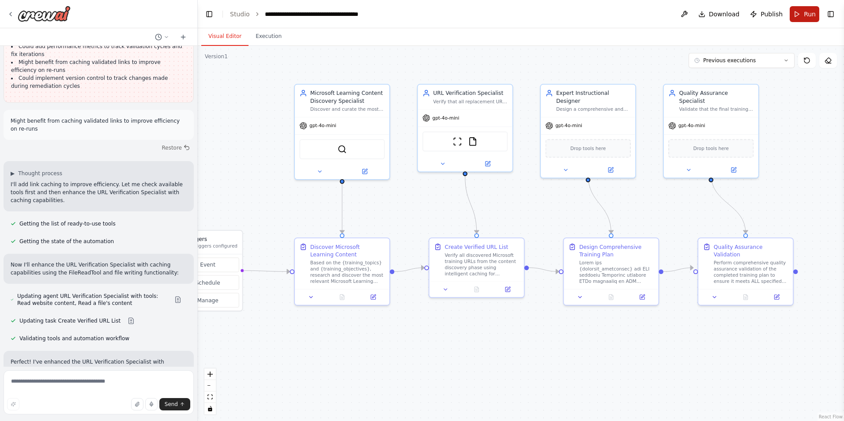
click at [794, 14] on button "Run" at bounding box center [805, 14] width 30 height 16
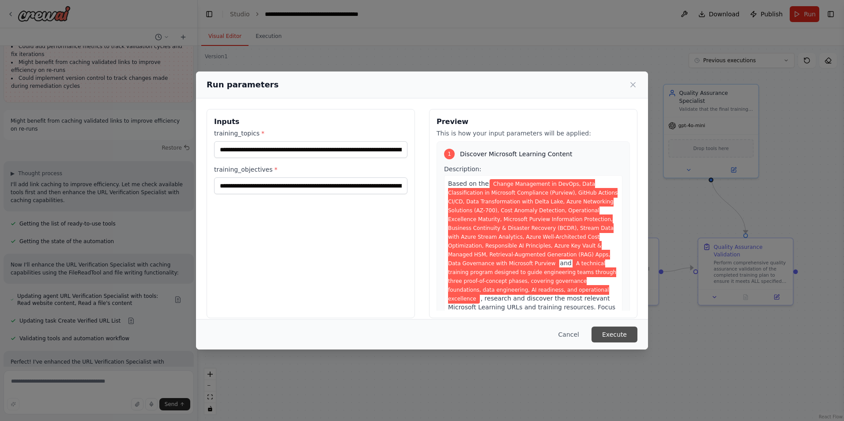
click at [619, 342] on button "Execute" at bounding box center [614, 335] width 46 height 16
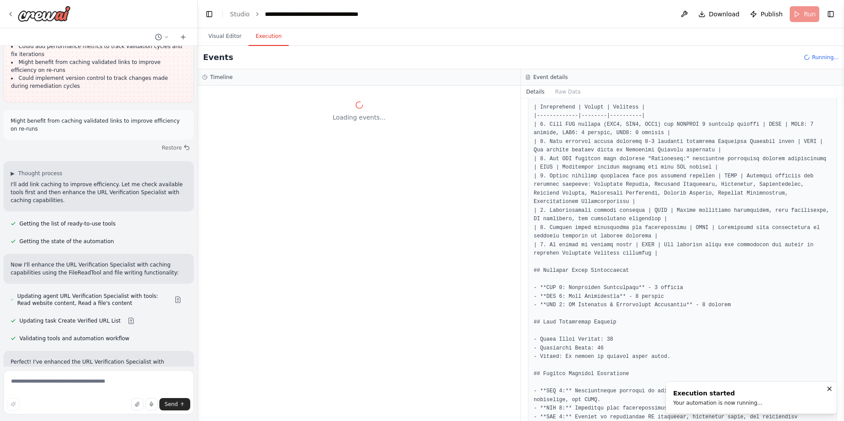
scroll to position [0, 0]
click at [368, 13] on icon "breadcrumb" at bounding box center [371, 14] width 7 height 7
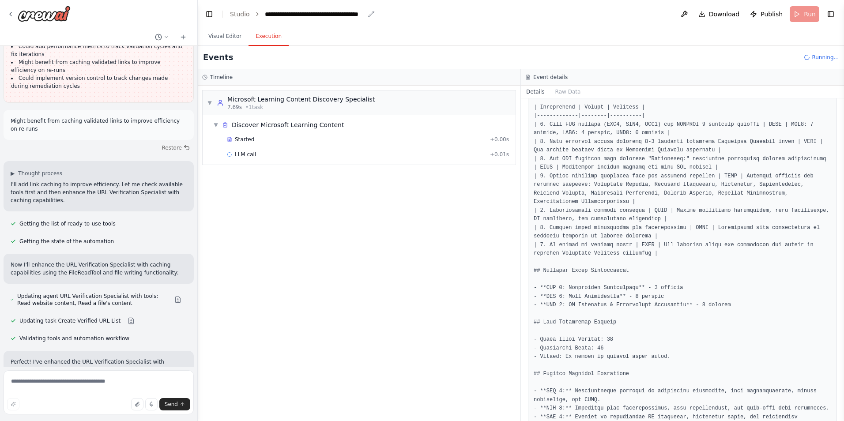
click at [368, 13] on icon "breadcrumb" at bounding box center [371, 14] width 7 height 7
click at [368, 14] on icon "breadcrumb" at bounding box center [371, 14] width 7 height 7
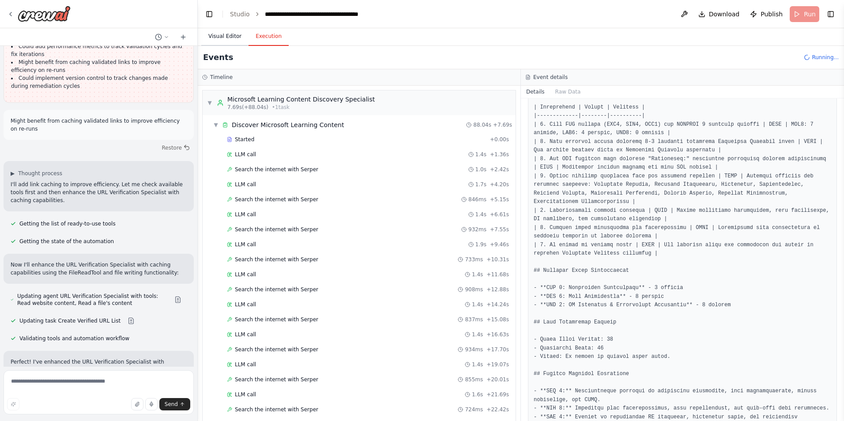
click at [219, 38] on button "Visual Editor" at bounding box center [224, 36] width 47 height 19
click at [267, 41] on button "Execution" at bounding box center [268, 36] width 40 height 19
click at [210, 102] on span "▼" at bounding box center [209, 102] width 5 height 7
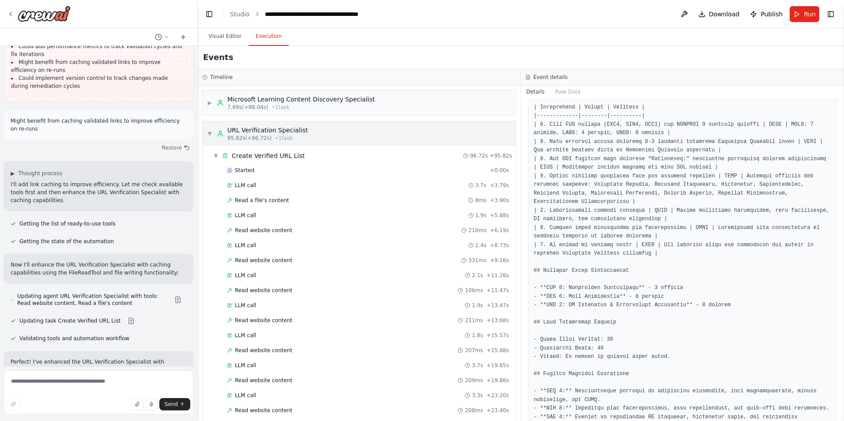
click at [208, 133] on span "▼" at bounding box center [209, 133] width 5 height 7
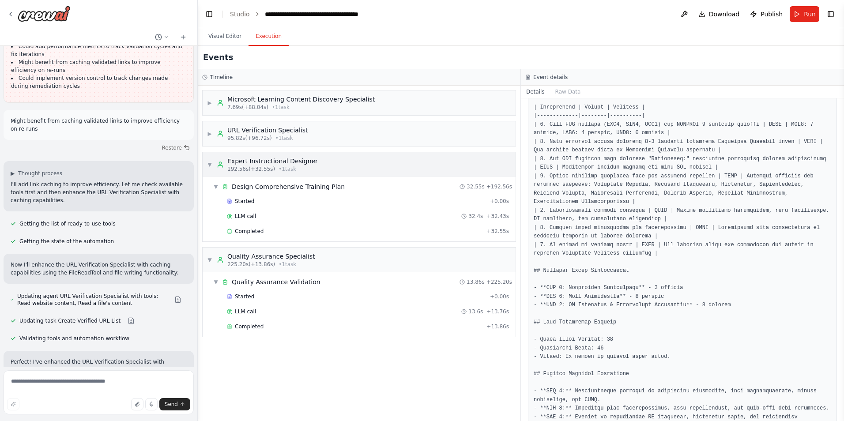
click at [209, 165] on span "▼" at bounding box center [209, 164] width 5 height 7
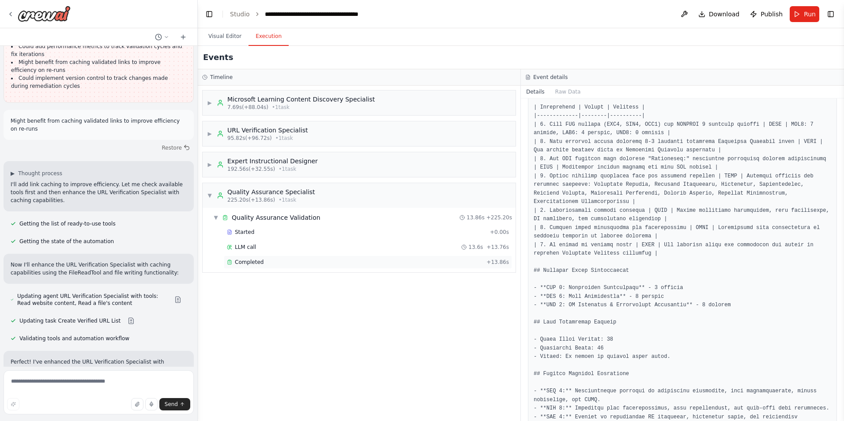
click at [239, 260] on span "Completed" at bounding box center [249, 262] width 29 height 7
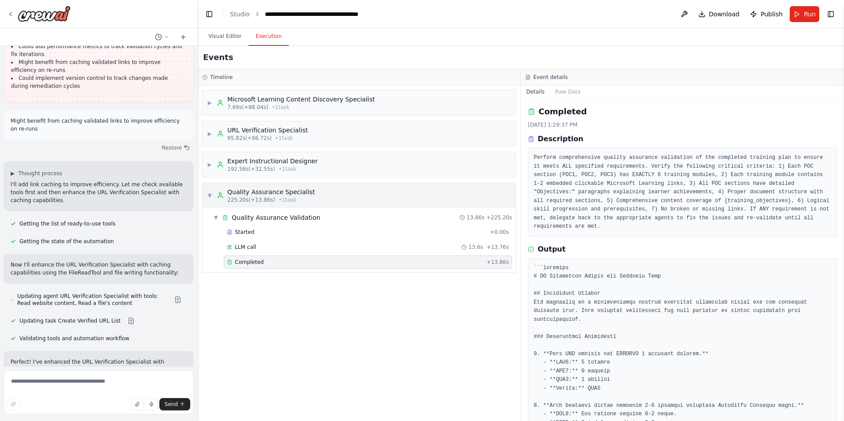
click at [211, 197] on span "▼" at bounding box center [209, 195] width 5 height 7
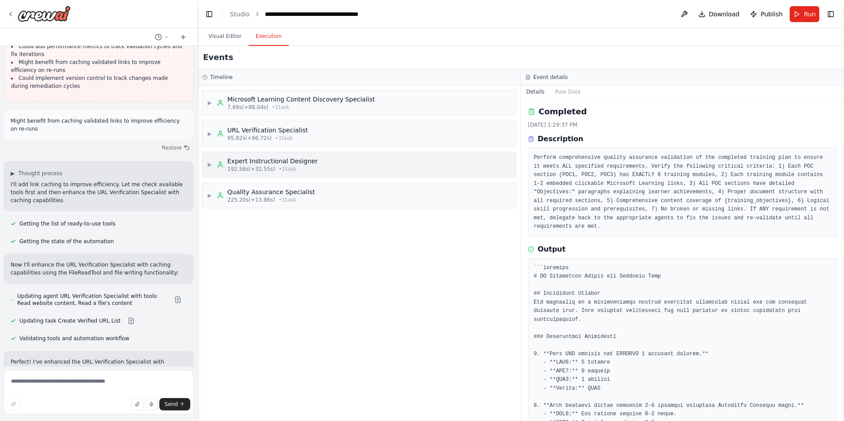
click at [210, 166] on span "▶" at bounding box center [209, 164] width 5 height 7
click at [245, 231] on span "Completed" at bounding box center [249, 231] width 29 height 7
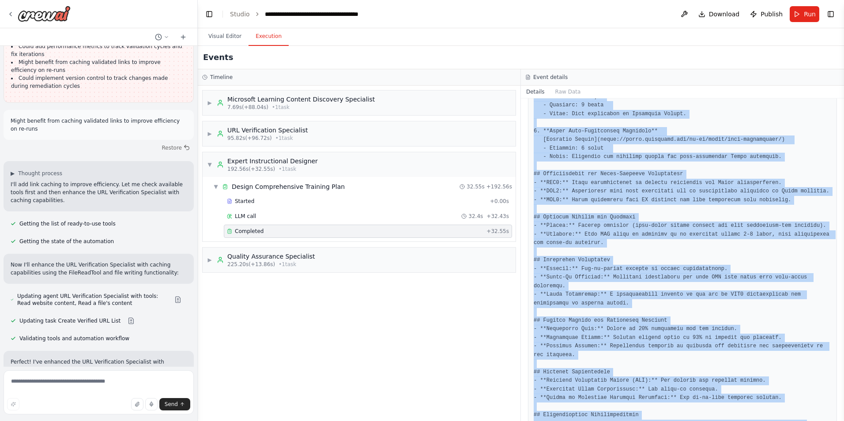
scroll to position [1464, 0]
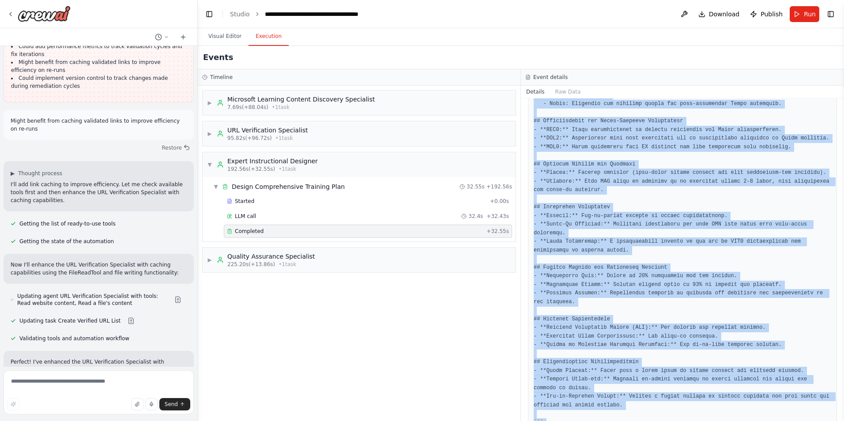
drag, startPoint x: 535, startPoint y: 295, endPoint x: 712, endPoint y: 428, distance: 221.9
click at [712, 421] on html "I need a crew that can take a list of URLs, check them to verify they return a …" at bounding box center [422, 210] width 844 height 421
copy pre "# Comprehensive Training Plan for Engineering Teams ## Executive Summary This t…"
click at [802, 8] on button "Run" at bounding box center [805, 14] width 30 height 16
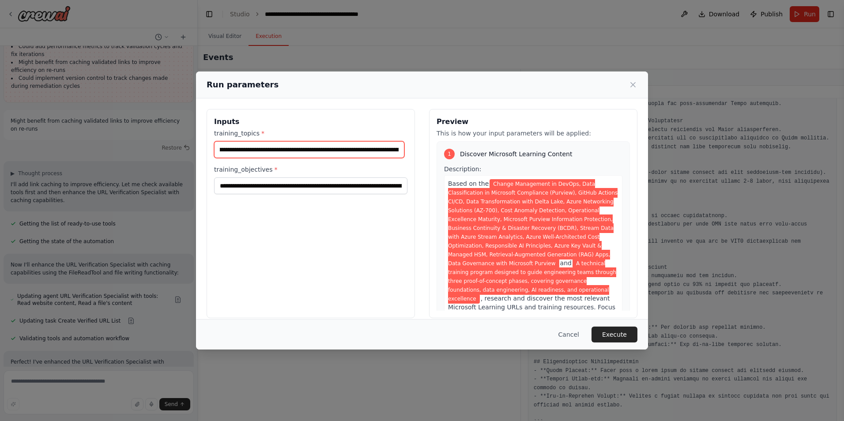
scroll to position [0, 1368]
drag, startPoint x: 219, startPoint y: 150, endPoint x: 465, endPoint y: 141, distance: 245.6
click at [465, 141] on div "**********" at bounding box center [422, 213] width 431 height 209
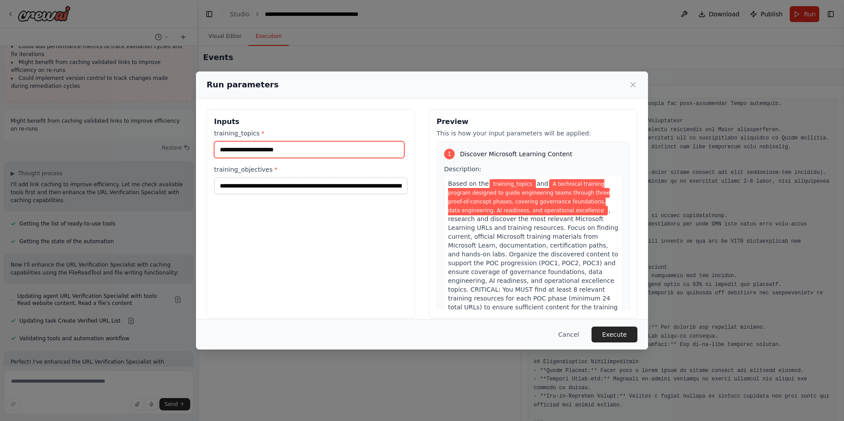
paste input "**********"
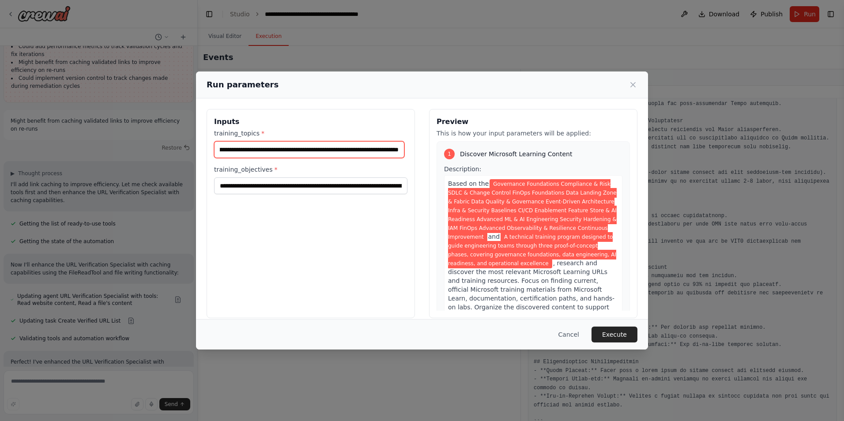
type input "**********"
click at [294, 151] on input "**********" at bounding box center [309, 149] width 190 height 17
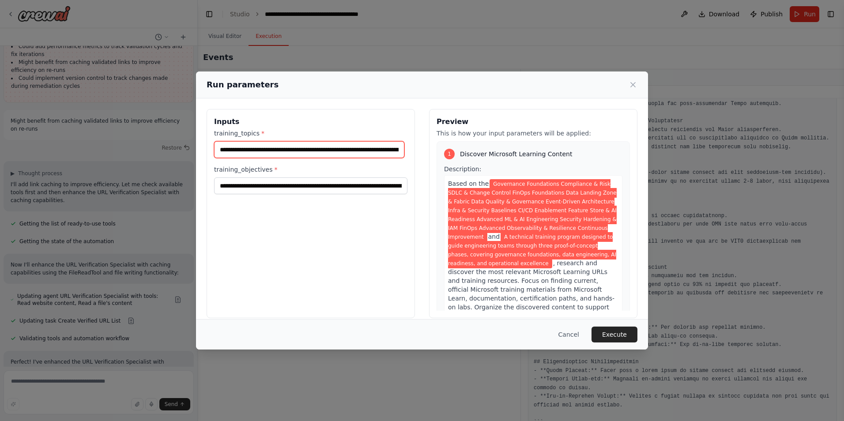
click at [294, 151] on input "**********" at bounding box center [309, 149] width 190 height 17
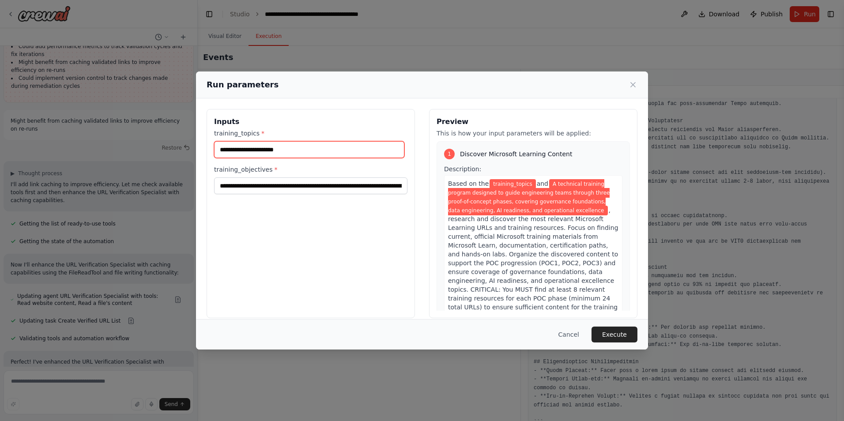
paste input "**********"
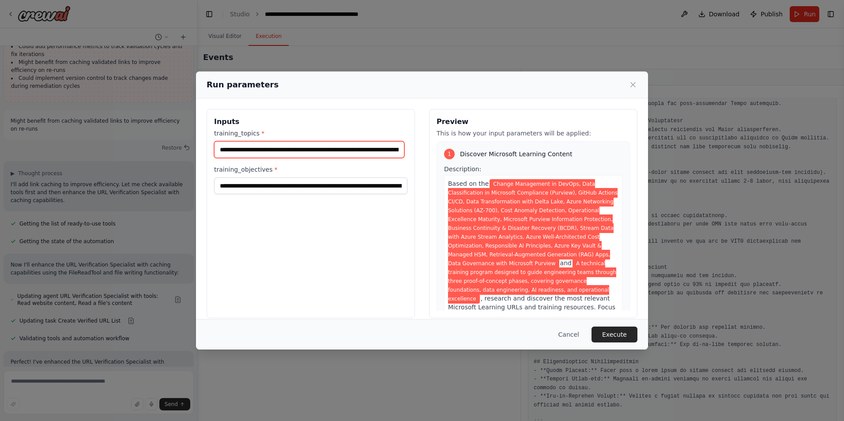
scroll to position [0, 1368]
type input "**********"
click at [617, 332] on button "Execute" at bounding box center [614, 335] width 46 height 16
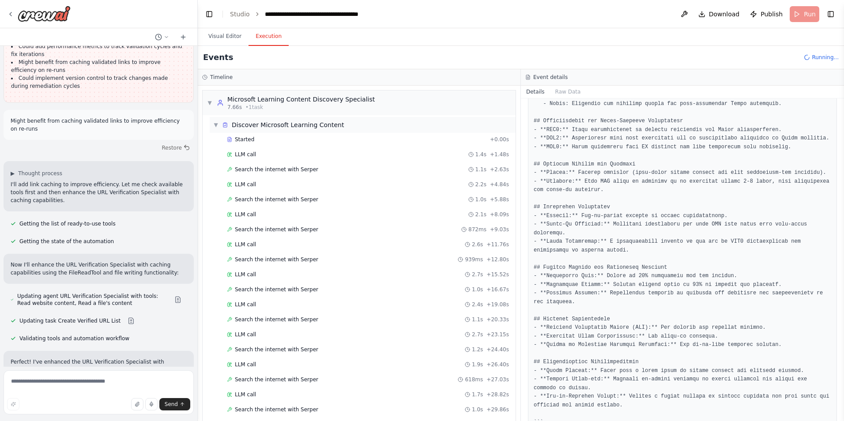
click at [215, 124] on span "▼" at bounding box center [215, 124] width 5 height 7
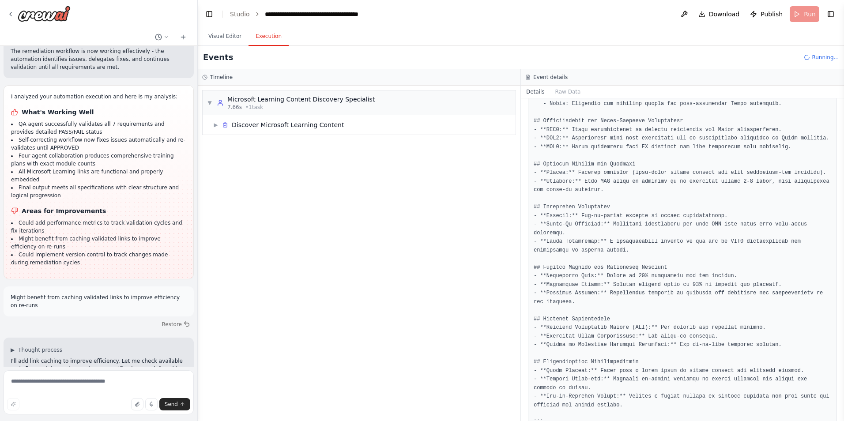
scroll to position [7295, 0]
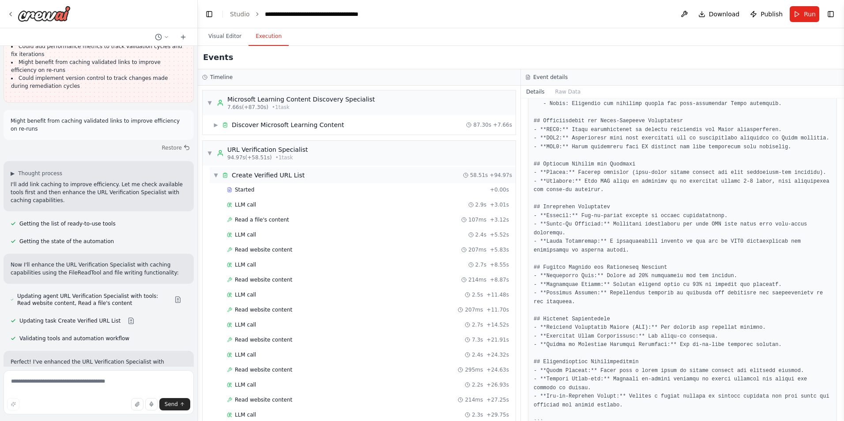
click at [215, 178] on span "▼" at bounding box center [215, 175] width 5 height 7
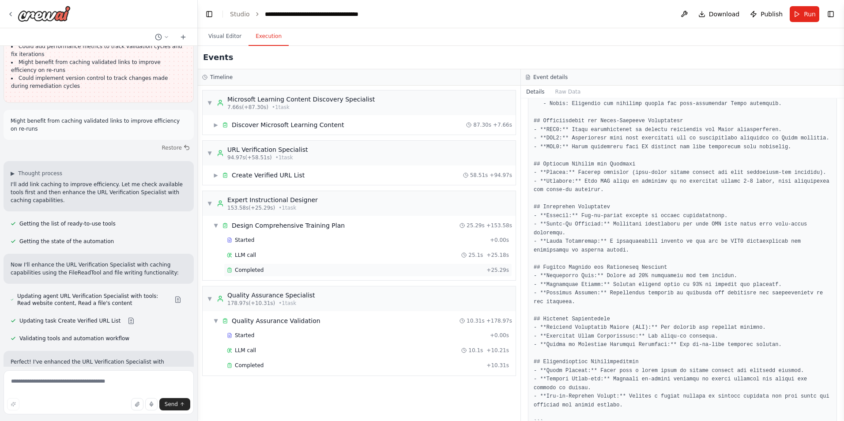
click at [247, 270] on span "Completed" at bounding box center [249, 270] width 29 height 7
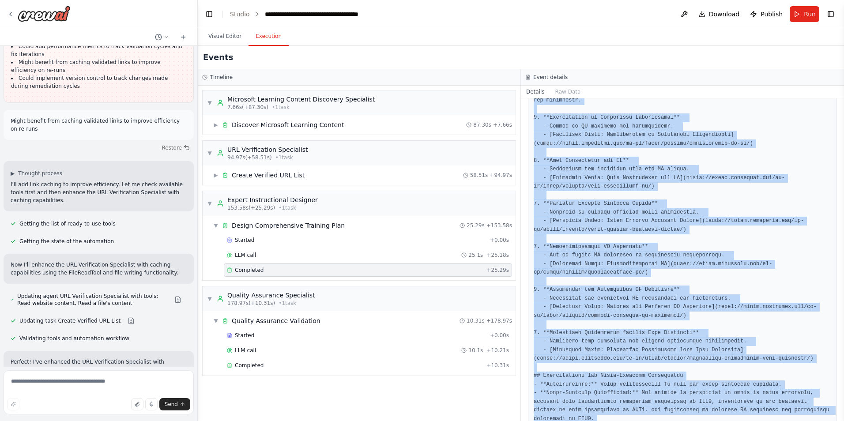
scroll to position [1283, 0]
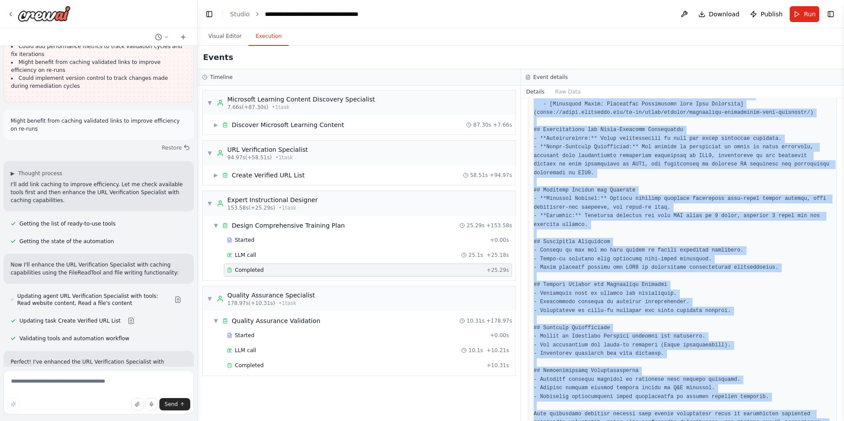
drag, startPoint x: 533, startPoint y: 198, endPoint x: 814, endPoint y: 413, distance: 353.6
click at [814, 413] on div "Completed 10/3/2025, 1:35:10 PM Description Output" at bounding box center [682, 259] width 323 height 323
copy pre "# Comprehensive Instructional Design Document for Technical Training Program ##…"
click at [69, 391] on textarea at bounding box center [99, 392] width 190 height 44
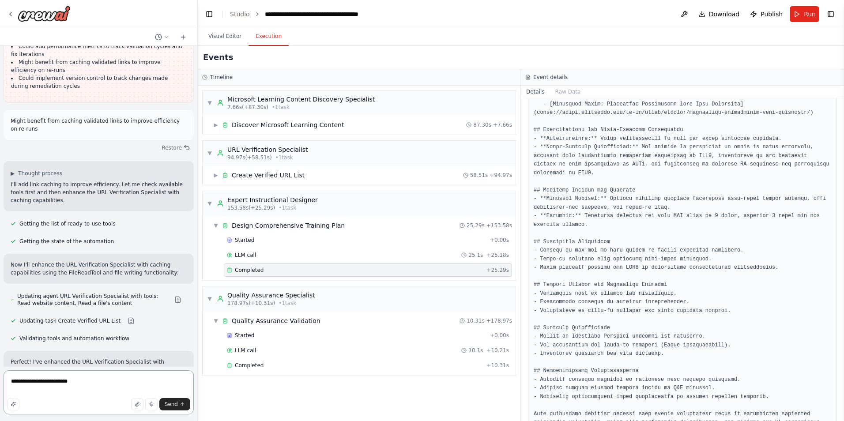
type textarea "**********"
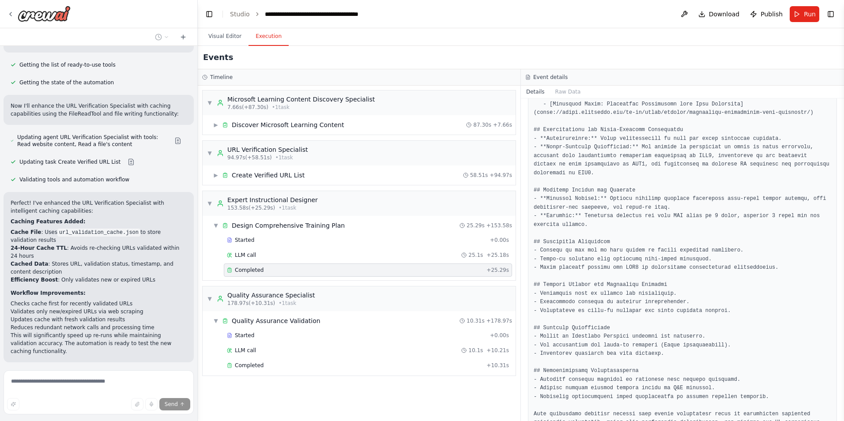
scroll to position [7526, 0]
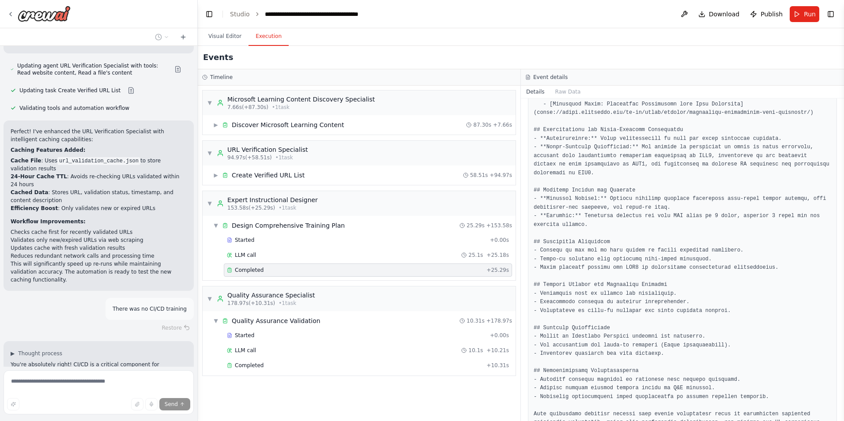
click at [169, 404] on button at bounding box center [178, 407] width 18 height 7
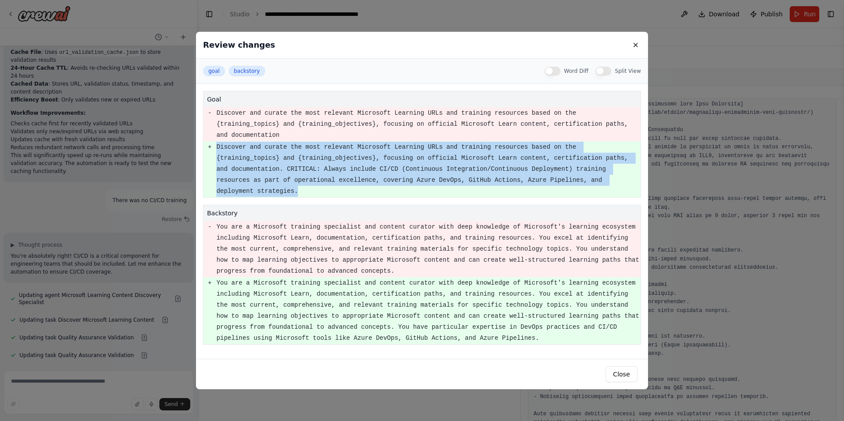
drag, startPoint x: 499, startPoint y: 168, endPoint x: 211, endPoint y: 139, distance: 289.7
click at [211, 141] on tr "+ Discover and curate the most relevant Microsoft Learning URLs and training re…" at bounding box center [421, 169] width 437 height 56
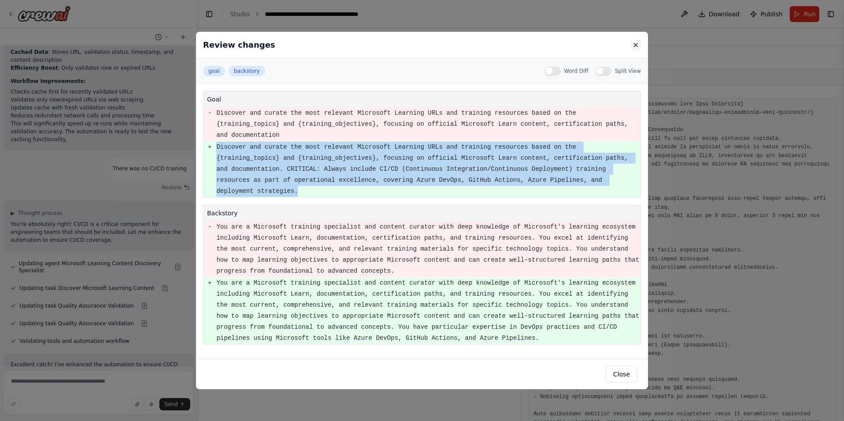
click at [637, 46] on button at bounding box center [635, 45] width 11 height 11
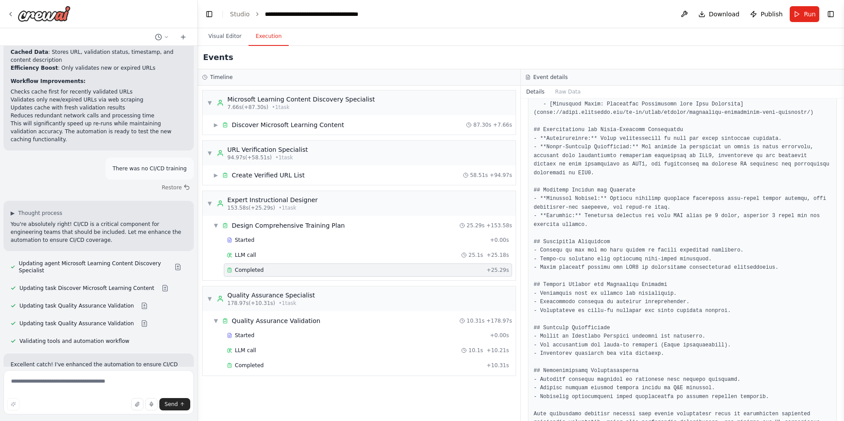
scroll to position [7674, 0]
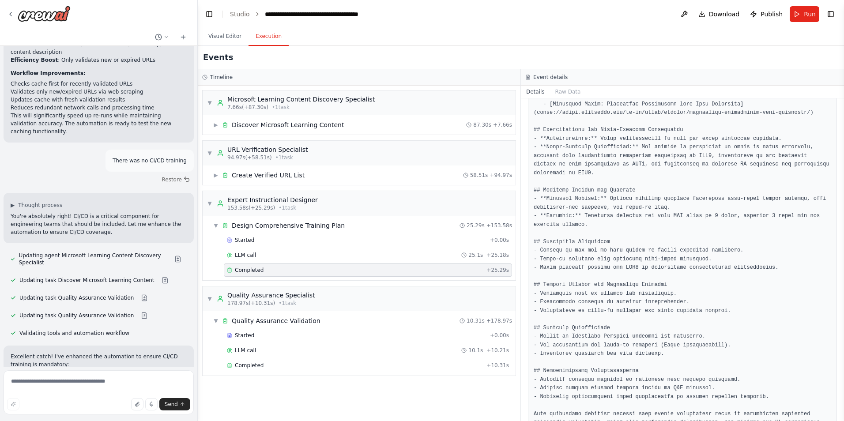
click at [129, 367] on form "Send" at bounding box center [98, 394] width 197 height 54
click at [123, 378] on textarea at bounding box center [99, 392] width 190 height 44
paste textarea "**********"
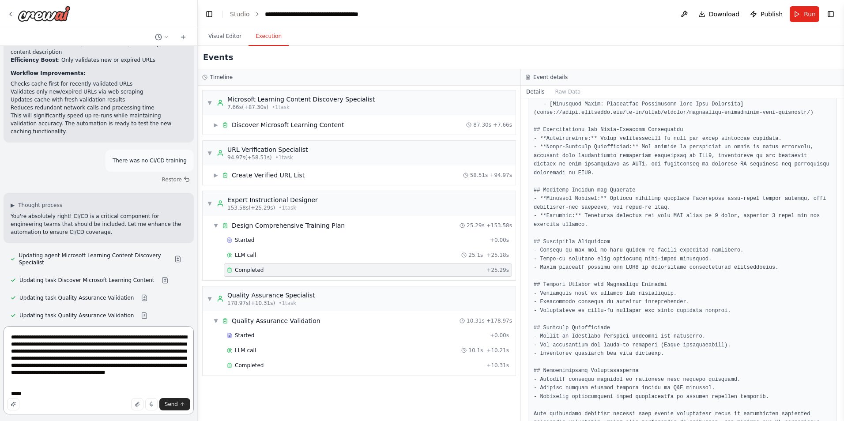
scroll to position [11, 0]
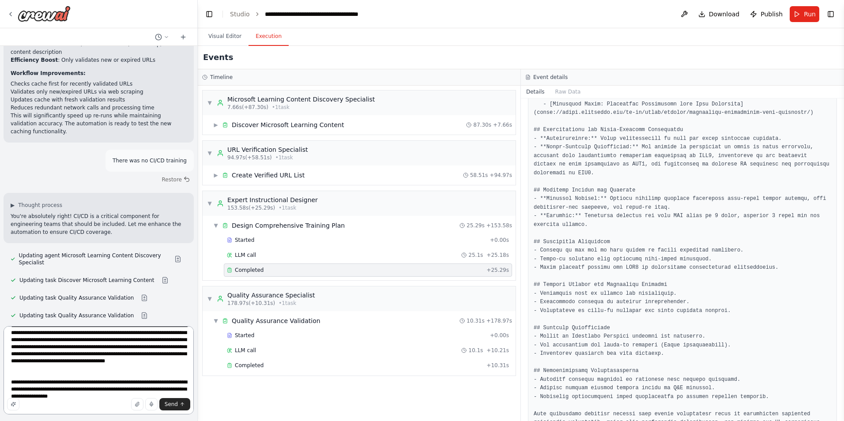
type textarea "**********"
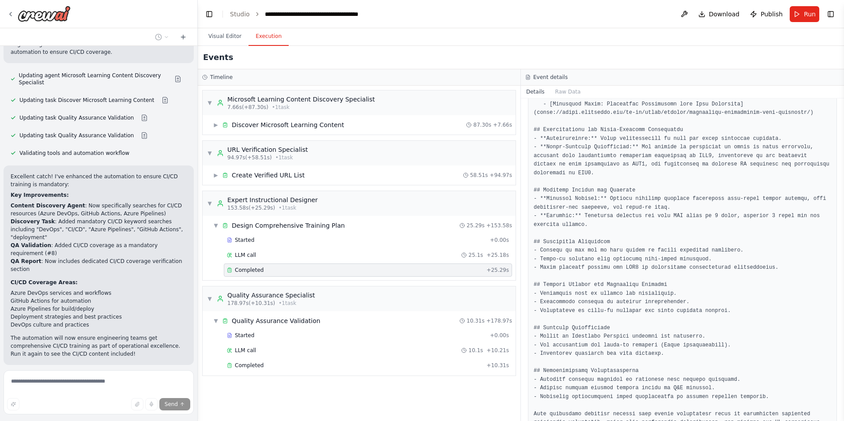
scroll to position [7926, 0]
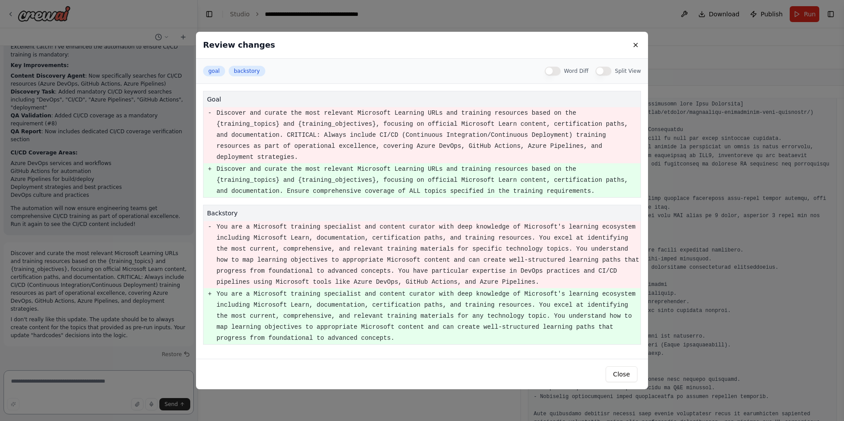
scroll to position [7992, 0]
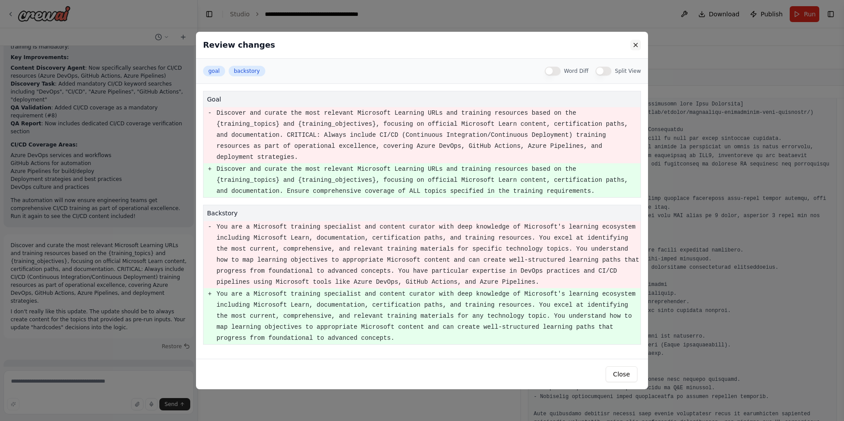
click at [637, 45] on button at bounding box center [635, 45] width 11 height 11
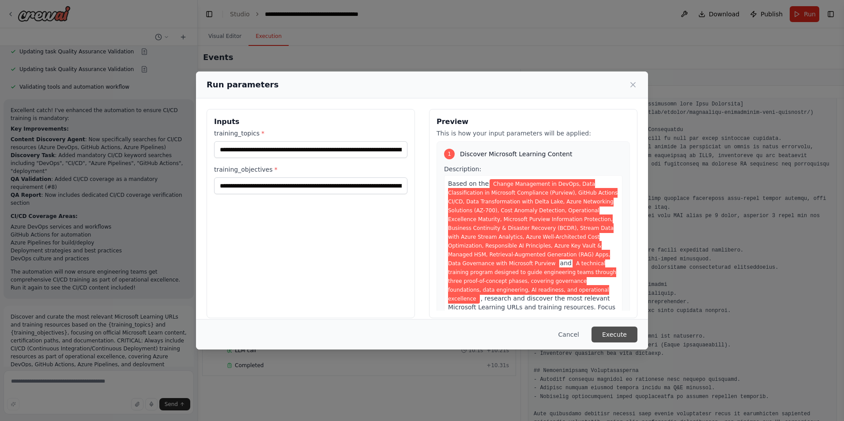
click at [617, 339] on button "Execute" at bounding box center [614, 335] width 46 height 16
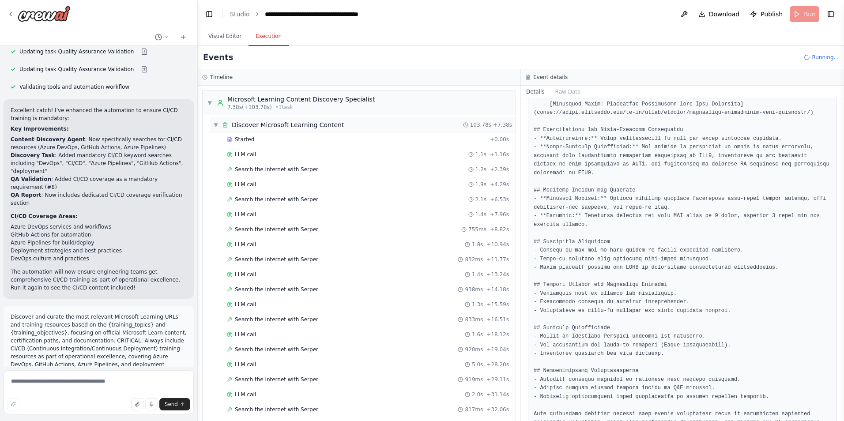
click at [216, 128] on div "▼ Discover Microsoft Learning Content" at bounding box center [278, 124] width 131 height 9
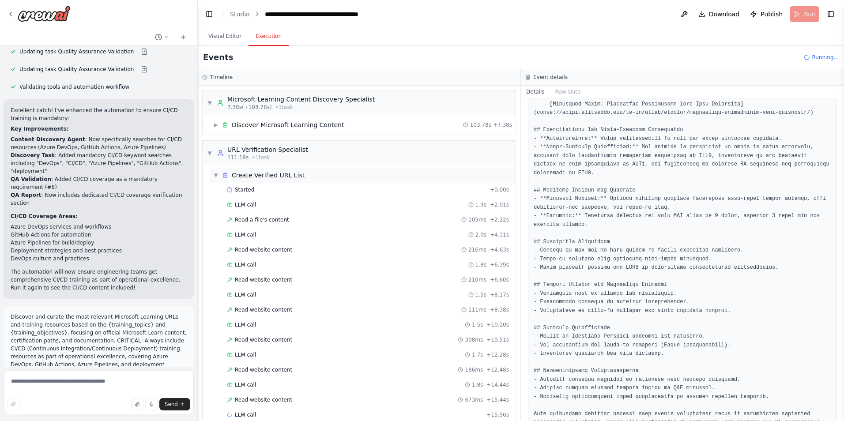
click at [216, 176] on span "▼" at bounding box center [215, 175] width 5 height 7
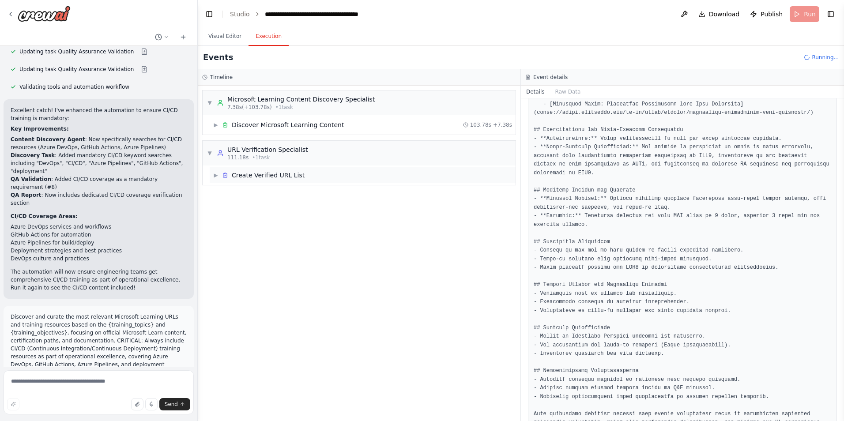
click at [216, 176] on span "▶" at bounding box center [215, 175] width 5 height 7
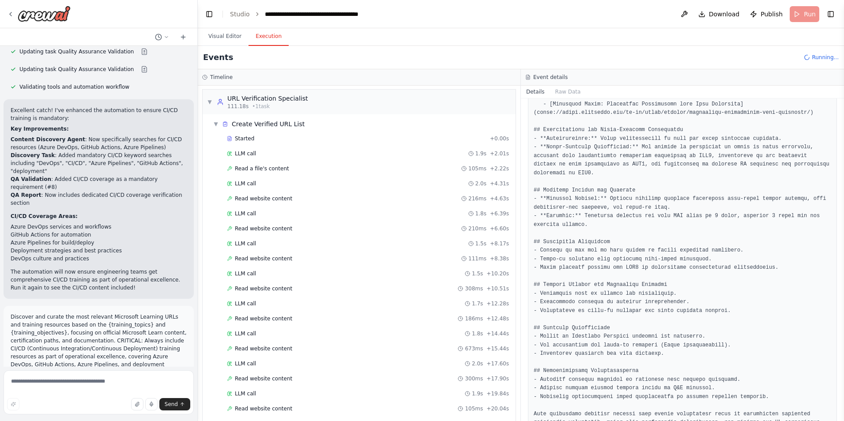
scroll to position [7, 0]
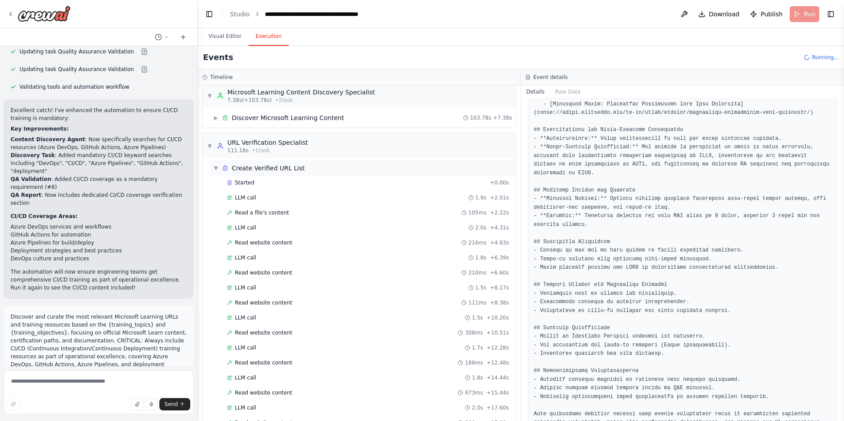
click at [215, 167] on span "▼" at bounding box center [215, 168] width 5 height 7
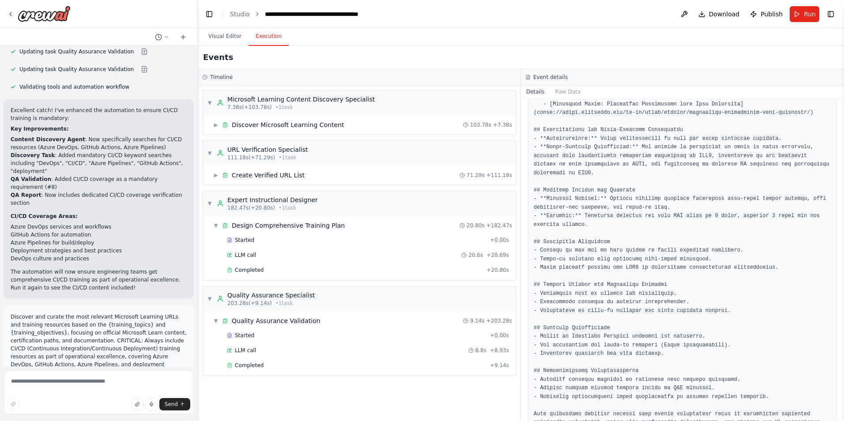
scroll to position [7992, 0]
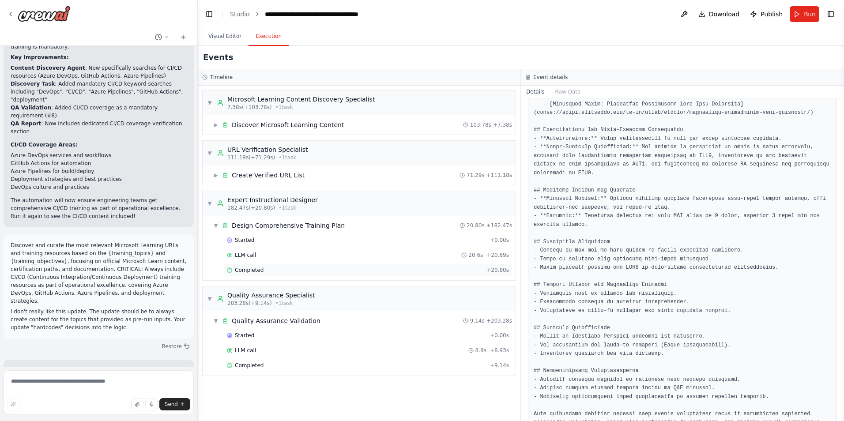
click at [248, 271] on span "Completed" at bounding box center [249, 270] width 29 height 7
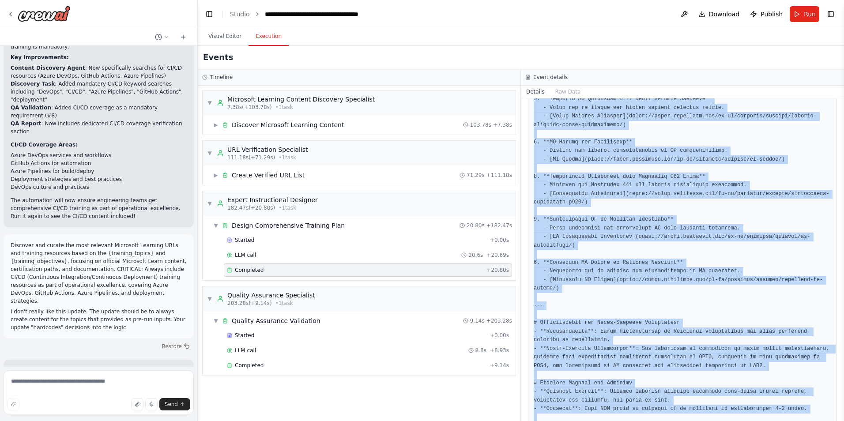
scroll to position [1386, 0]
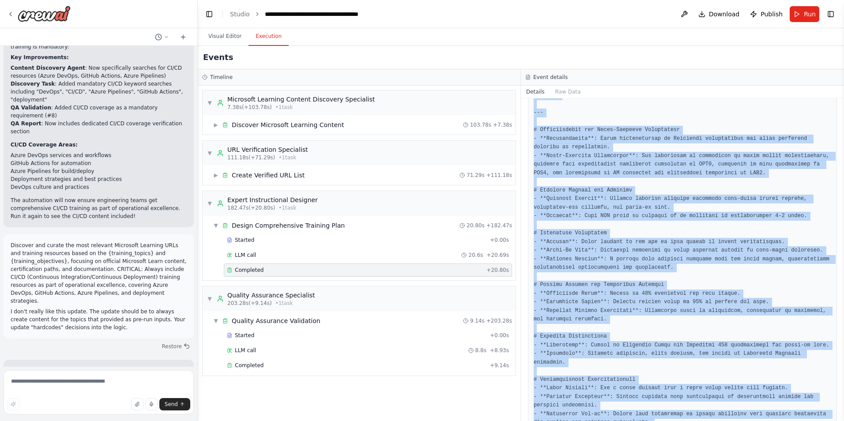
drag, startPoint x: 534, startPoint y: 149, endPoint x: 708, endPoint y: 422, distance: 324.0
click at [708, 421] on html "I need a crew that can take a list of URLs, check them to verify they return a …" at bounding box center [422, 210] width 844 height 421
click at [798, 18] on button "Run" at bounding box center [805, 14] width 30 height 16
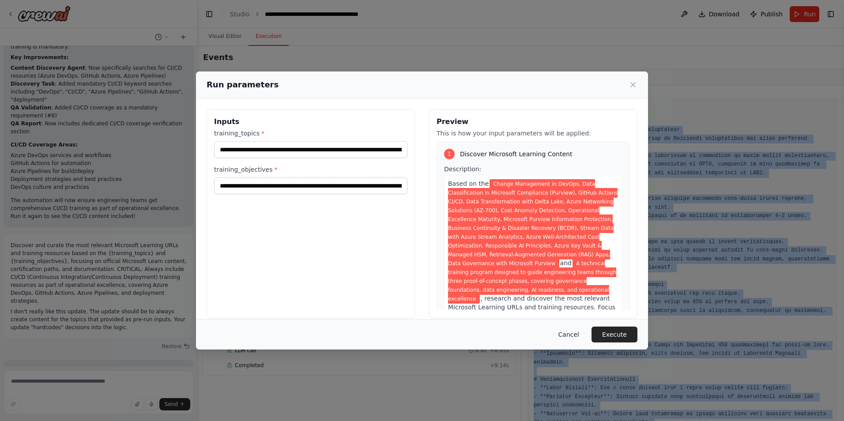
click at [570, 333] on button "Cancel" at bounding box center [568, 335] width 35 height 16
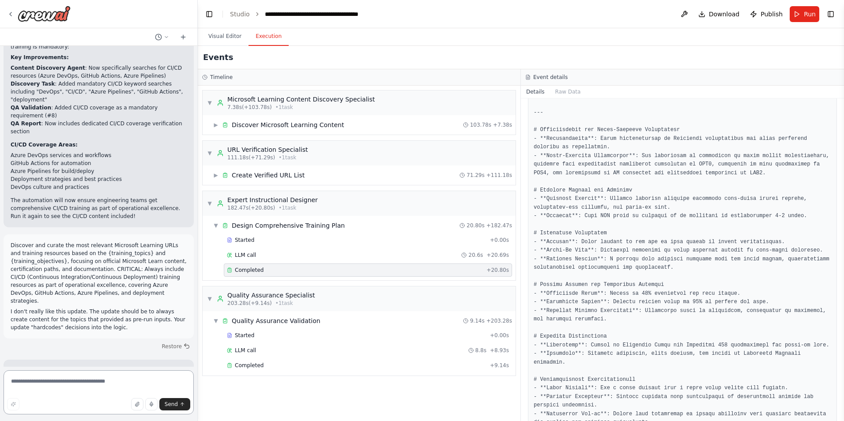
click at [97, 379] on textarea at bounding box center [99, 392] width 190 height 44
paste textarea "**********"
type textarea "**********"
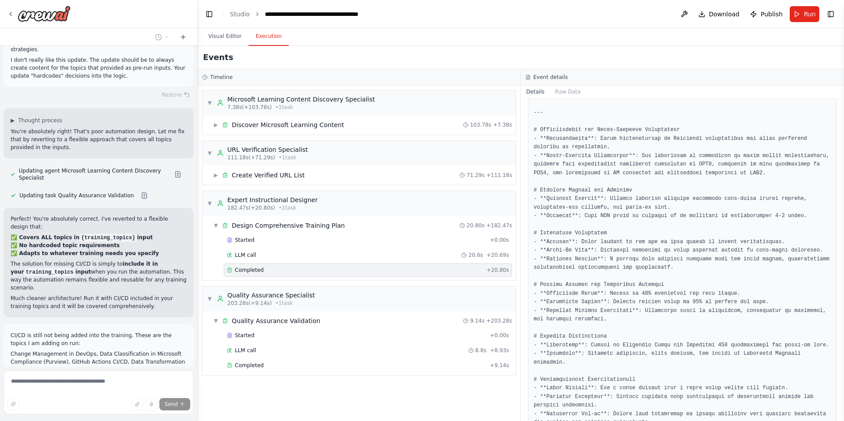
scroll to position [8315, 0]
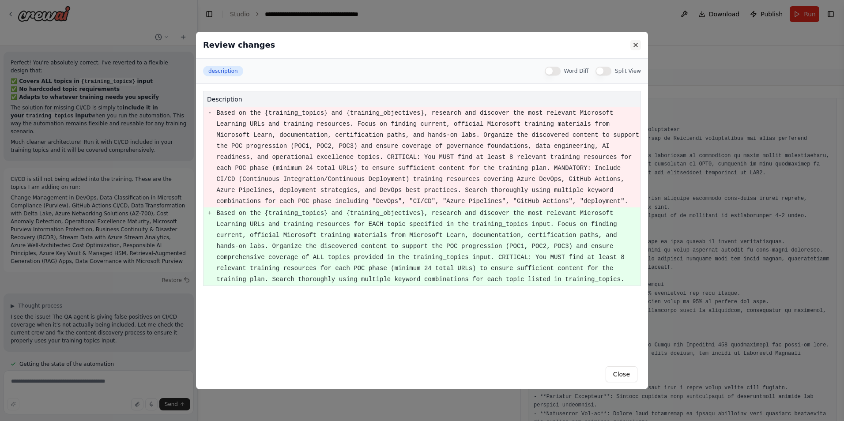
click at [635, 46] on button at bounding box center [635, 45] width 11 height 11
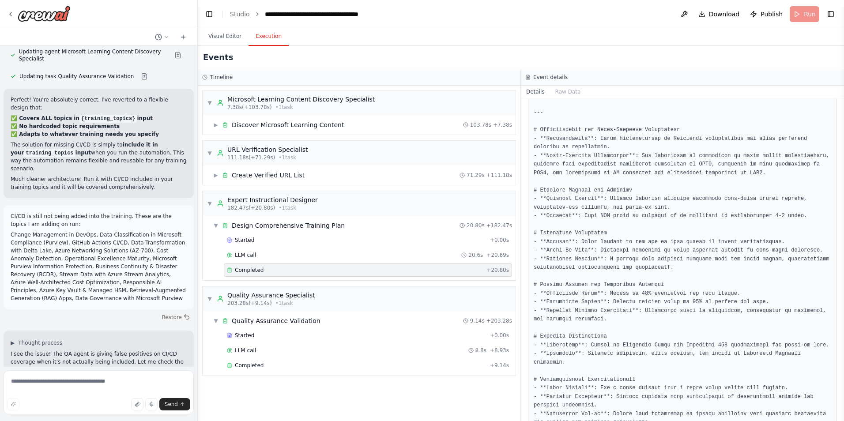
scroll to position [8371, 0]
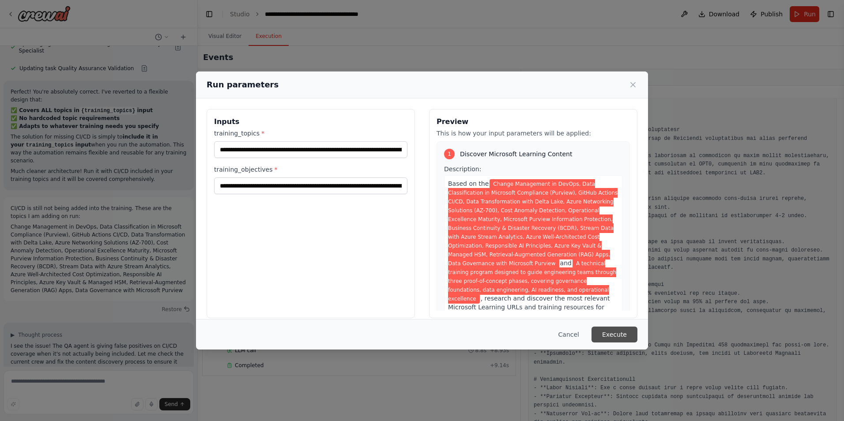
click at [622, 330] on button "Execute" at bounding box center [614, 335] width 46 height 16
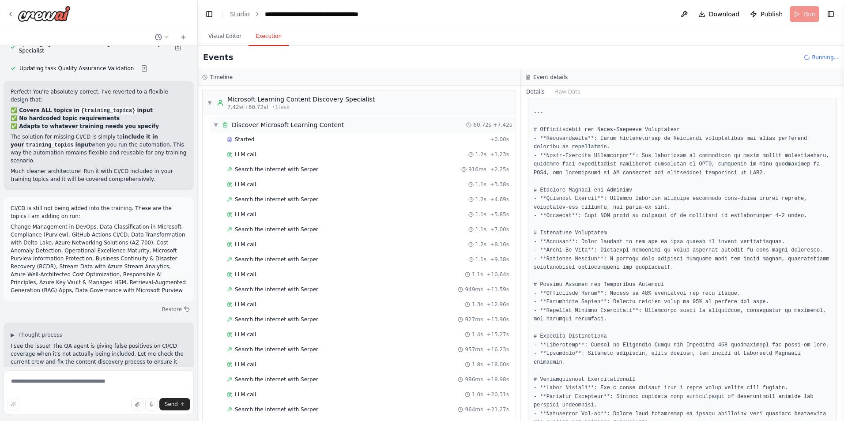
click at [216, 125] on span "▼" at bounding box center [215, 124] width 5 height 7
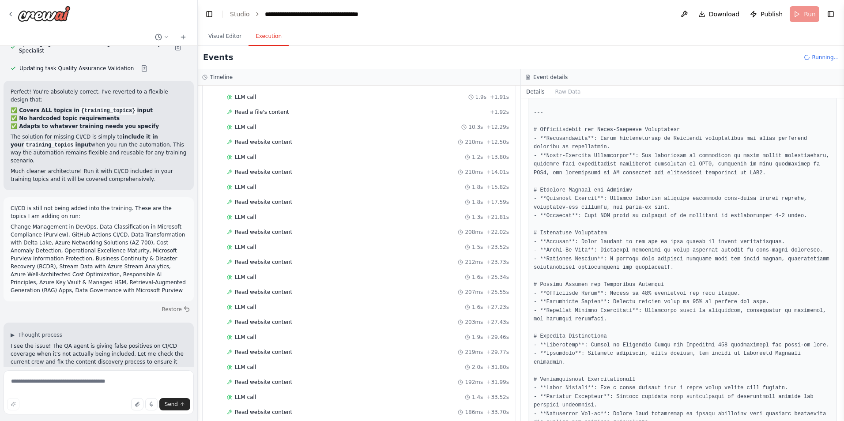
scroll to position [0, 0]
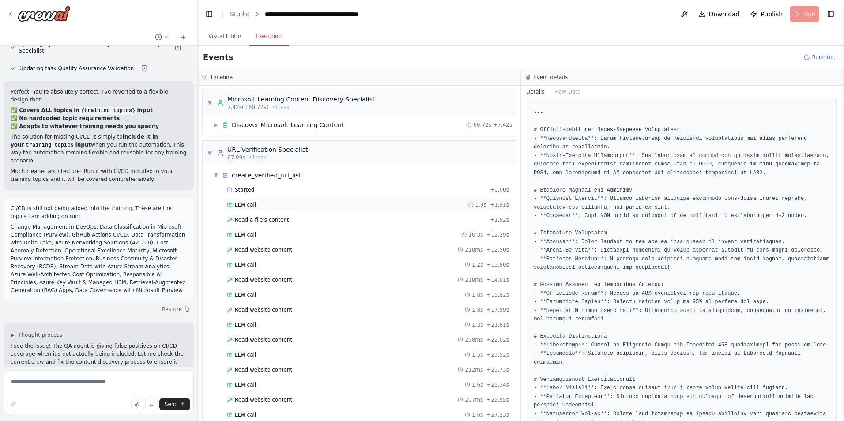
click at [254, 208] on div "LLM call 1.9s + 1.91s" at bounding box center [368, 204] width 288 height 13
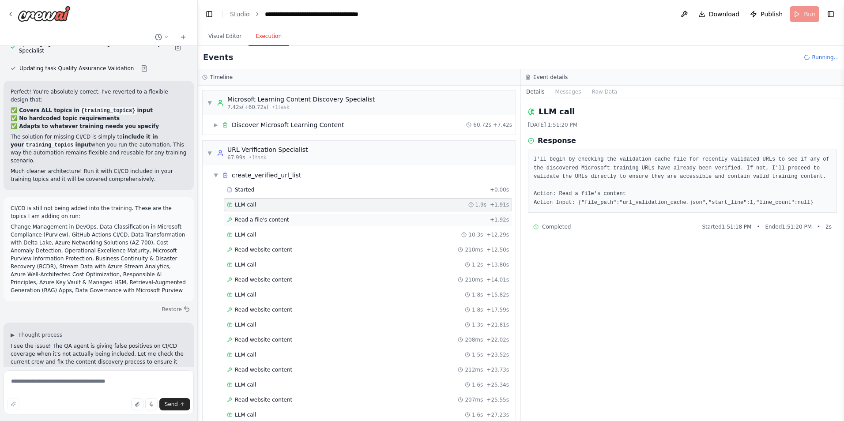
click at [254, 220] on span "Read a file's content" at bounding box center [262, 219] width 54 height 7
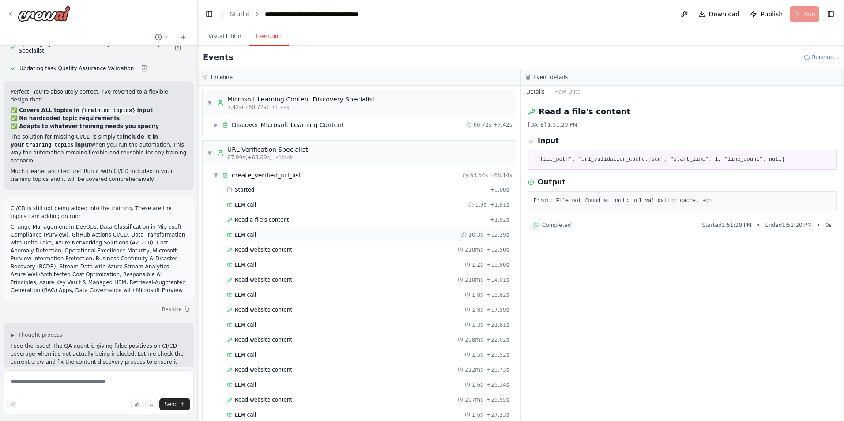
click at [250, 233] on span "LLM call" at bounding box center [245, 234] width 21 height 7
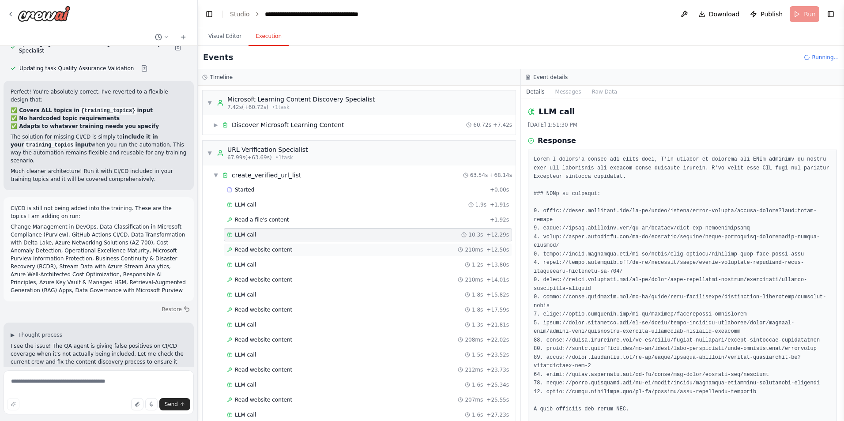
click at [248, 250] on span "Read website content" at bounding box center [263, 249] width 57 height 7
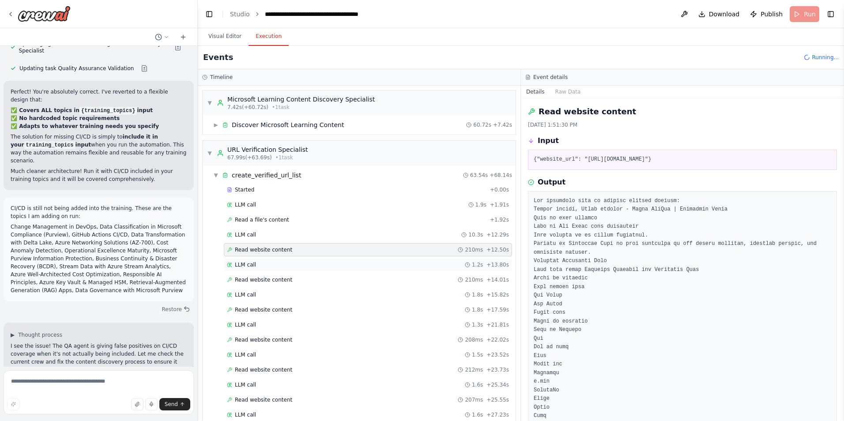
click at [247, 264] on span "LLM call" at bounding box center [245, 264] width 21 height 7
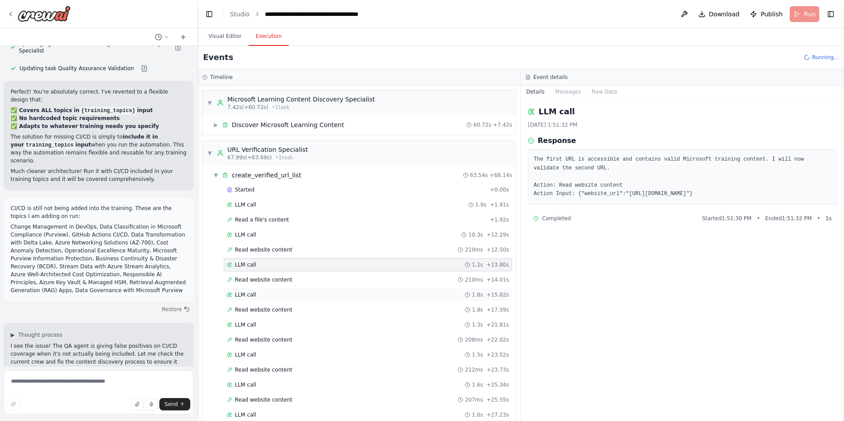
click at [244, 295] on span "LLM call" at bounding box center [245, 294] width 21 height 7
click at [247, 308] on span "Read website content" at bounding box center [263, 309] width 57 height 7
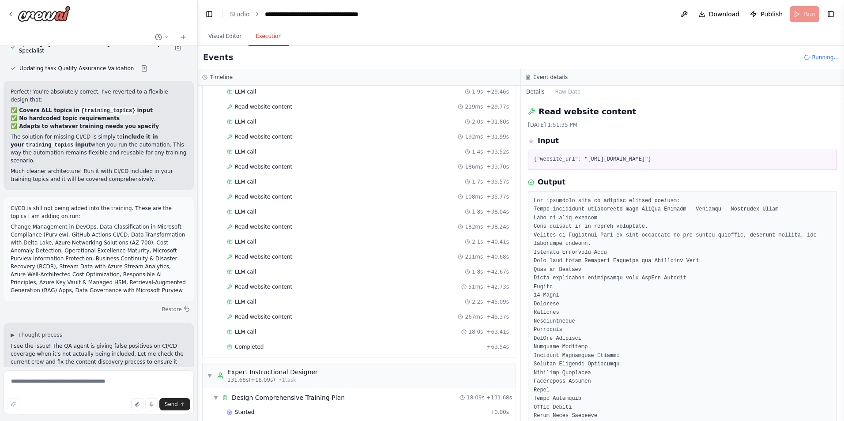
scroll to position [475, 0]
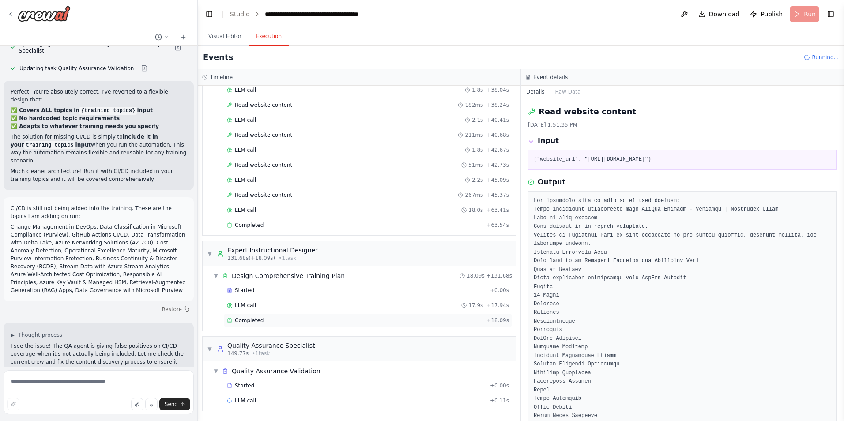
click at [245, 318] on span "Completed" at bounding box center [249, 320] width 29 height 7
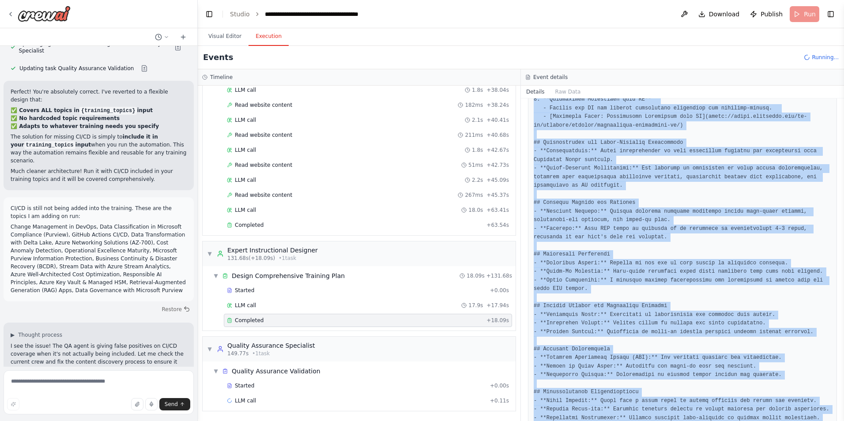
scroll to position [1317, 0]
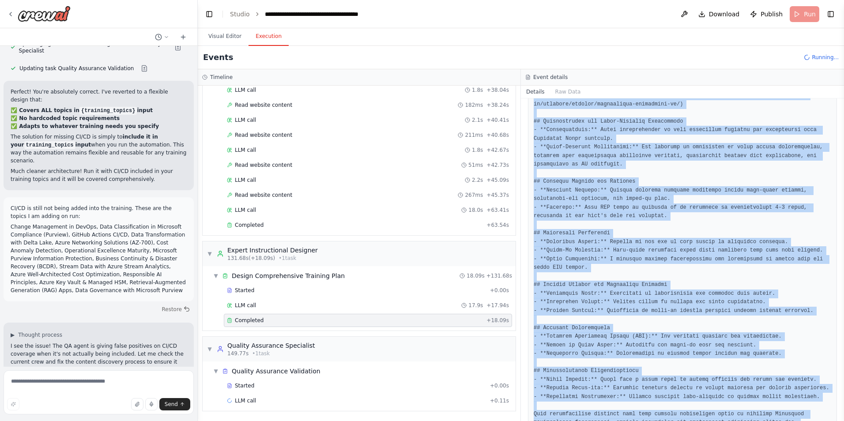
drag, startPoint x: 534, startPoint y: 283, endPoint x: 832, endPoint y: 427, distance: 331.1
click at [832, 421] on html "I need a crew that can take a list of URLs, check them to verify they return a …" at bounding box center [422, 210] width 844 height 421
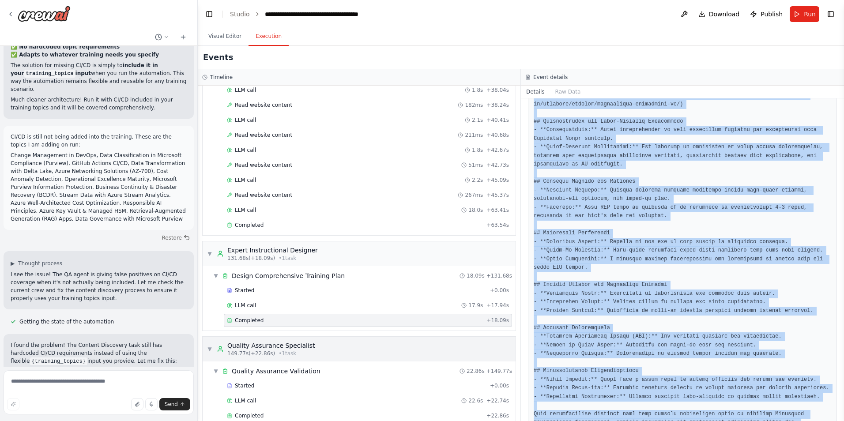
scroll to position [490, 0]
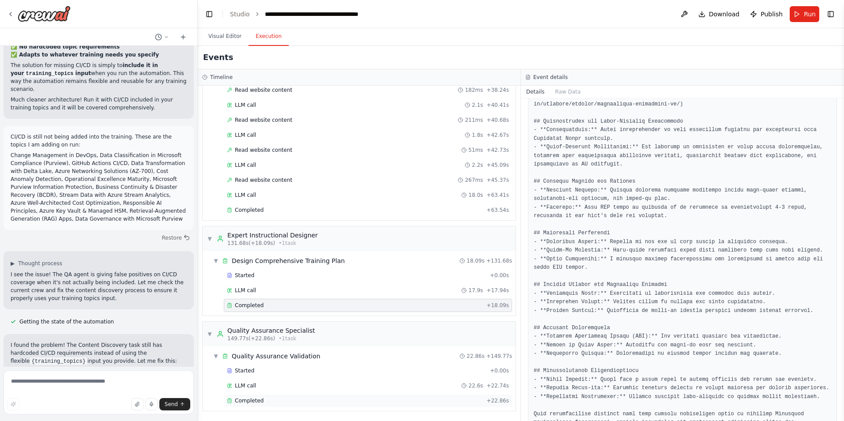
click at [245, 401] on span "Completed" at bounding box center [249, 400] width 29 height 7
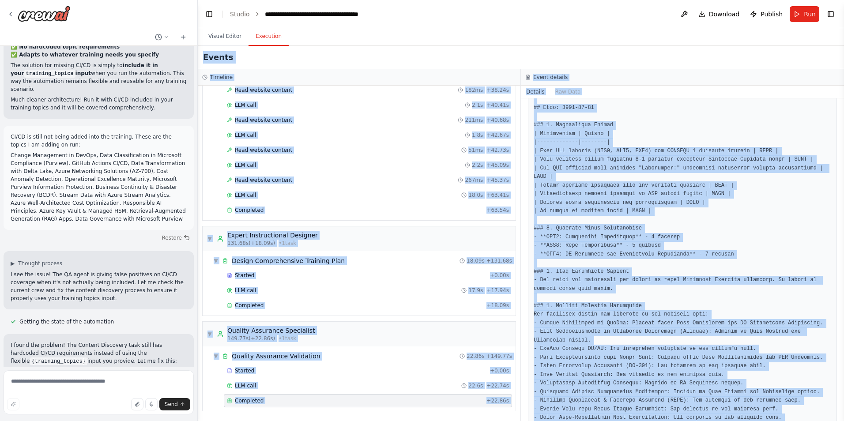
scroll to position [0, 0]
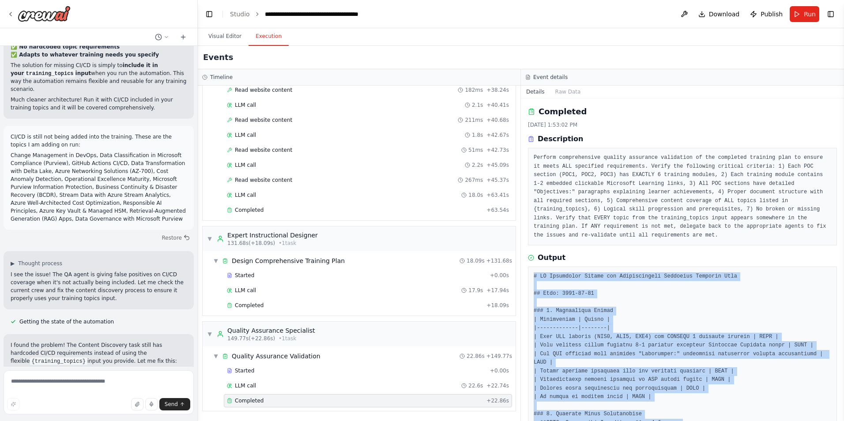
drag, startPoint x: 689, startPoint y: 397, endPoint x: 527, endPoint y: 274, distance: 204.1
click at [527, 274] on div "Completed 10/3/2025, 1:53:02 PM Description Perform comprehensive quality assur…" at bounding box center [682, 259] width 323 height 323
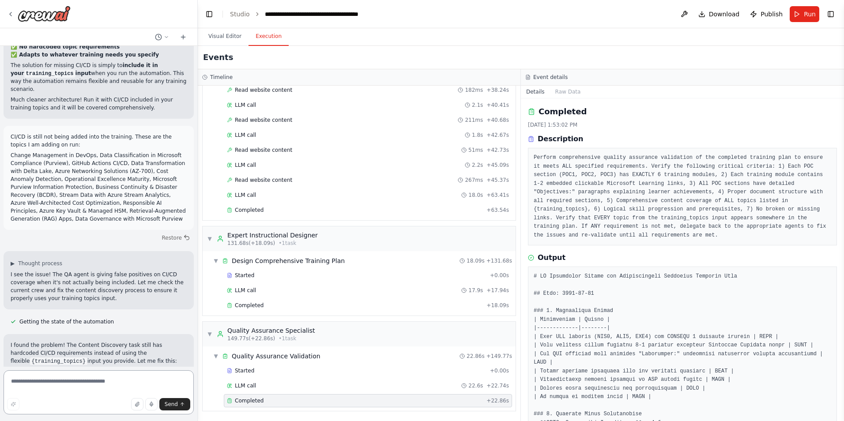
click at [112, 382] on textarea at bounding box center [99, 392] width 190 height 44
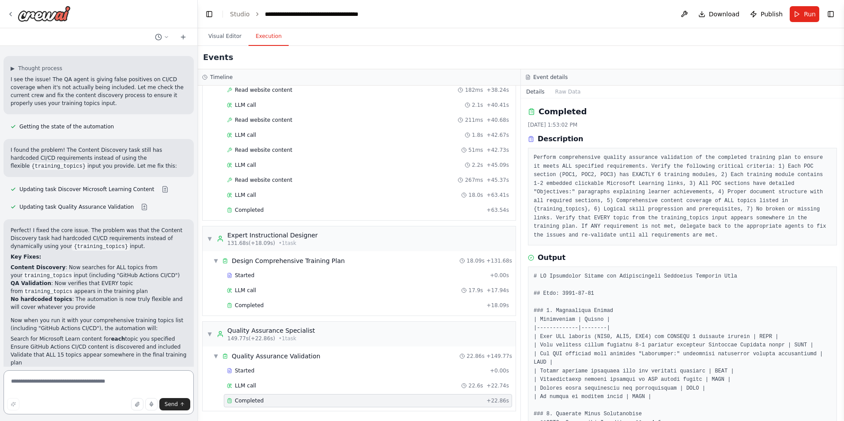
scroll to position [8645, 0]
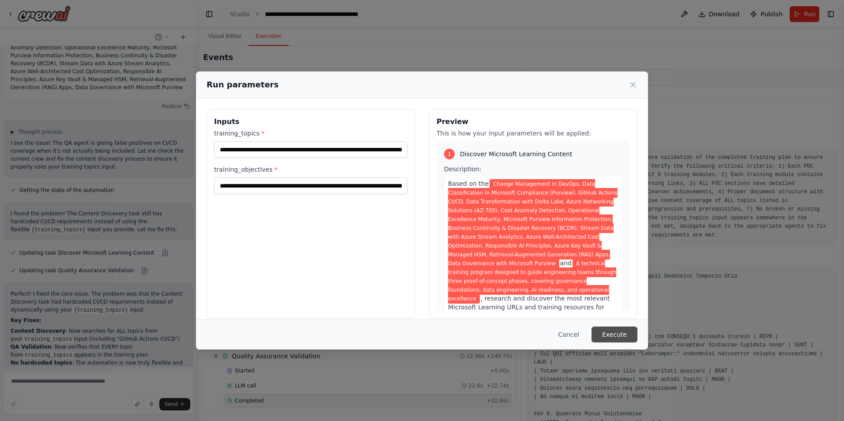
click at [625, 335] on button "Execute" at bounding box center [614, 335] width 46 height 16
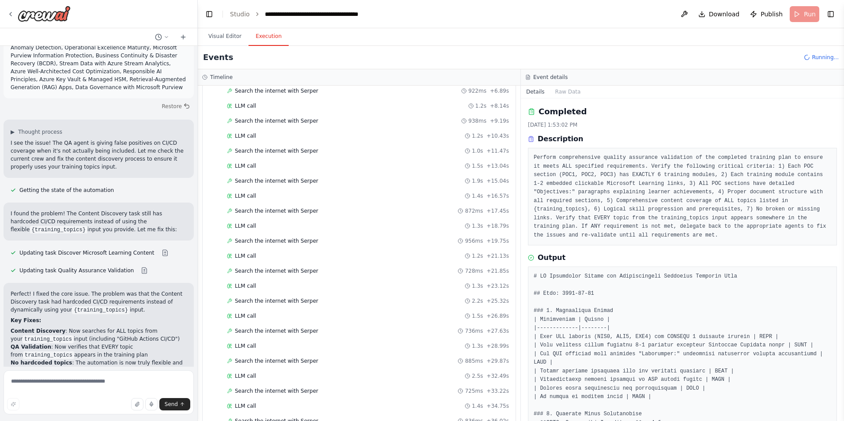
scroll to position [0, 0]
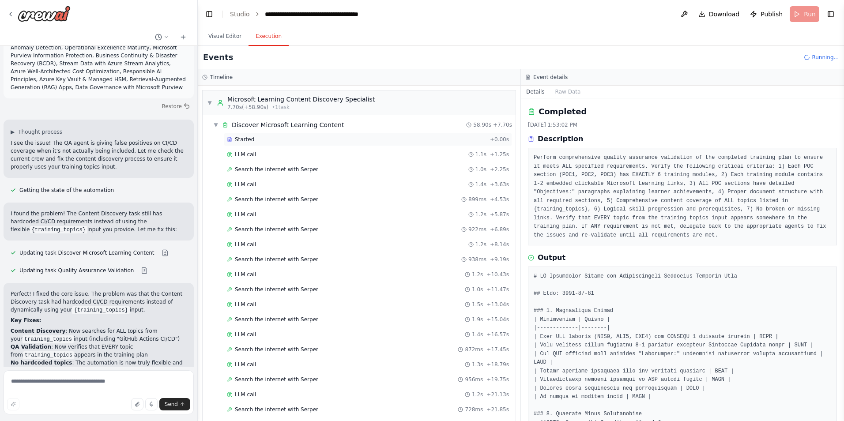
click at [237, 138] on span "Started" at bounding box center [244, 139] width 19 height 7
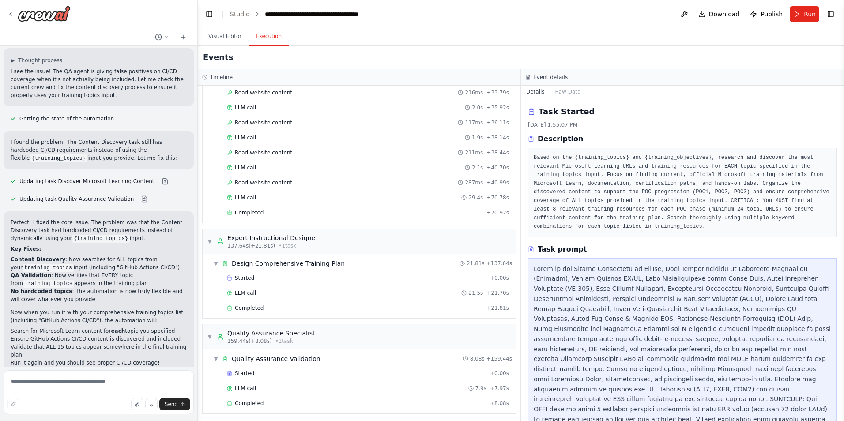
scroll to position [985, 0]
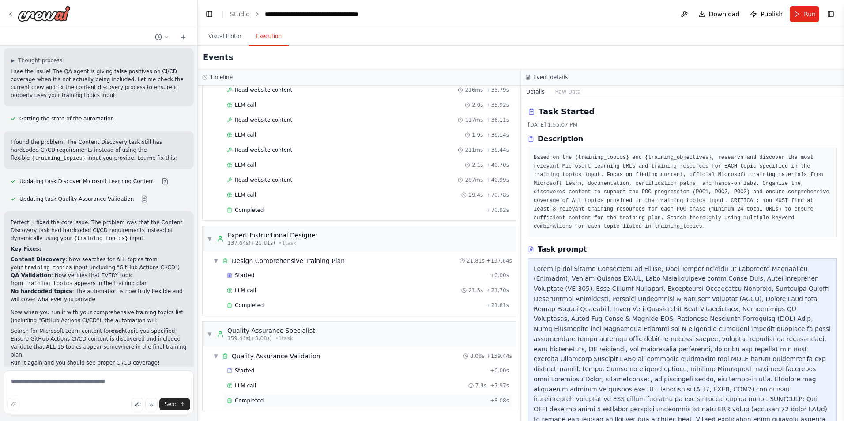
click at [242, 400] on span "Completed" at bounding box center [249, 400] width 29 height 7
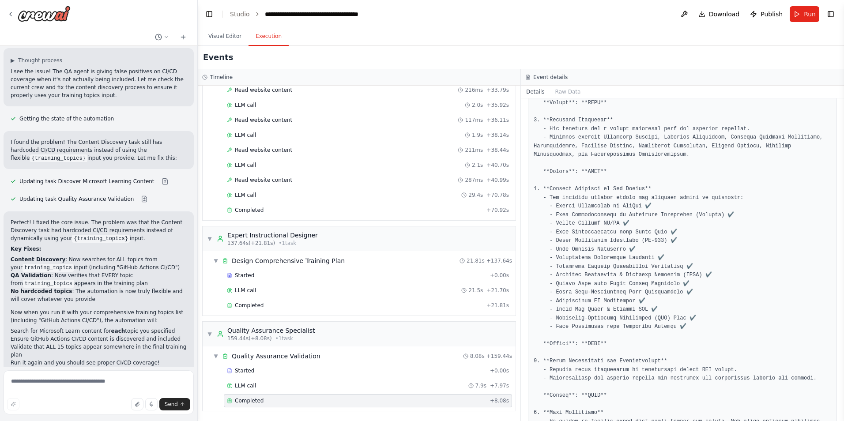
scroll to position [542, 0]
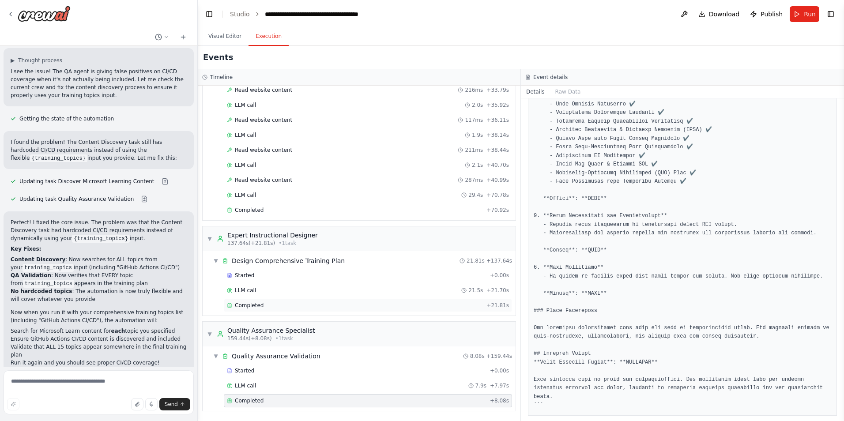
click at [260, 306] on span "Completed" at bounding box center [249, 305] width 29 height 7
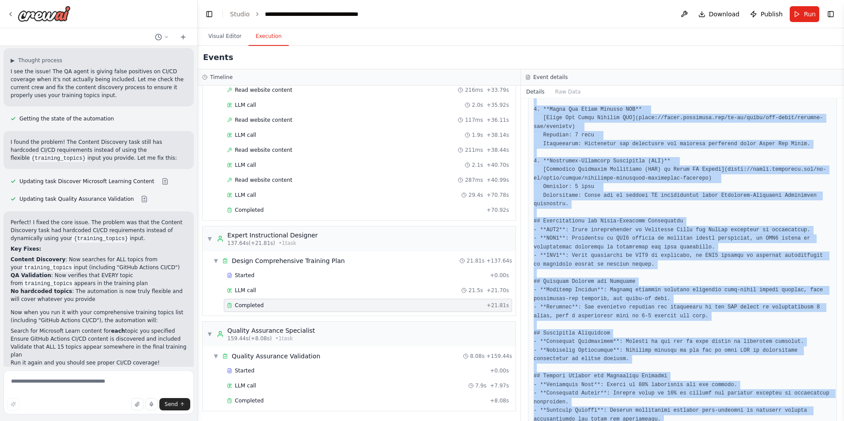
scroll to position [1558, 0]
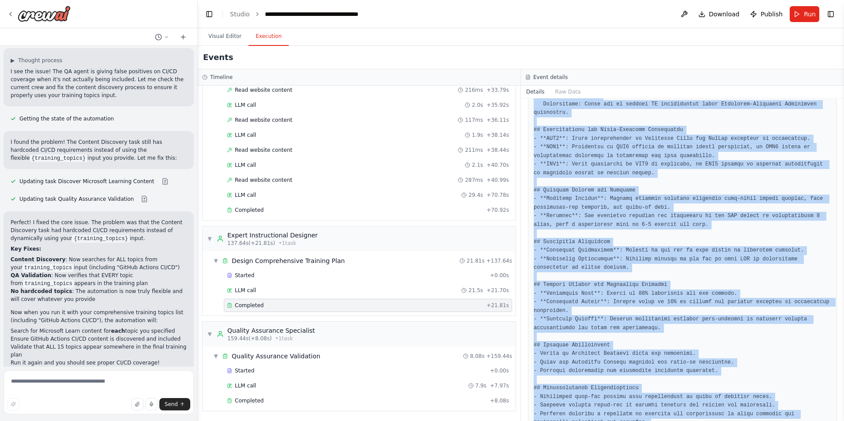
drag, startPoint x: 534, startPoint y: 282, endPoint x: 689, endPoint y: 422, distance: 209.4
click at [689, 421] on html "I need a crew that can take a list of URLs, check them to verify they return a …" at bounding box center [422, 210] width 844 height 421
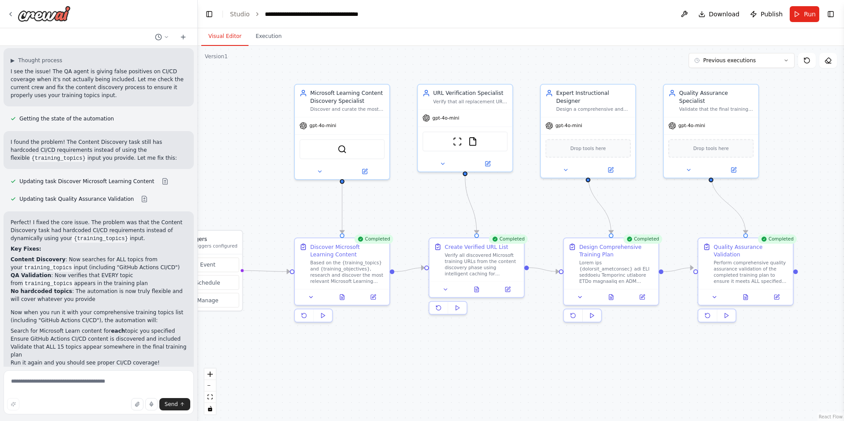
click at [225, 41] on button "Visual Editor" at bounding box center [224, 36] width 47 height 19
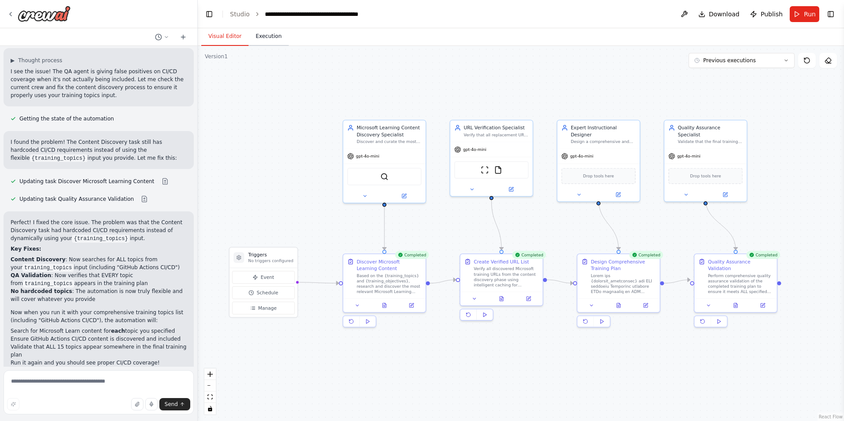
click at [268, 41] on button "Execution" at bounding box center [268, 36] width 40 height 19
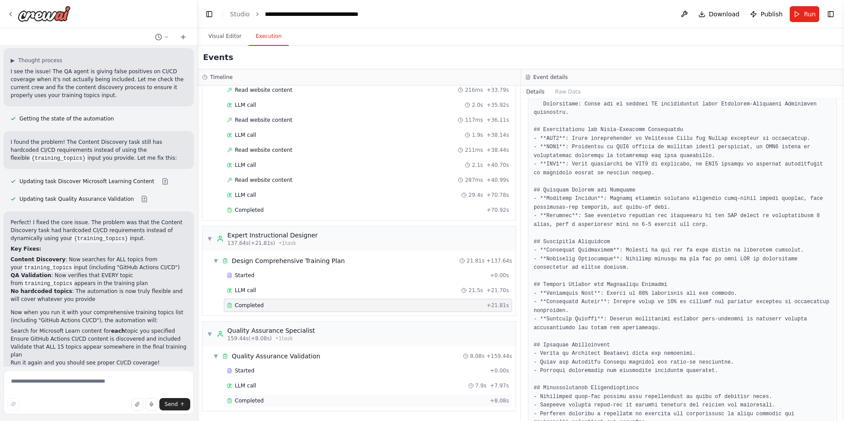
click at [252, 397] on span "Completed" at bounding box center [249, 400] width 29 height 7
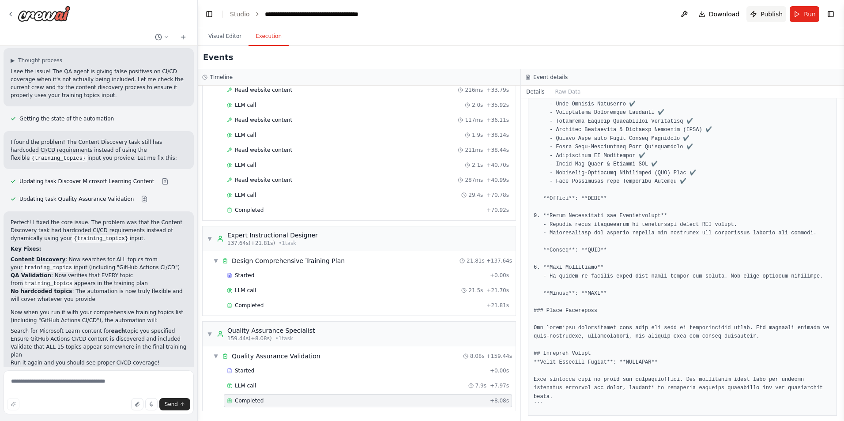
click at [763, 17] on span "Publish" at bounding box center [771, 14] width 22 height 9
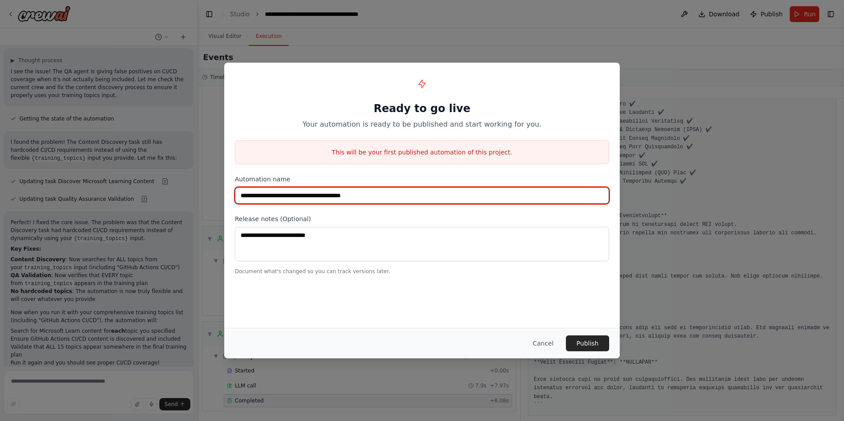
drag, startPoint x: 381, startPoint y: 194, endPoint x: 357, endPoint y: 195, distance: 24.3
click at [357, 195] on input "**********" at bounding box center [422, 195] width 374 height 17
click at [305, 197] on input "**********" at bounding box center [422, 195] width 374 height 17
type input "**********"
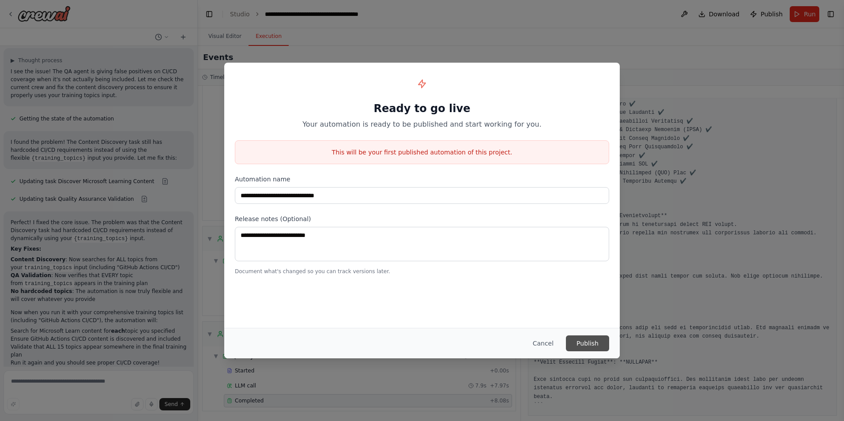
click at [592, 347] on button "Publish" at bounding box center [587, 343] width 43 height 16
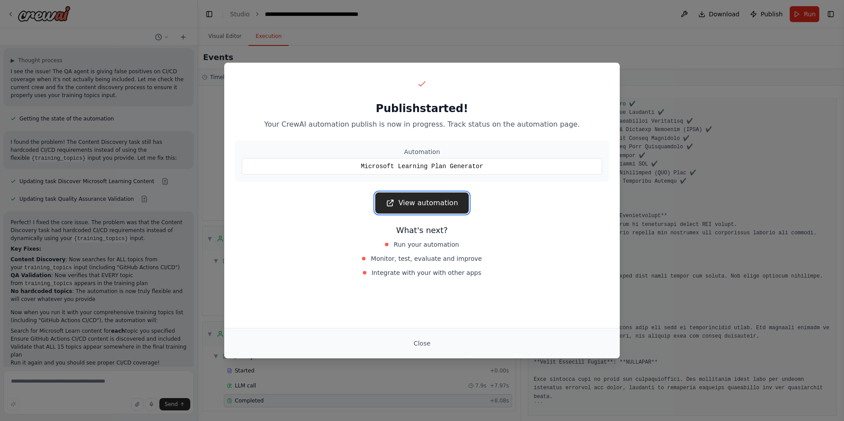
click at [433, 208] on link "View automation" at bounding box center [421, 202] width 93 height 21
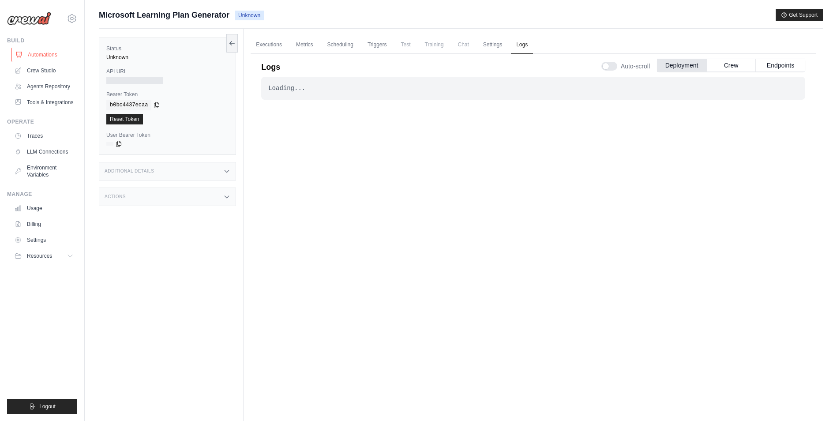
click at [46, 52] on link "Automations" at bounding box center [44, 55] width 67 height 14
